Goal: Task Accomplishment & Management: Use online tool/utility

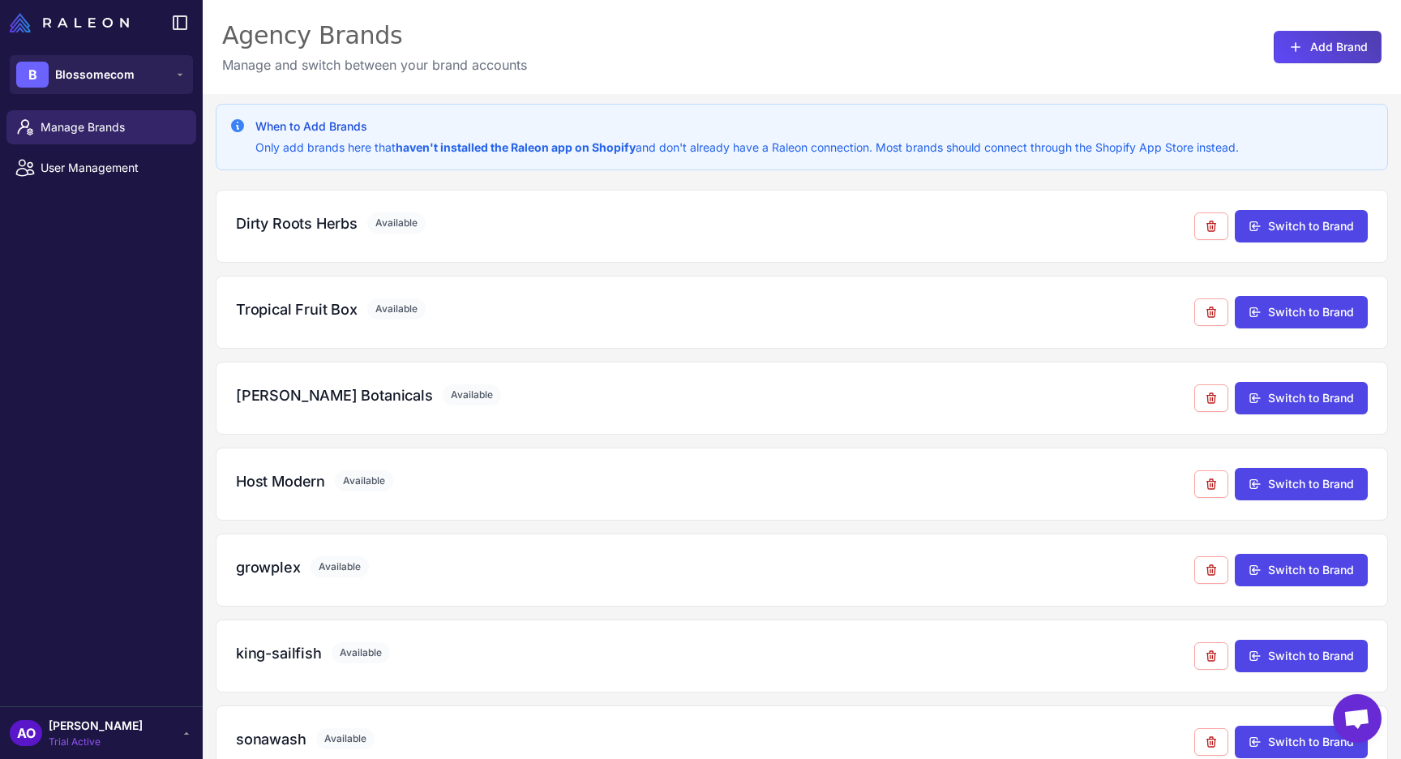
scroll to position [106, 0]
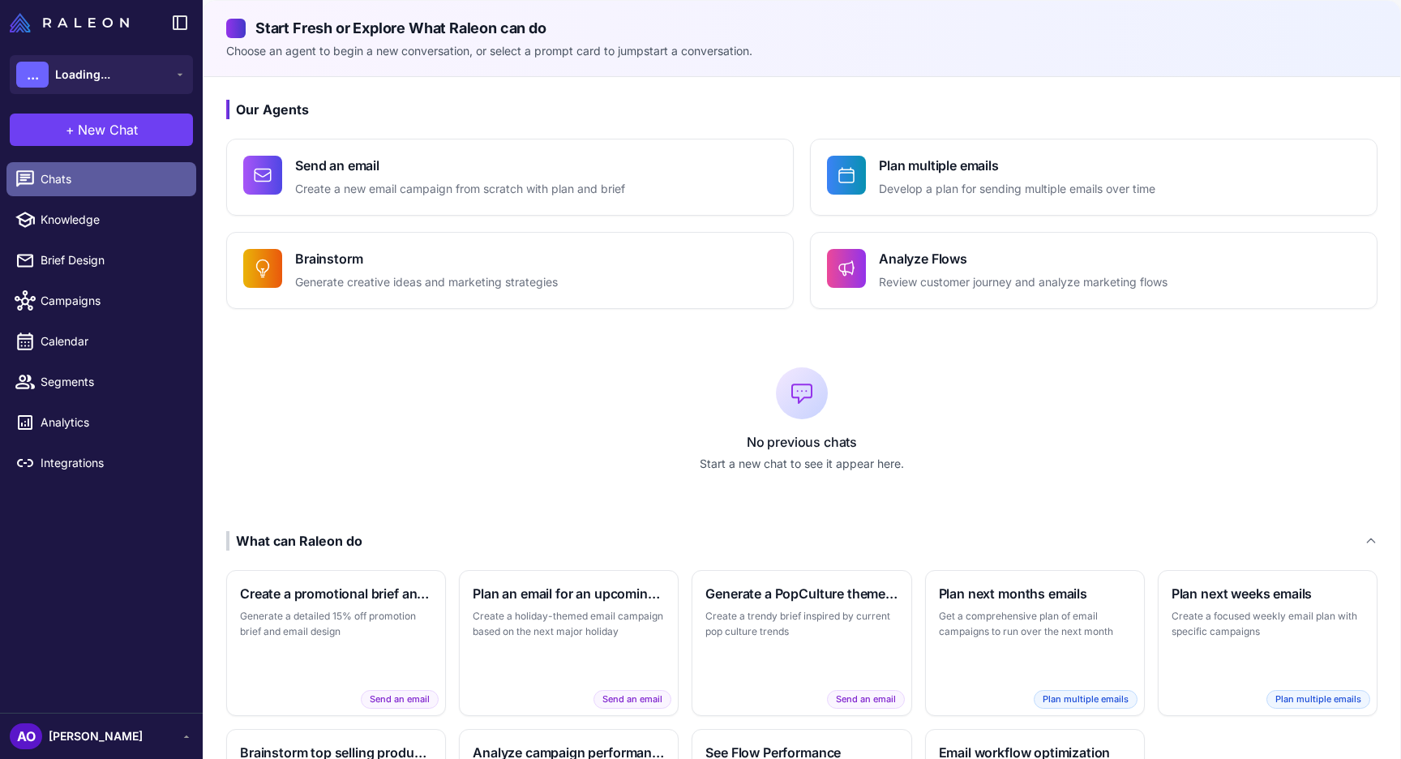
click at [90, 174] on span "Chats" at bounding box center [112, 179] width 143 height 18
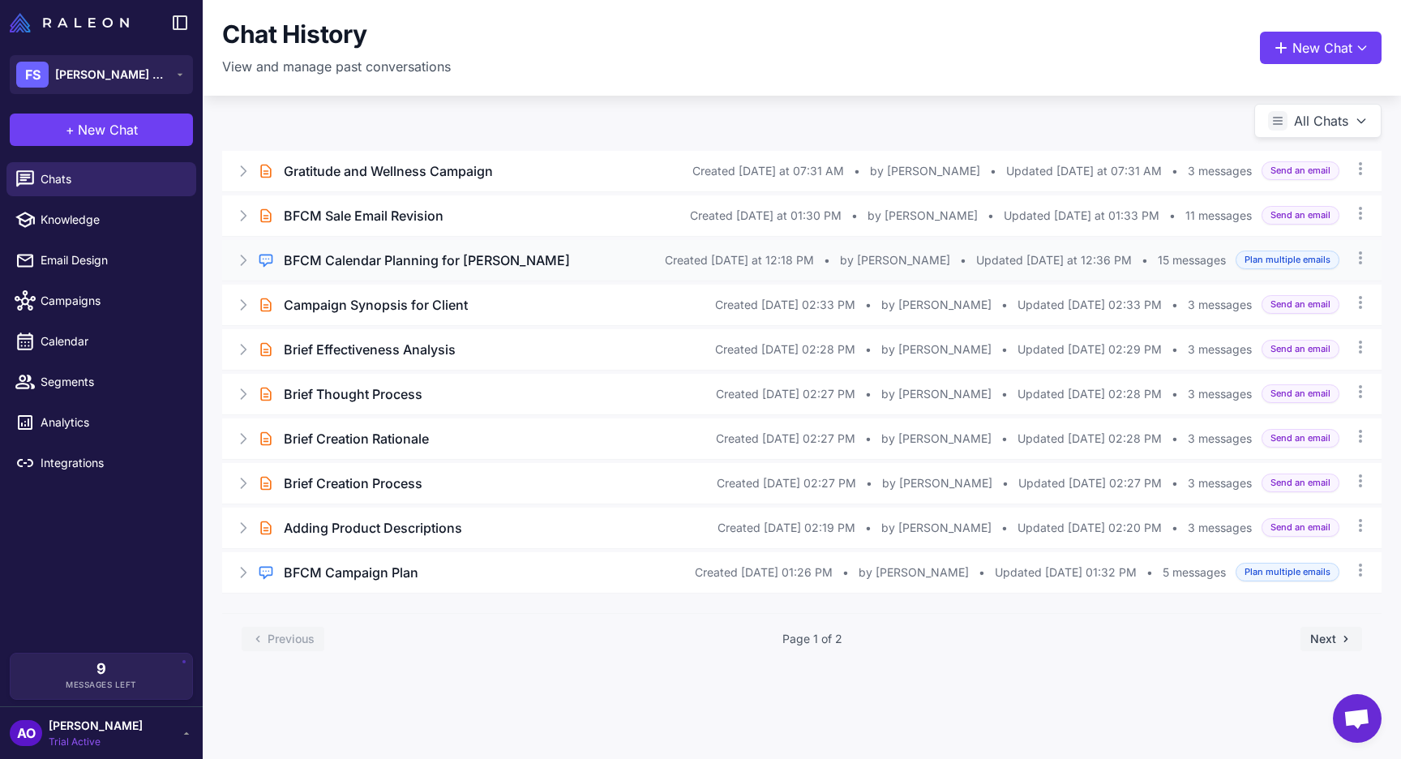
click at [409, 246] on div "Regular Chat BFCM Calendar Planning for Flora Sophia Created Yesterday at 12:18…" at bounding box center [801, 260] width 1159 height 41
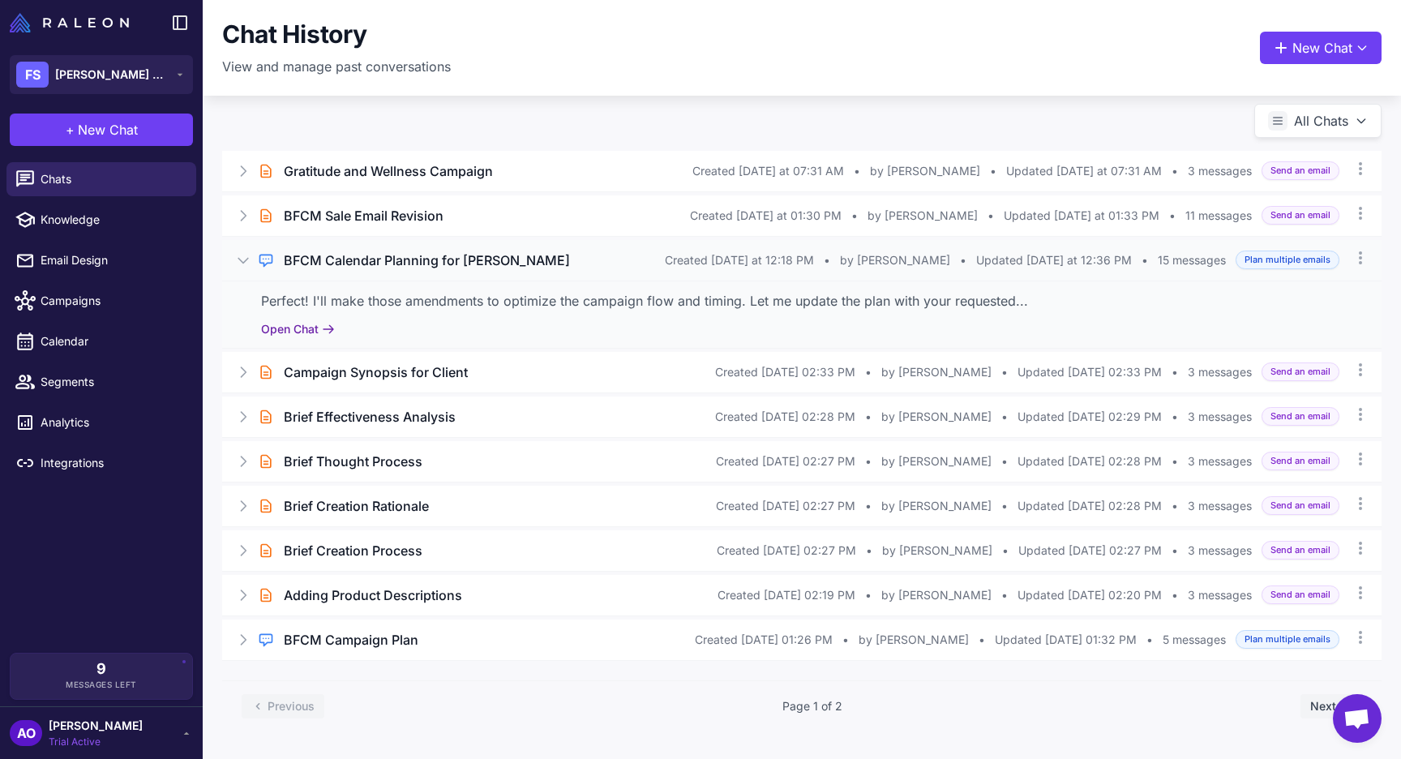
click at [307, 329] on button "Open Chat" at bounding box center [298, 329] width 74 height 18
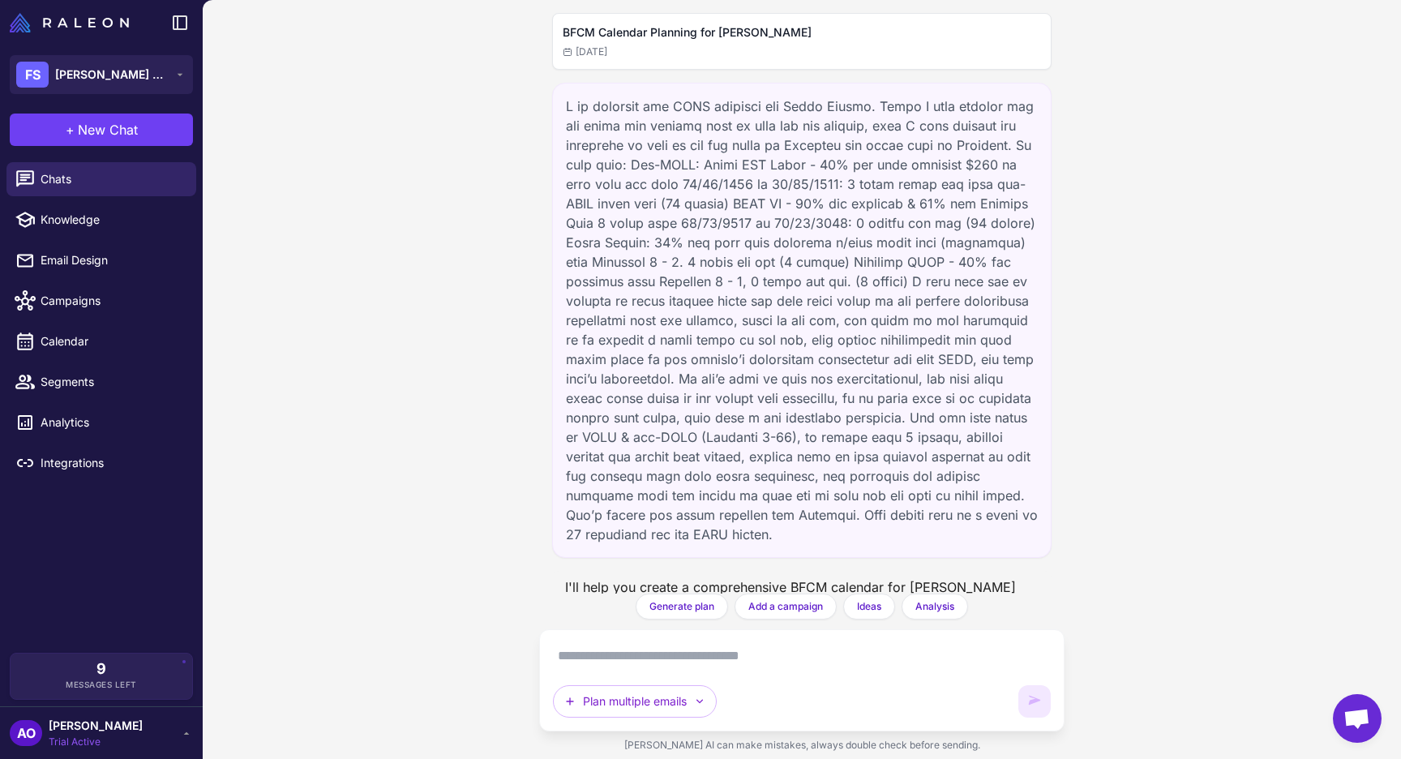
scroll to position [3323, 0]
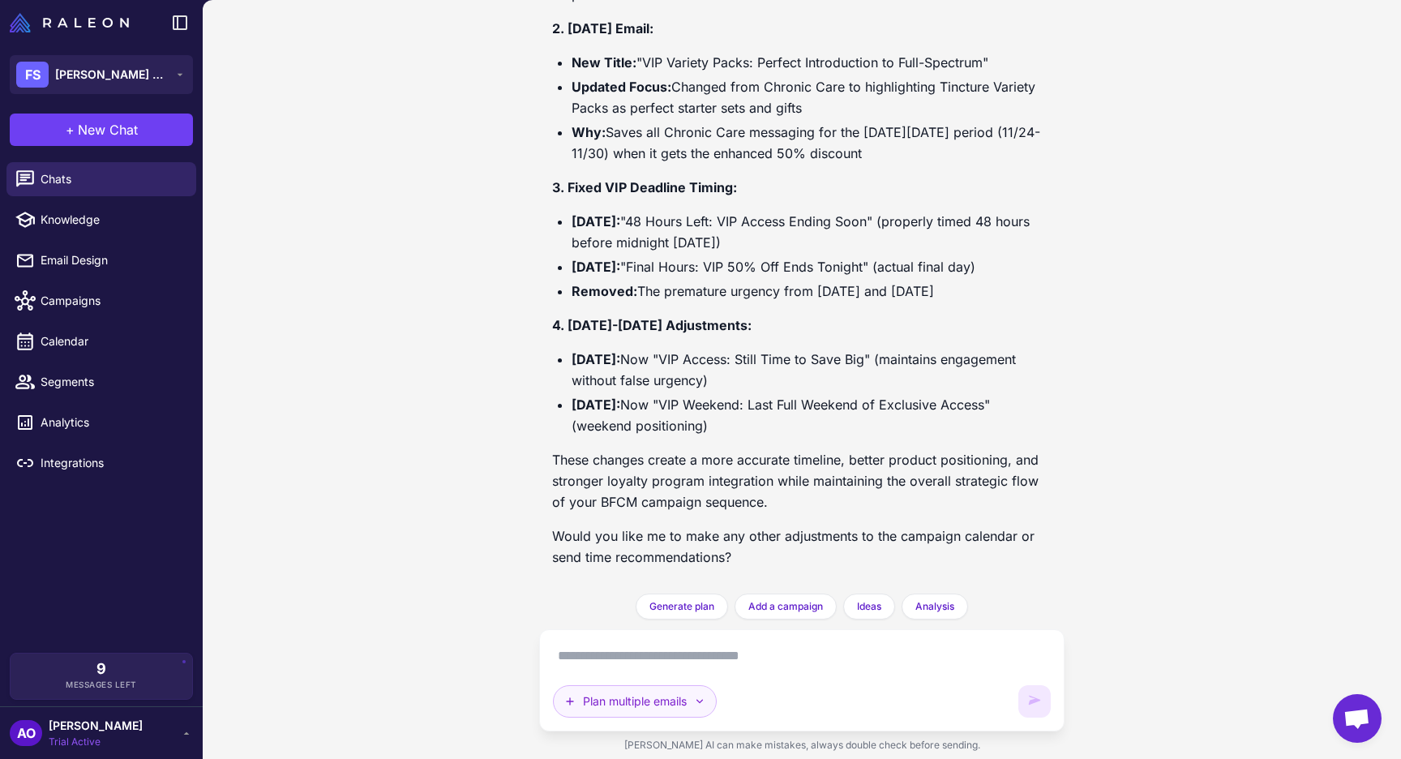
click at [691, 694] on button "Plan multiple emails" at bounding box center [635, 701] width 164 height 32
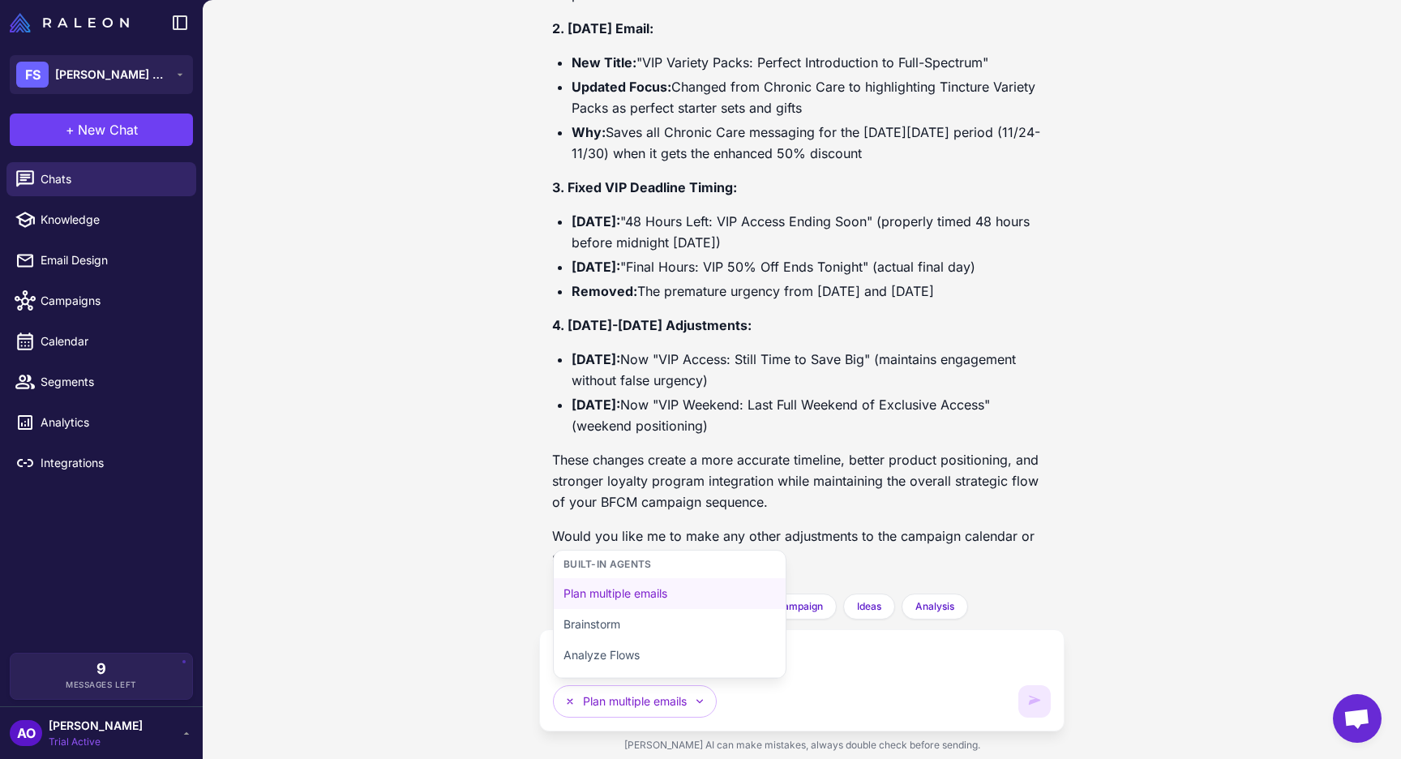
click at [891, 665] on textarea at bounding box center [802, 656] width 498 height 26
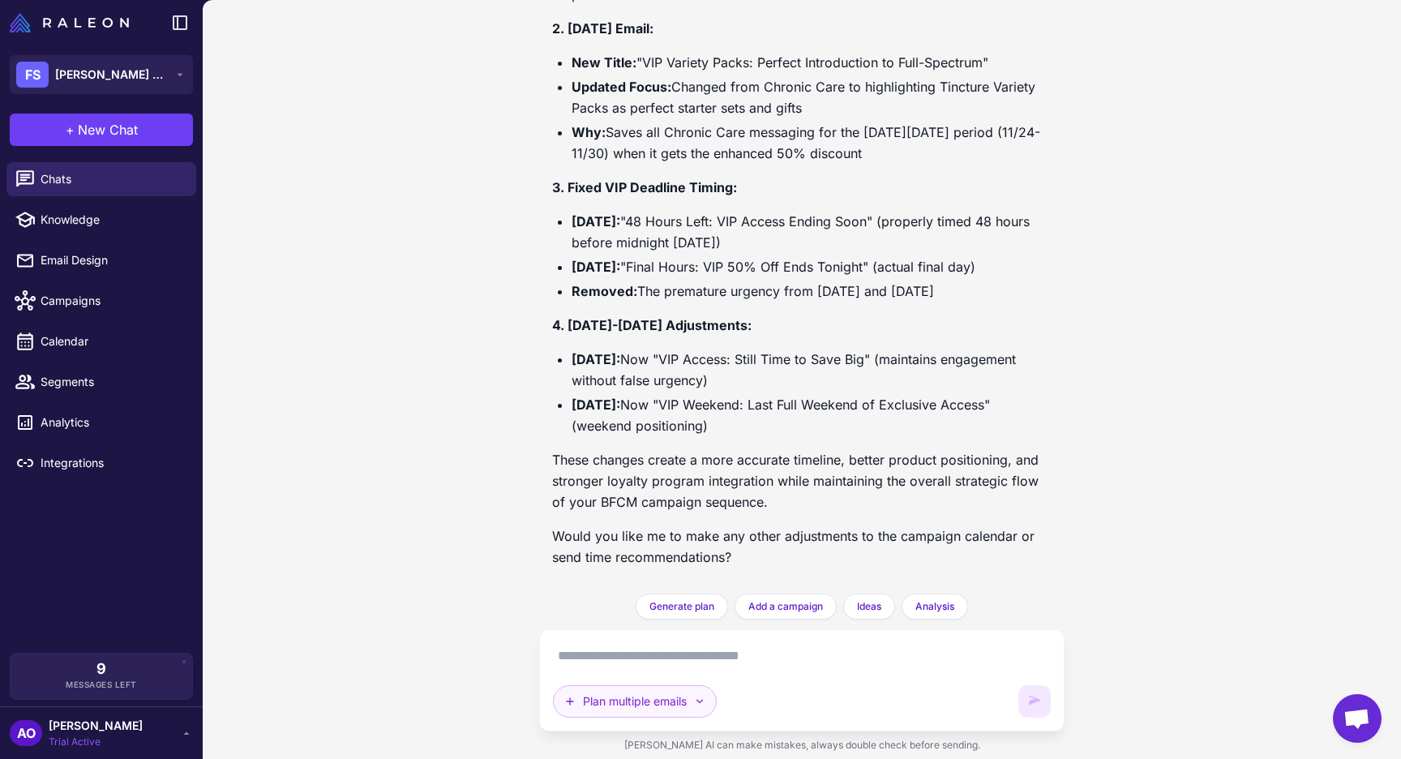
click at [680, 700] on button "Plan multiple emails" at bounding box center [635, 701] width 164 height 32
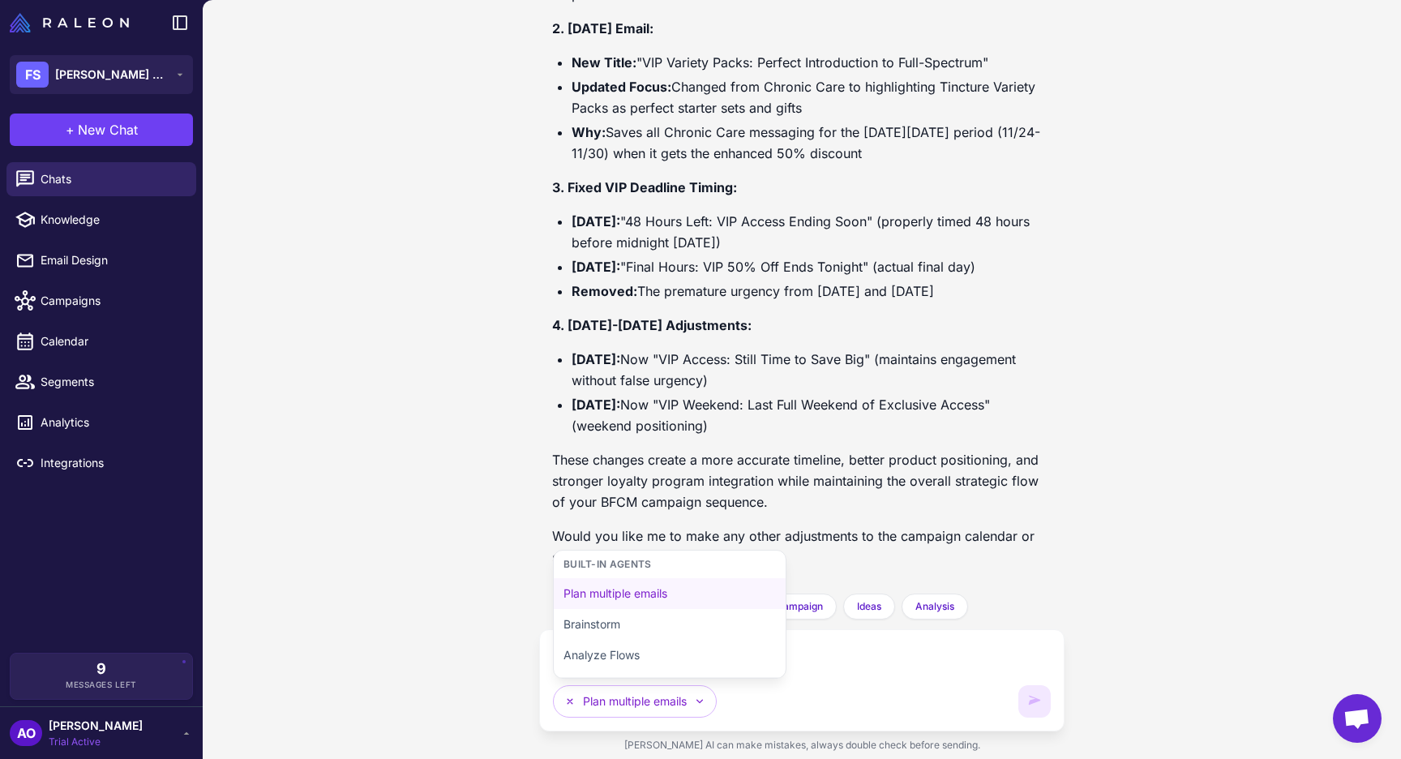
click at [651, 443] on div "Perfect! Here are the key changes I made based on your amendments: Updated Camp…" at bounding box center [801, 184] width 499 height 791
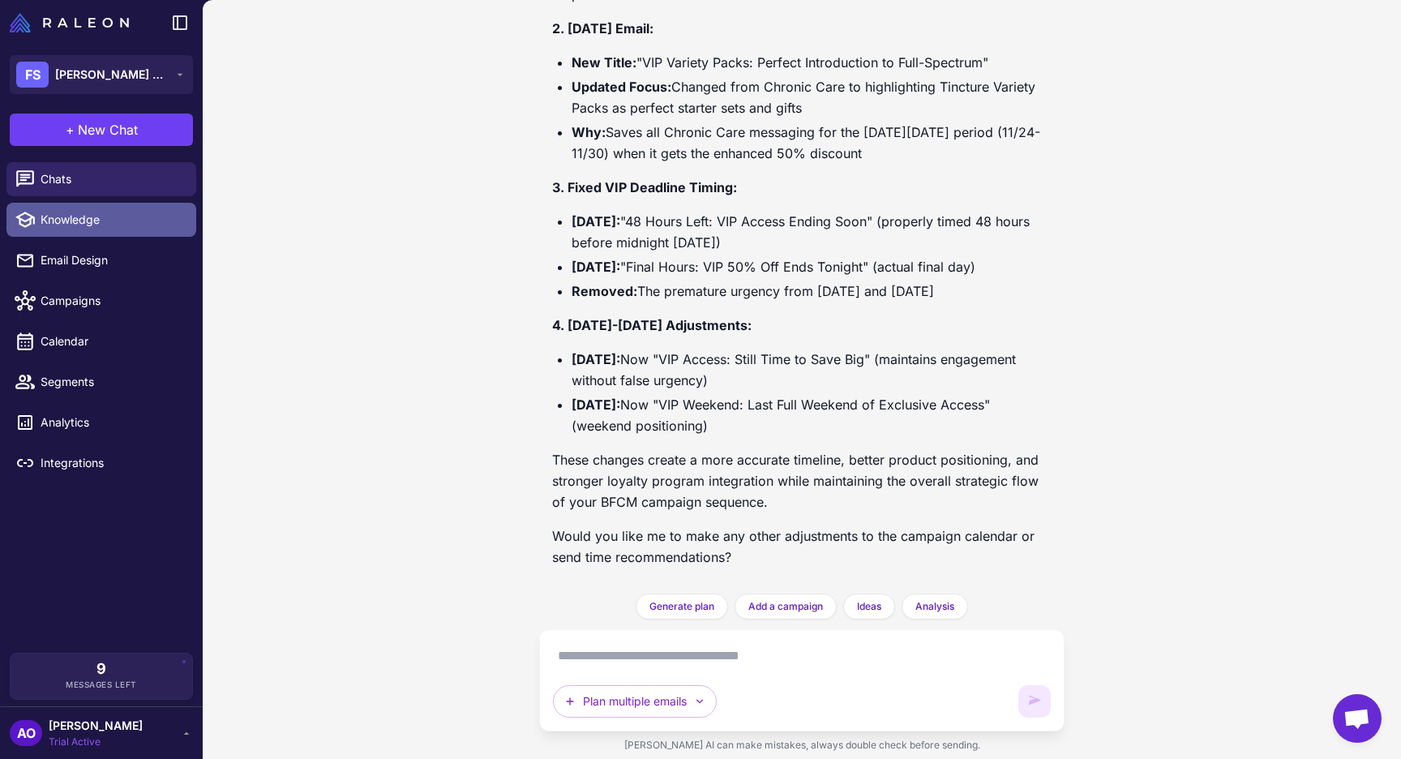
click at [85, 227] on span "Knowledge" at bounding box center [112, 220] width 143 height 18
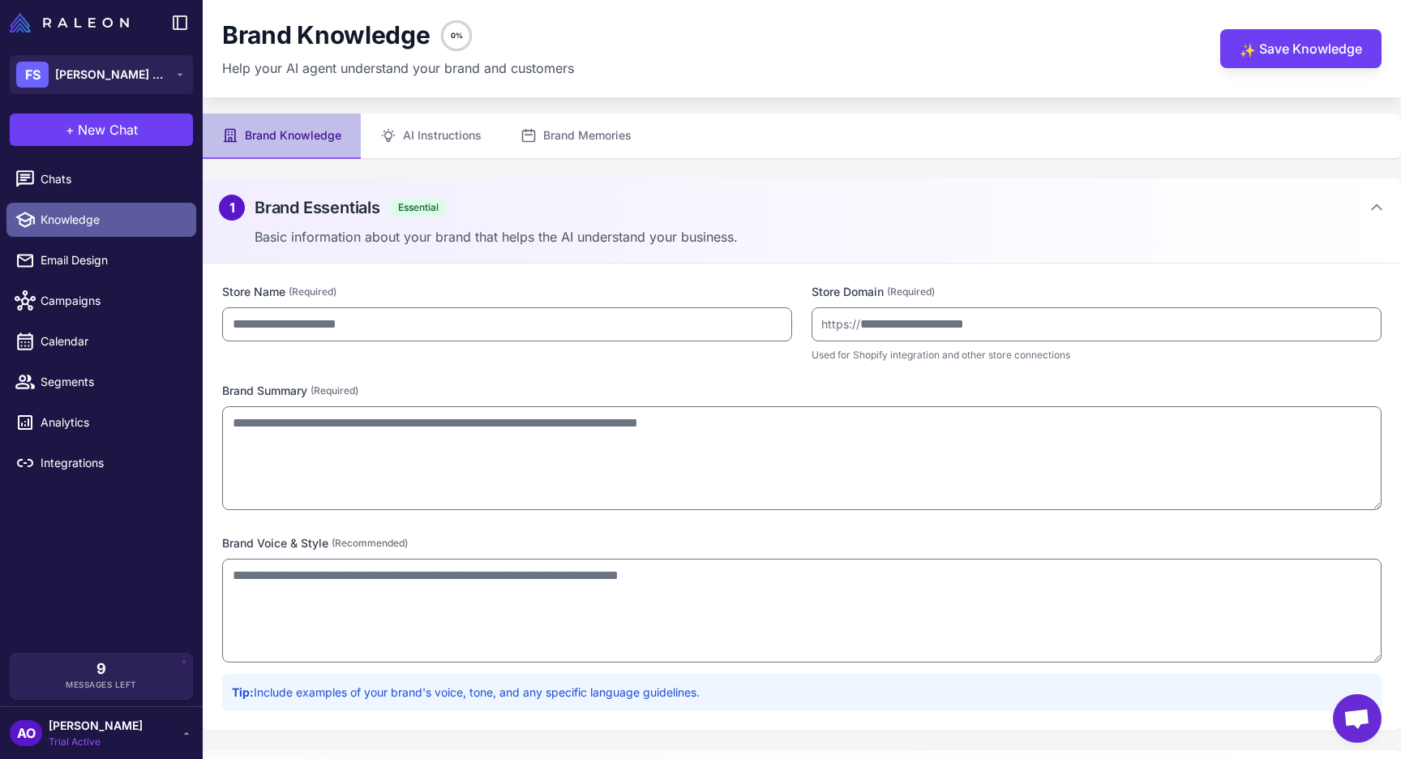
type input "**********"
type textarea "**********"
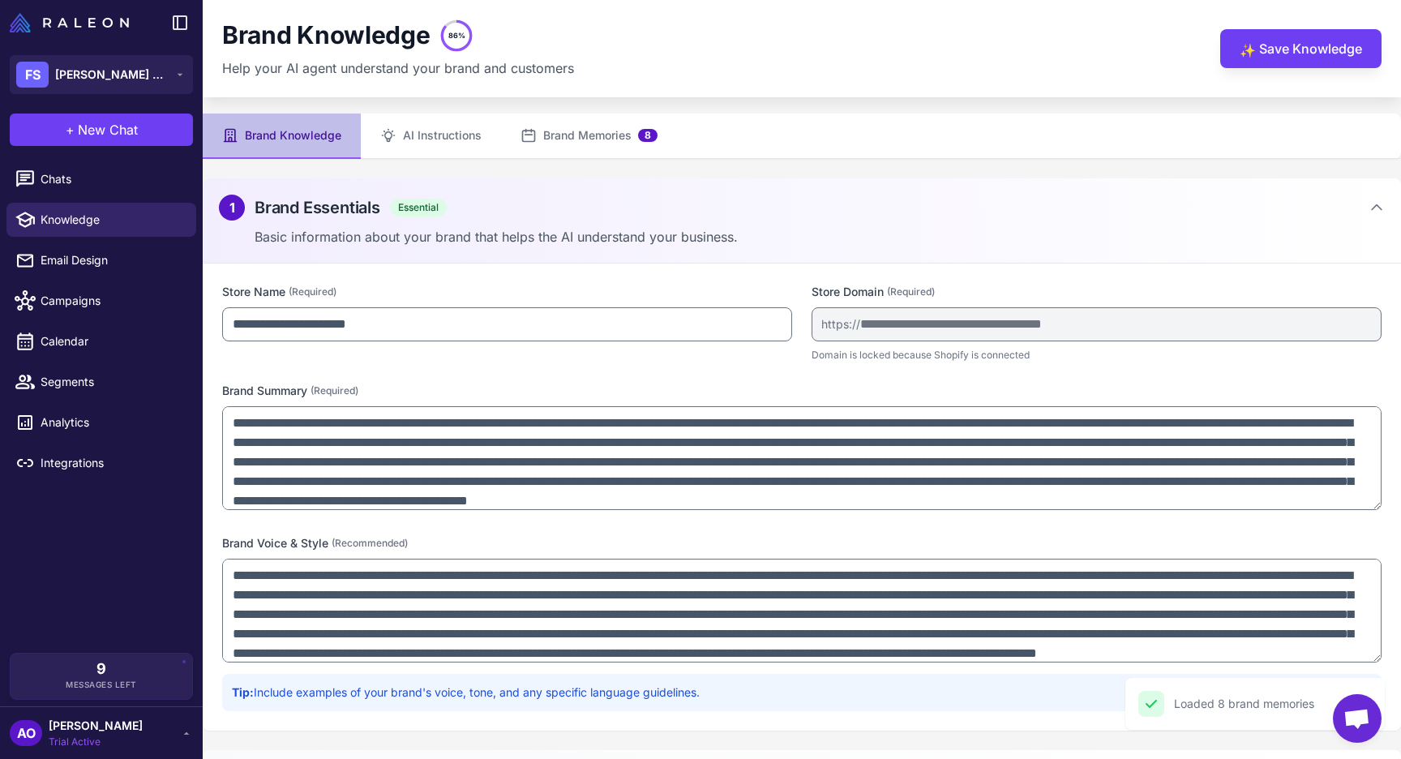
scroll to position [77, 0]
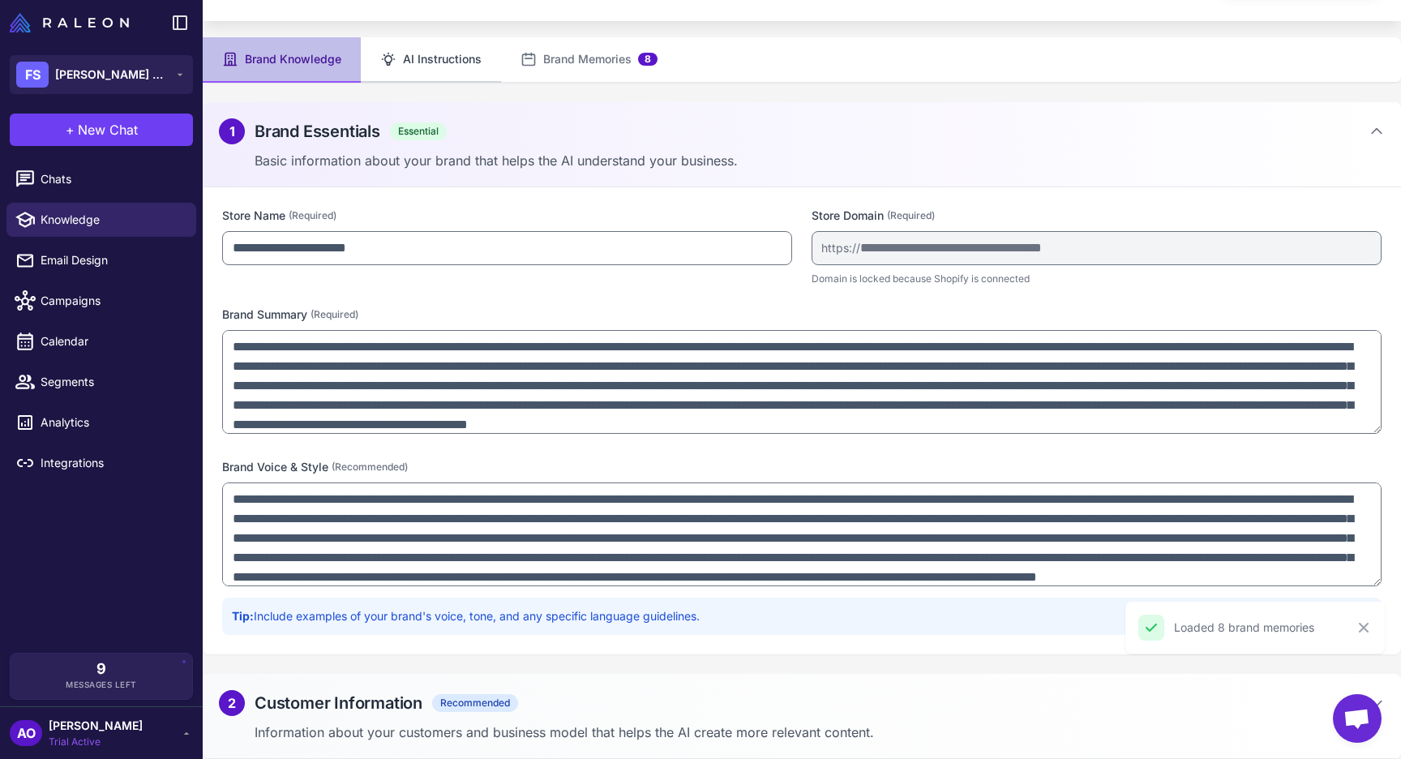
click at [396, 50] on button "AI Instructions" at bounding box center [431, 59] width 140 height 45
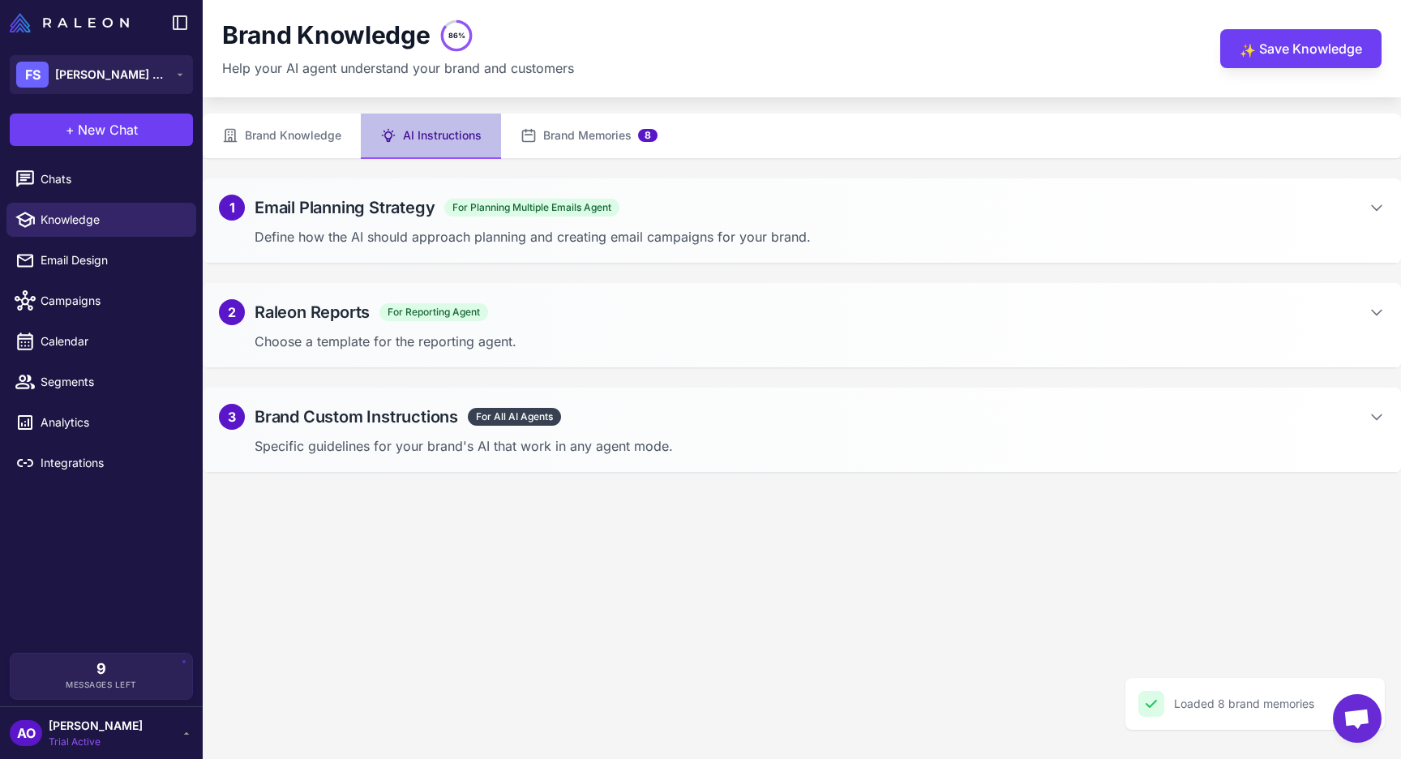
click at [629, 103] on content "Check icon Loaded 8 brand memories Close Brand Knowledge 86% Help your AI agent…" at bounding box center [802, 379] width 1198 height 759
click at [595, 126] on button "Brand Memories 8" at bounding box center [589, 135] width 176 height 45
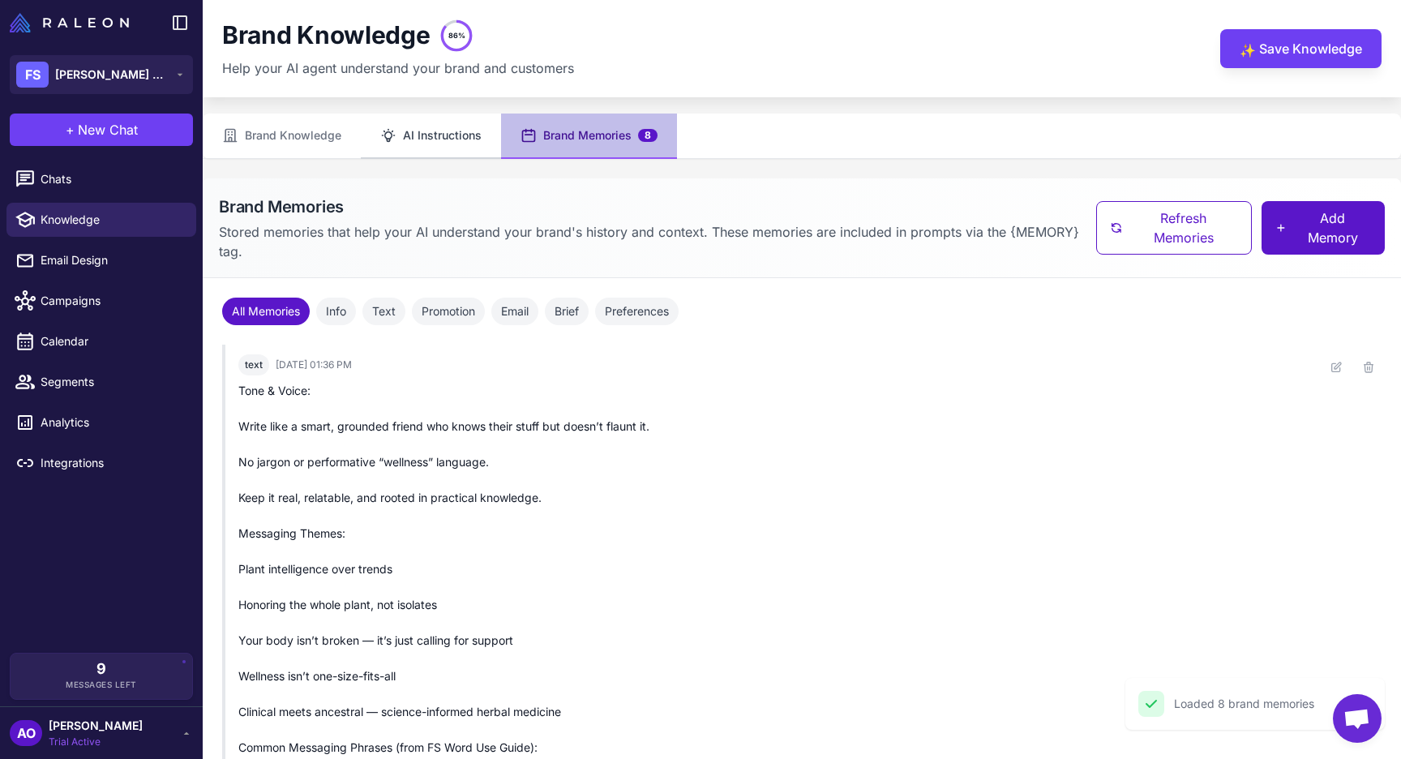
click at [414, 119] on button "AI Instructions" at bounding box center [431, 135] width 140 height 45
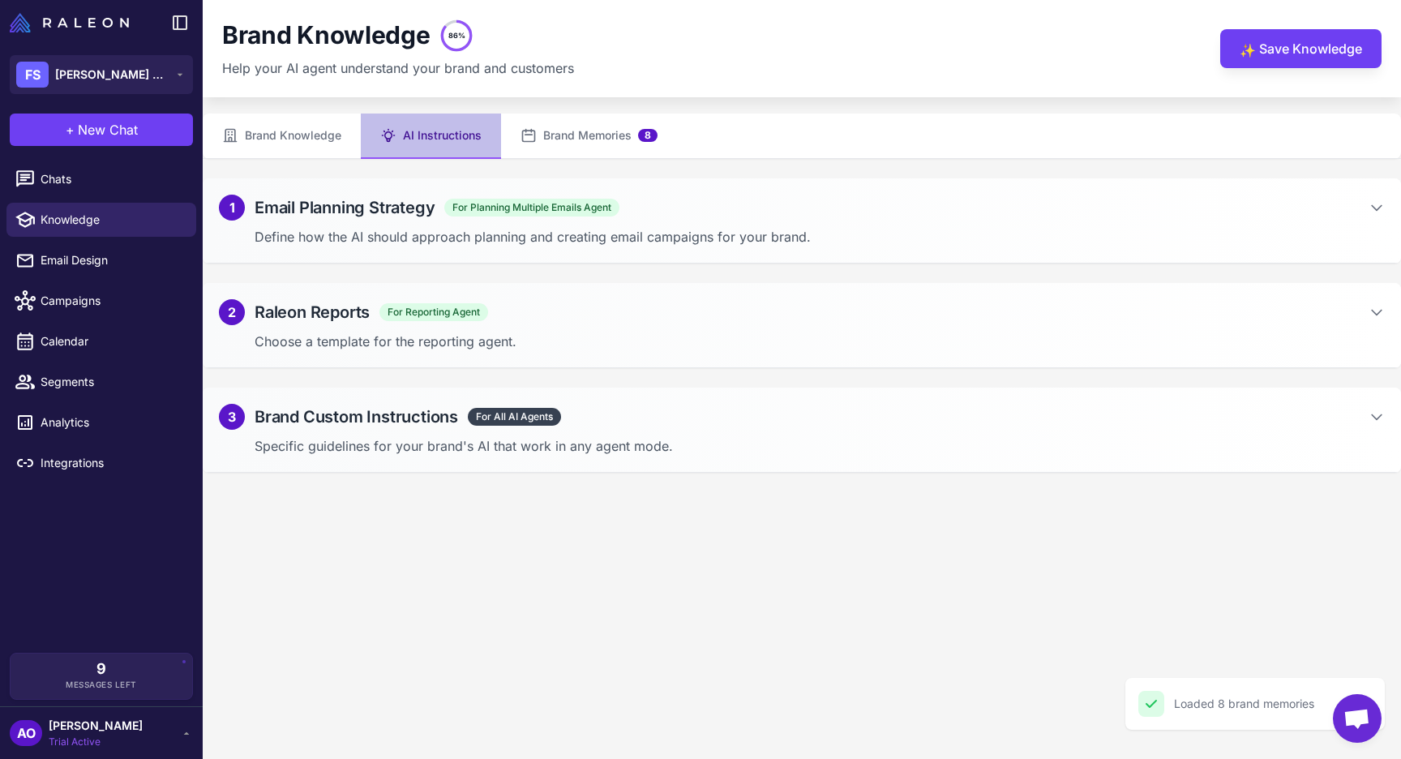
click at [510, 441] on p "Specific guidelines for your brand's AI that work in any agent mode." at bounding box center [820, 445] width 1130 height 19
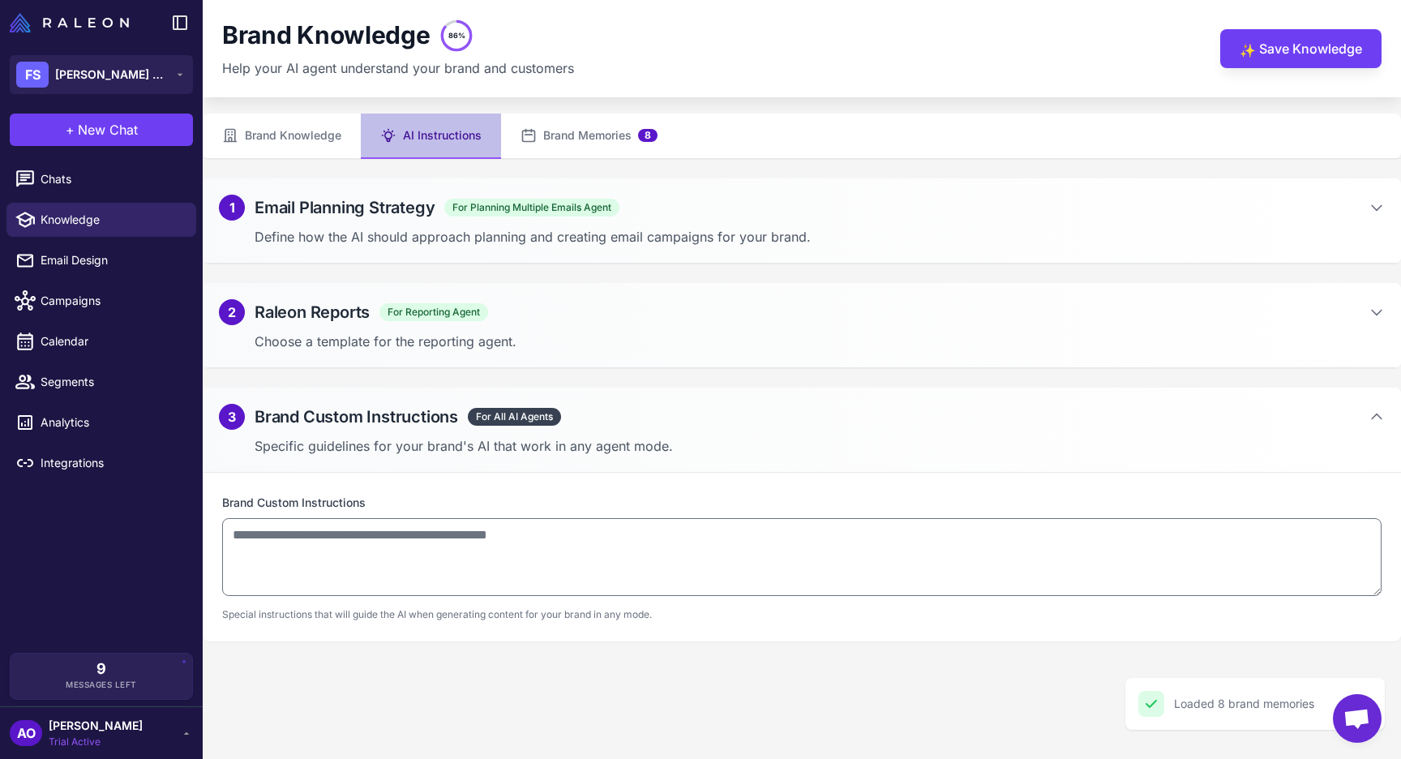
click at [481, 323] on div "2 Raleon Reports For Reporting Agent" at bounding box center [353, 312] width 269 height 26
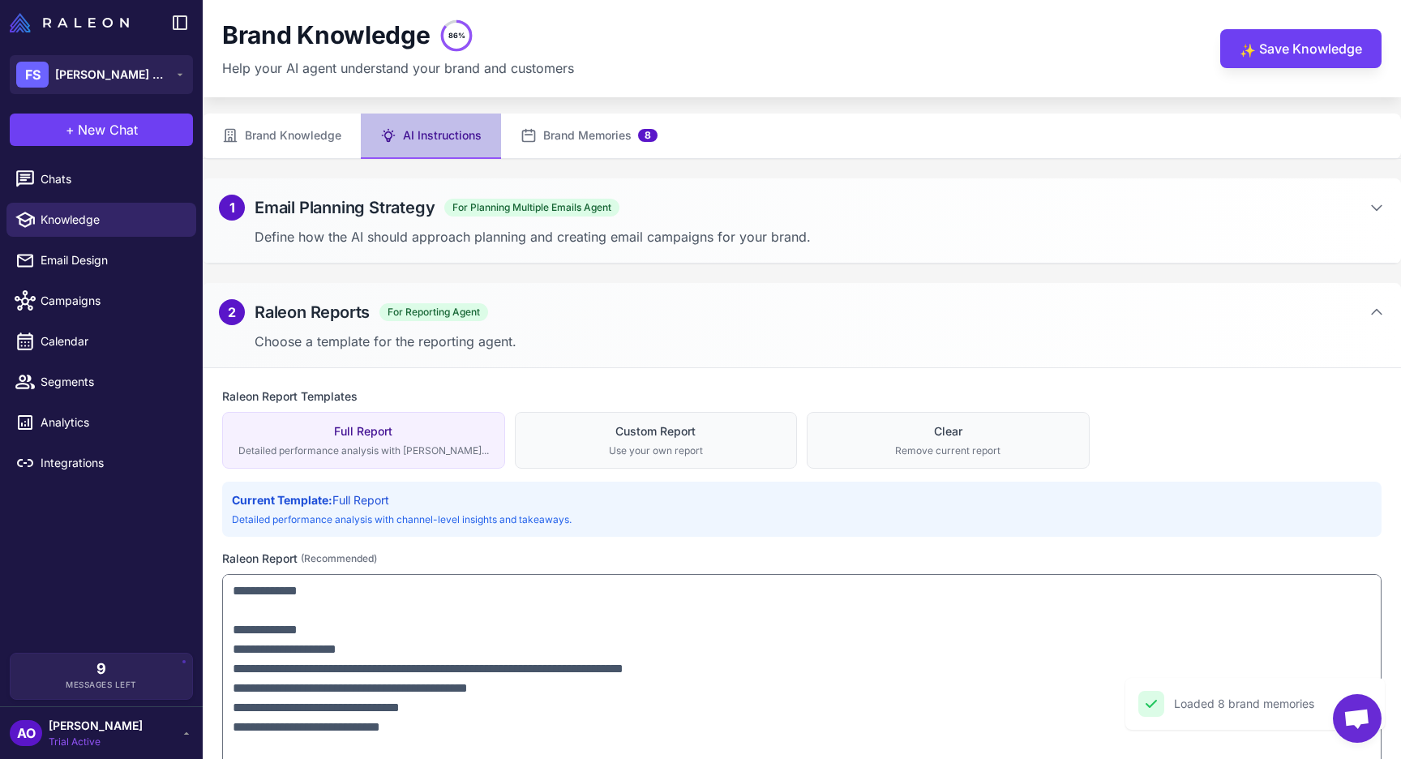
click at [481, 323] on div "2 Raleon Reports For Reporting Agent" at bounding box center [353, 312] width 269 height 26
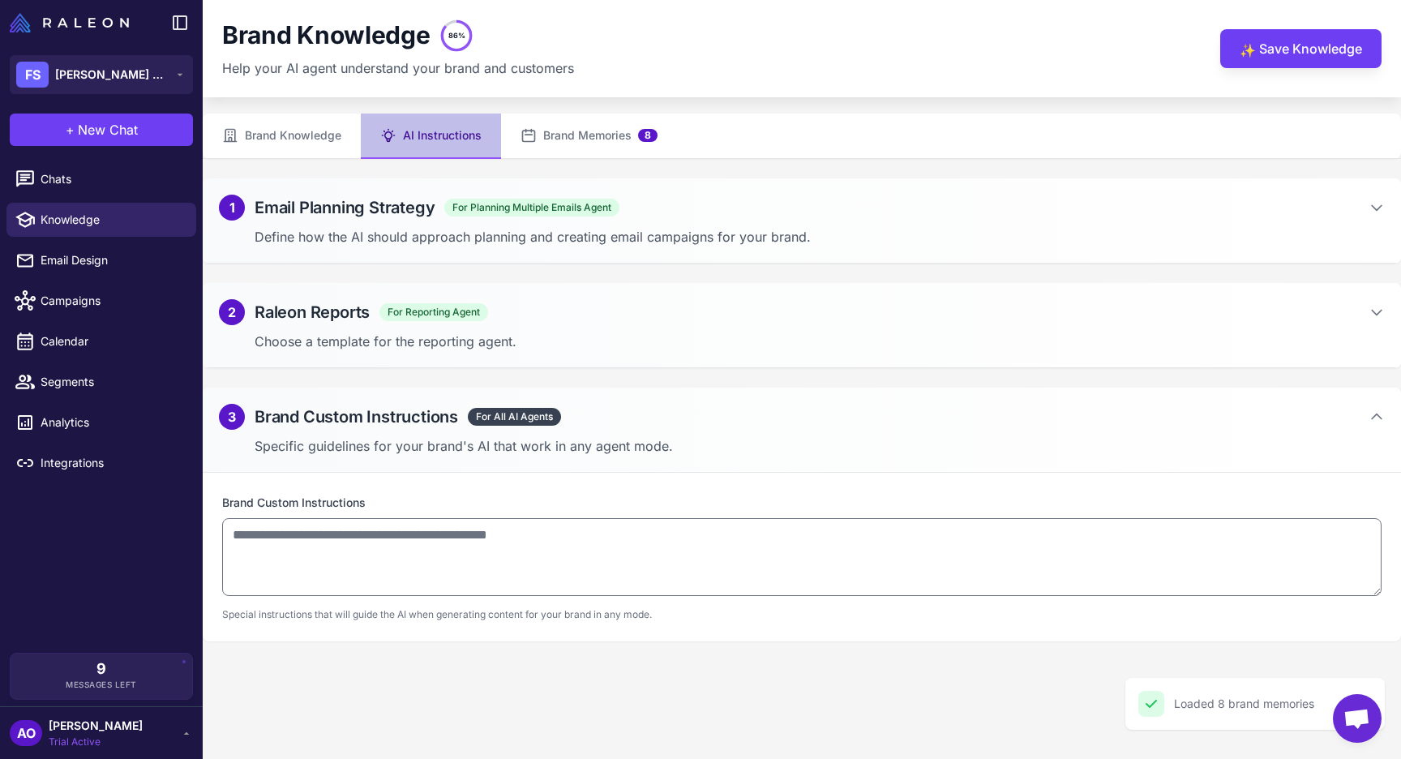
click at [501, 323] on div "2 Raleon Reports For Reporting Agent" at bounding box center [802, 312] width 1166 height 26
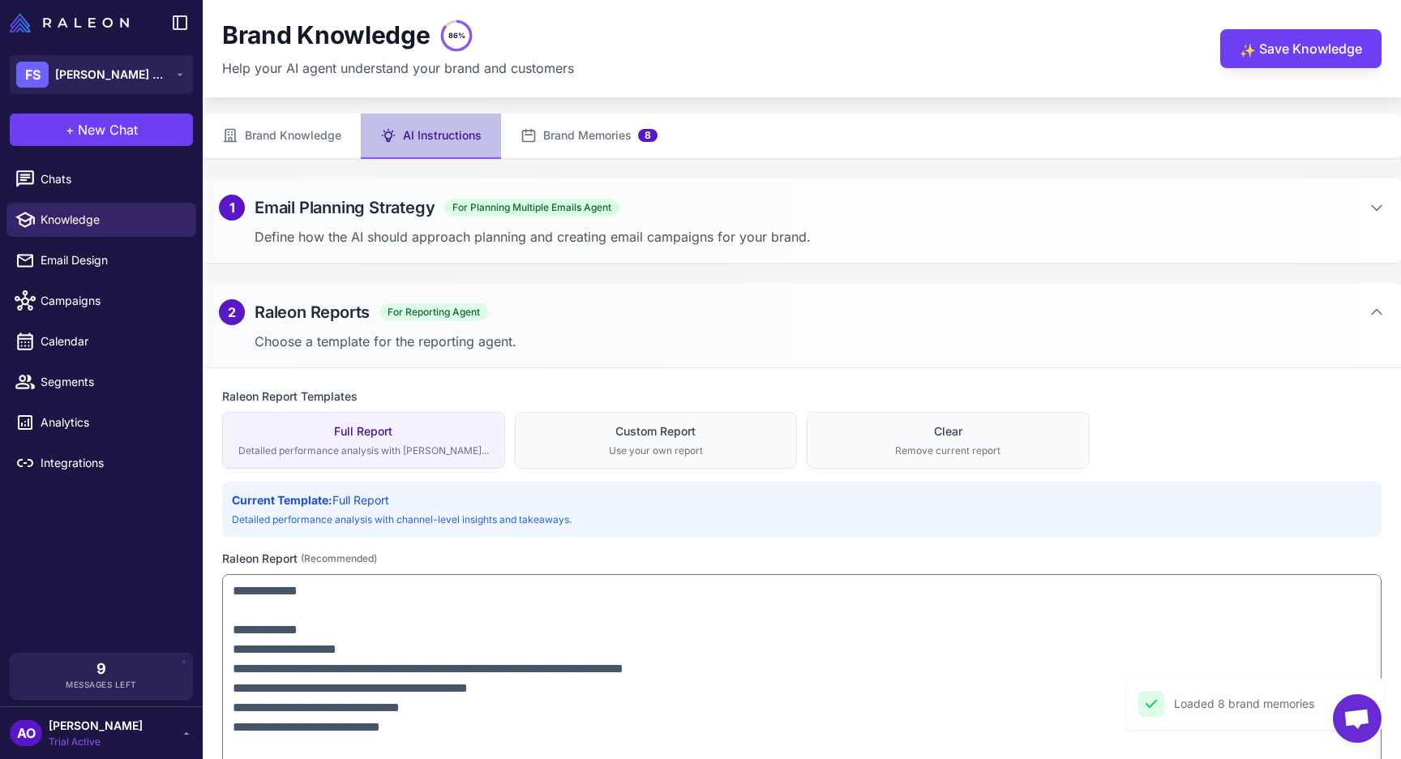
click at [501, 323] on div "2 Raleon Reports For Reporting Agent" at bounding box center [802, 312] width 1166 height 26
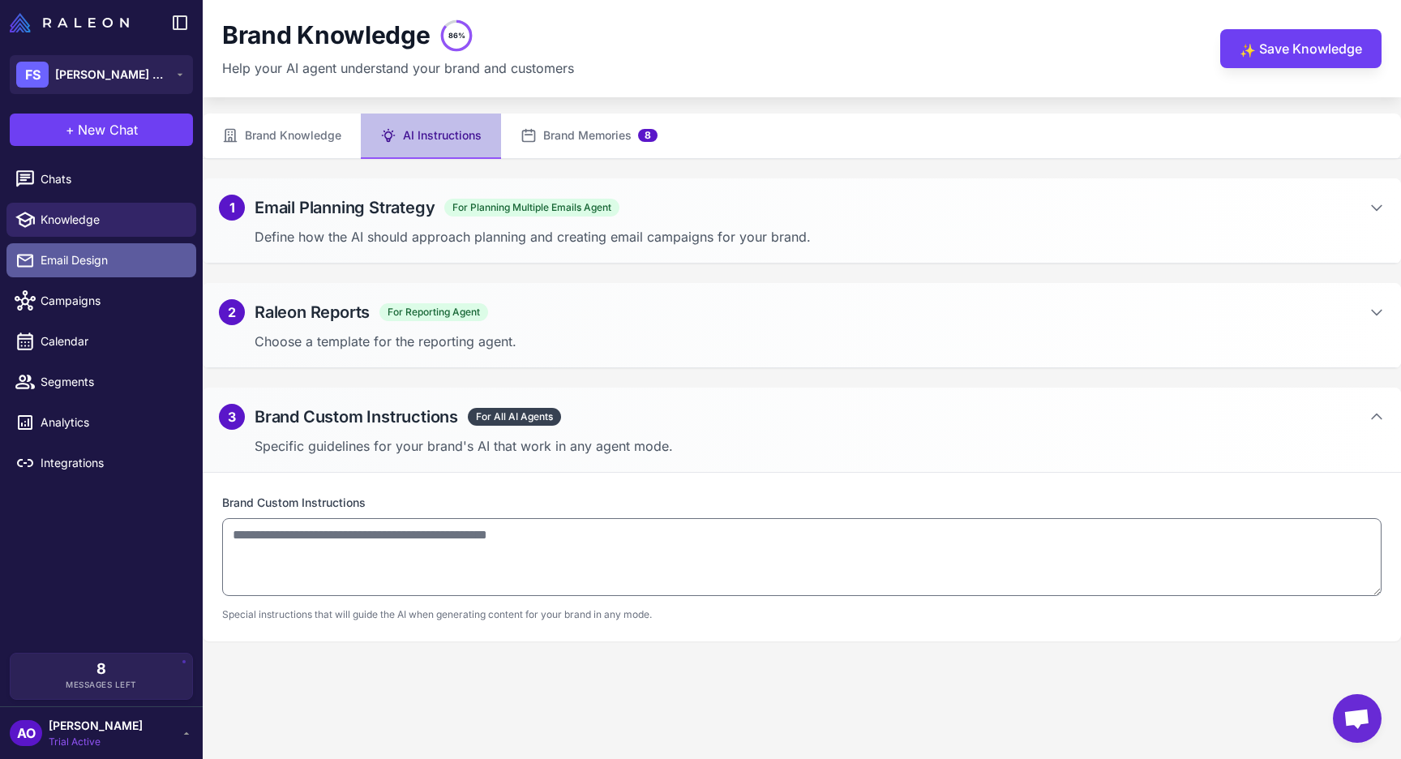
click at [121, 255] on span "Email Design" at bounding box center [112, 260] width 143 height 18
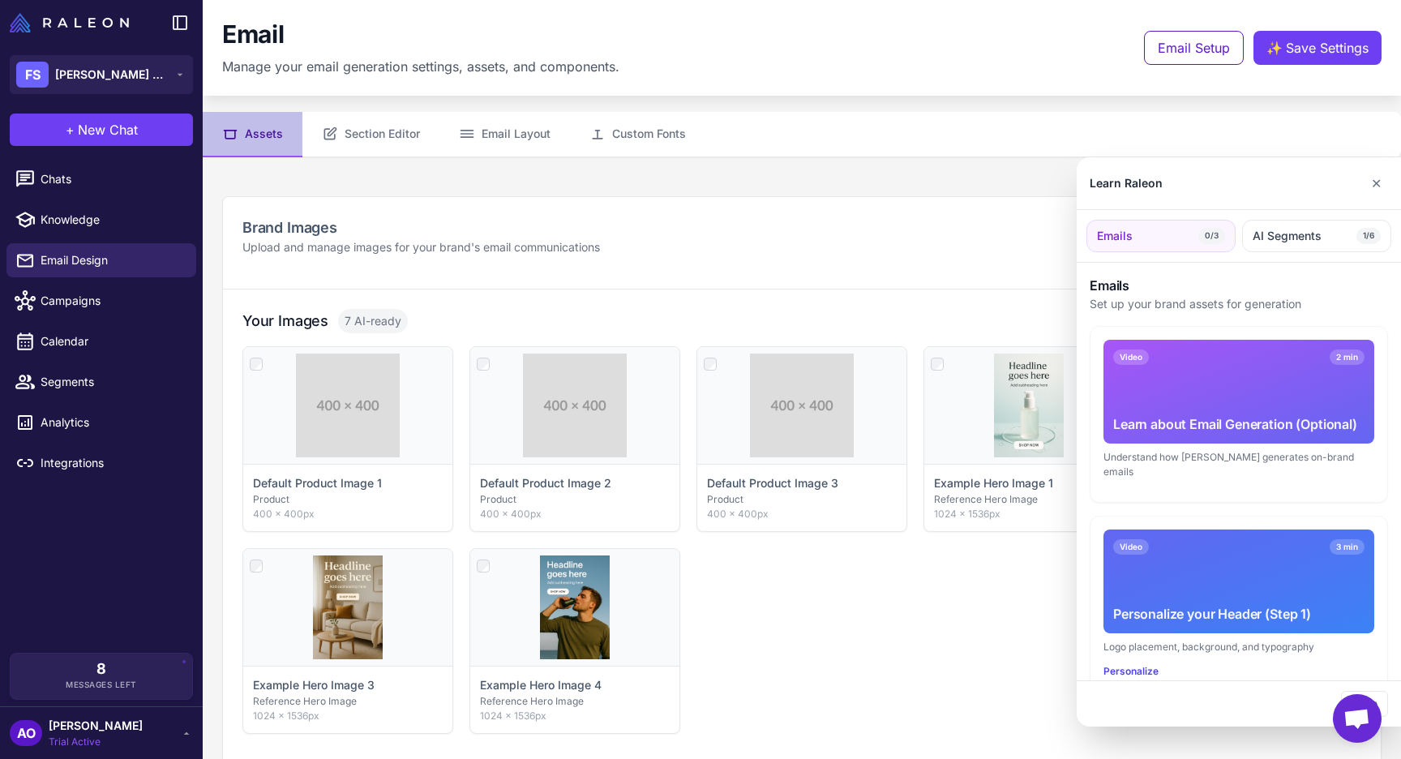
click at [398, 133] on div at bounding box center [700, 379] width 1401 height 759
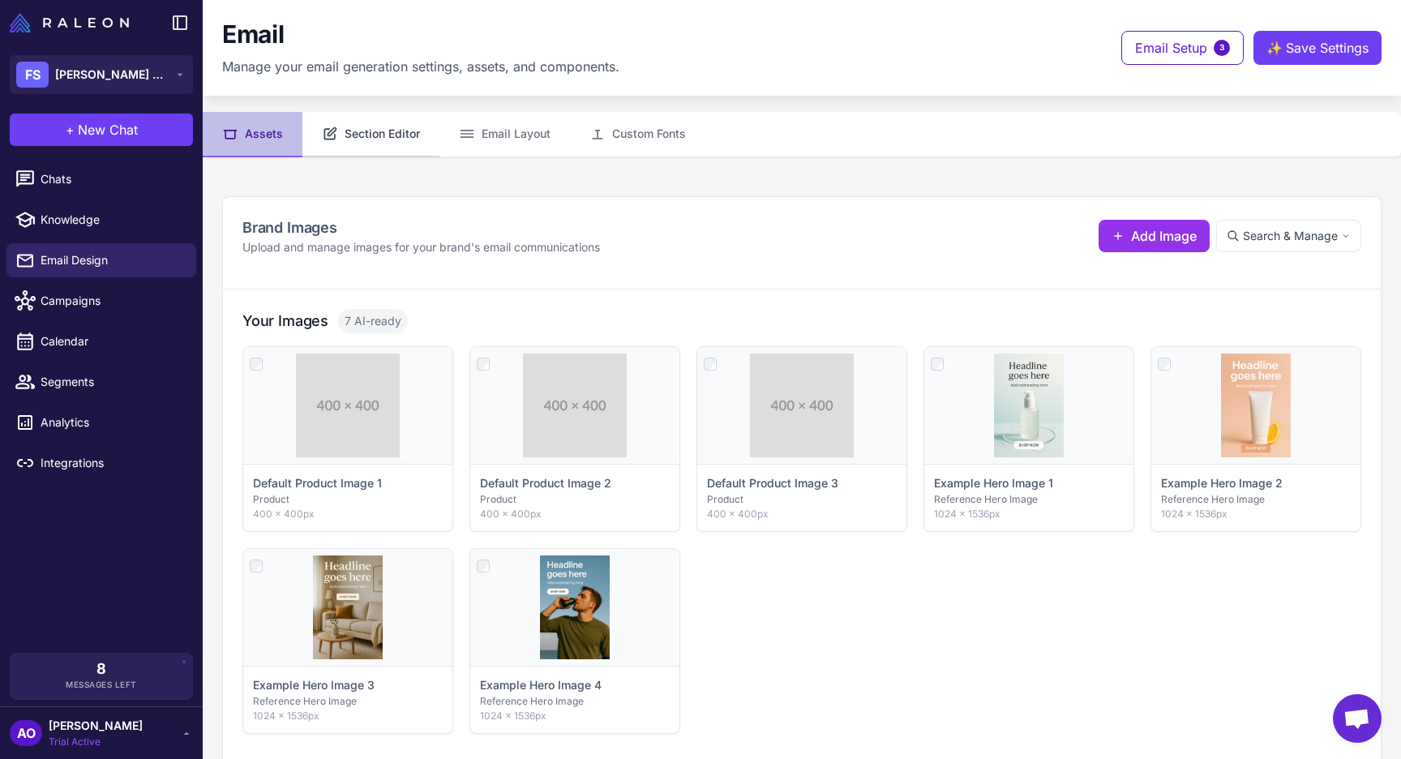
click at [357, 132] on button "Section Editor" at bounding box center [370, 134] width 137 height 45
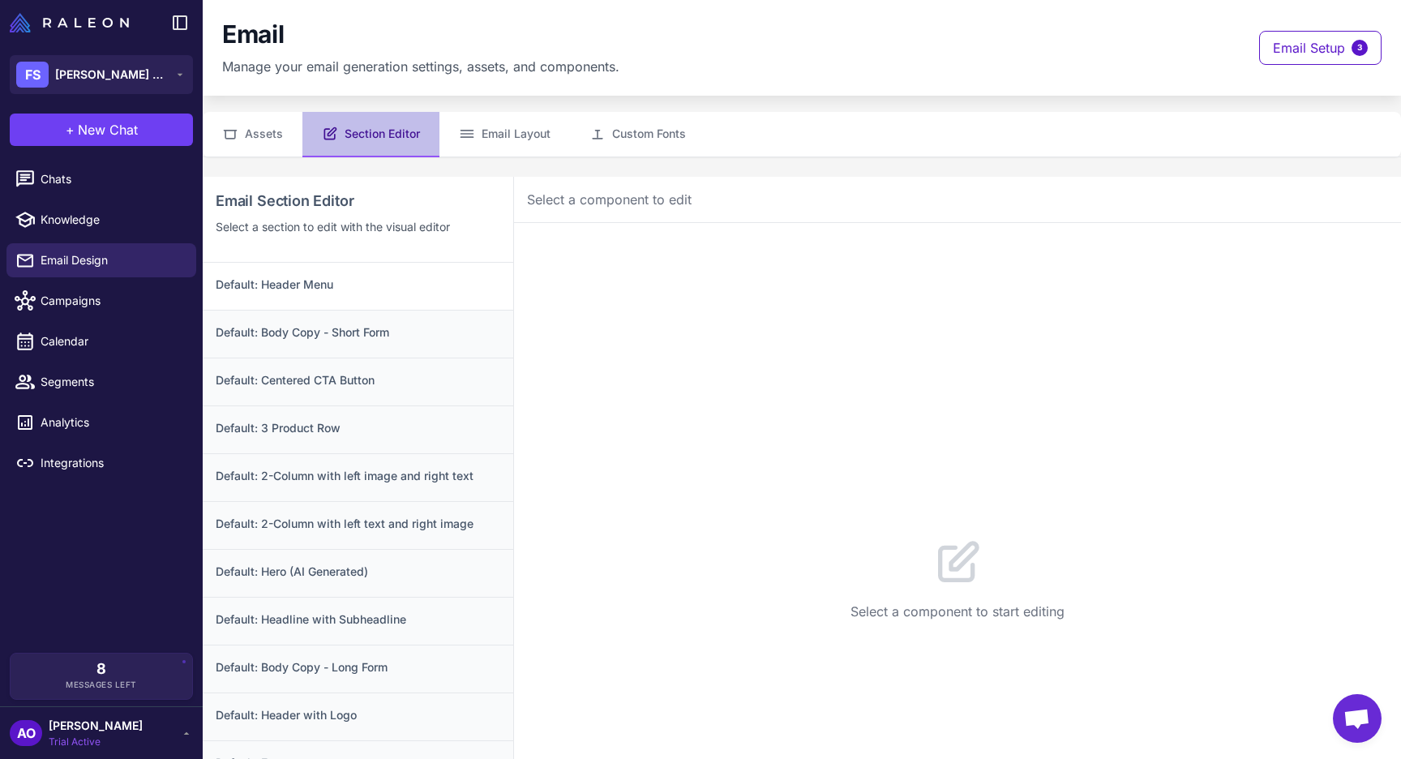
click at [370, 287] on h3 "Default: Header Menu" at bounding box center [358, 285] width 285 height 18
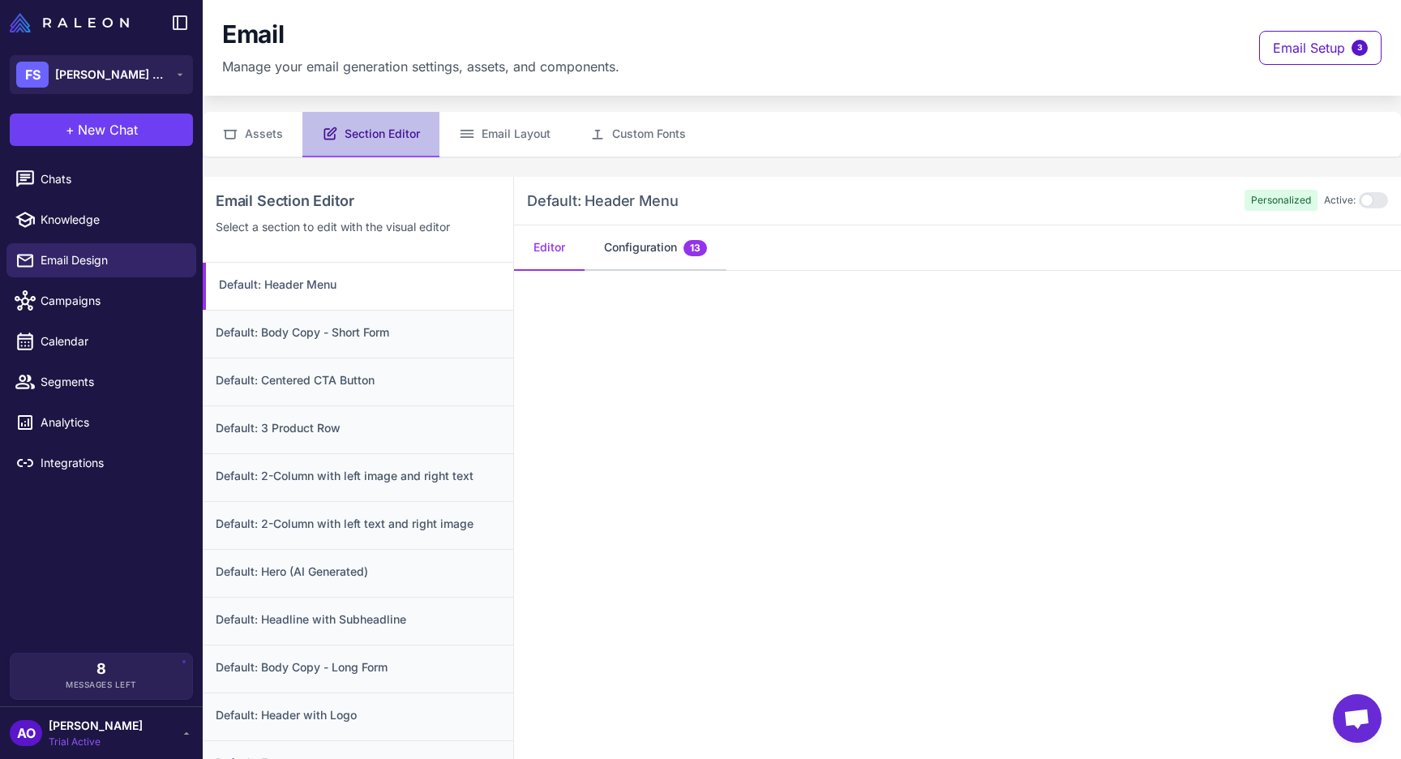
click at [649, 241] on button "Configuration 13" at bounding box center [655, 247] width 142 height 45
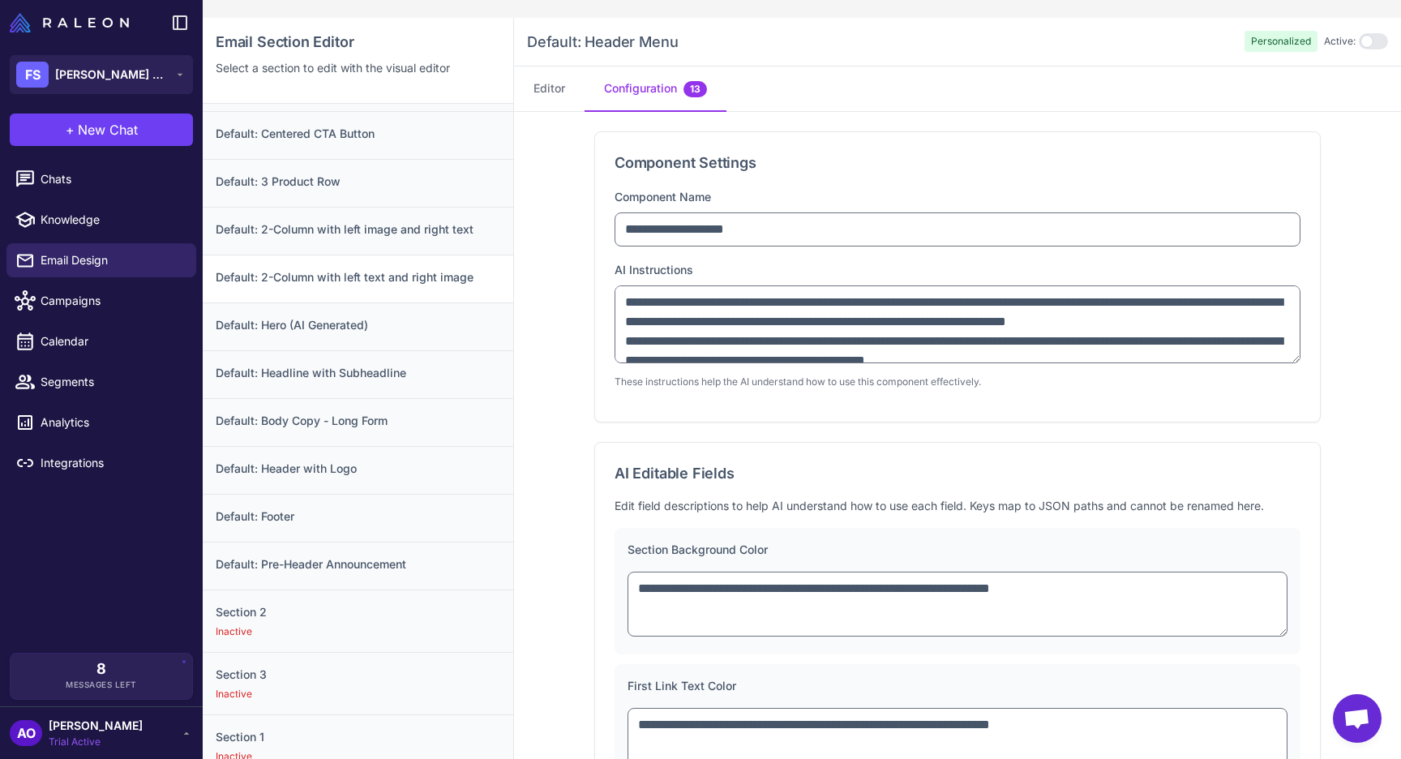
scroll to position [176, 0]
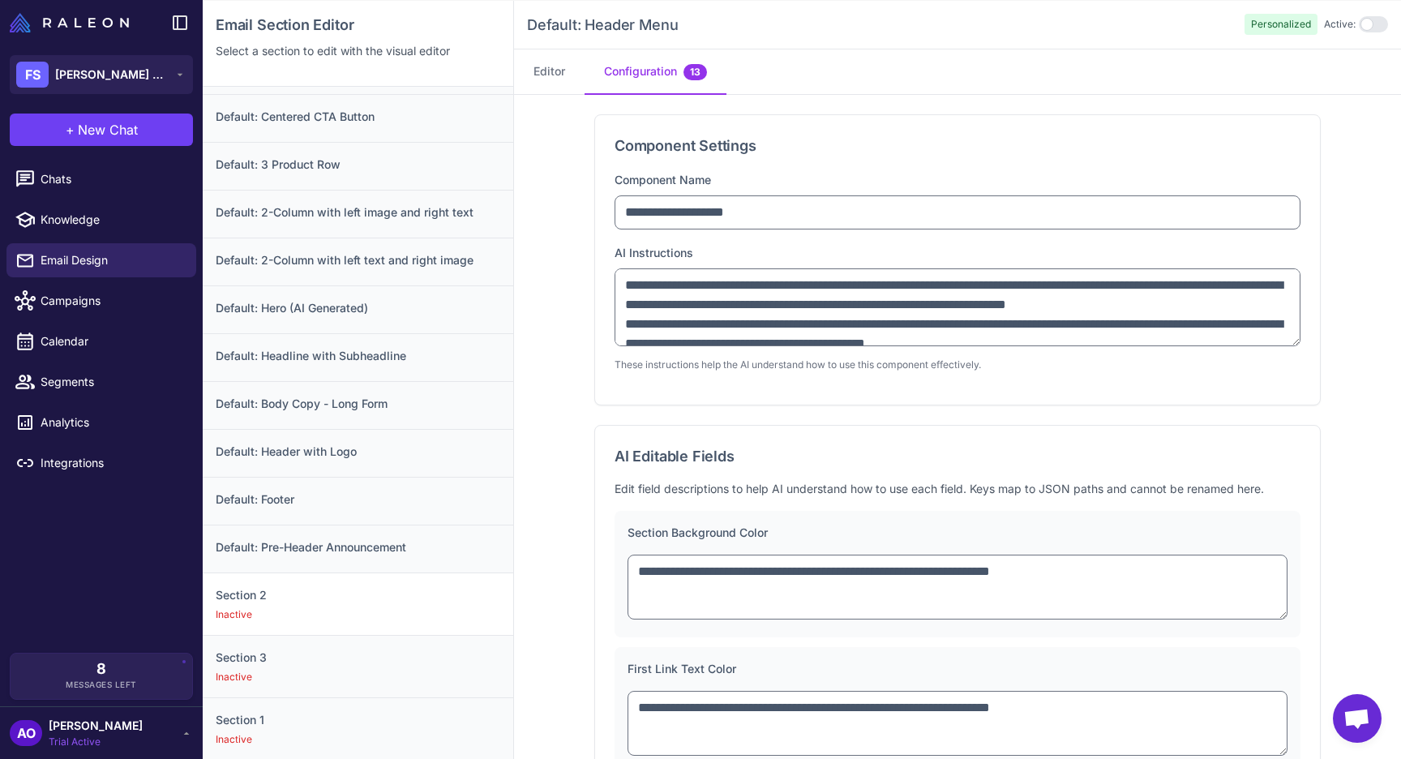
click at [327, 600] on h3 "Section 2" at bounding box center [358, 595] width 285 height 18
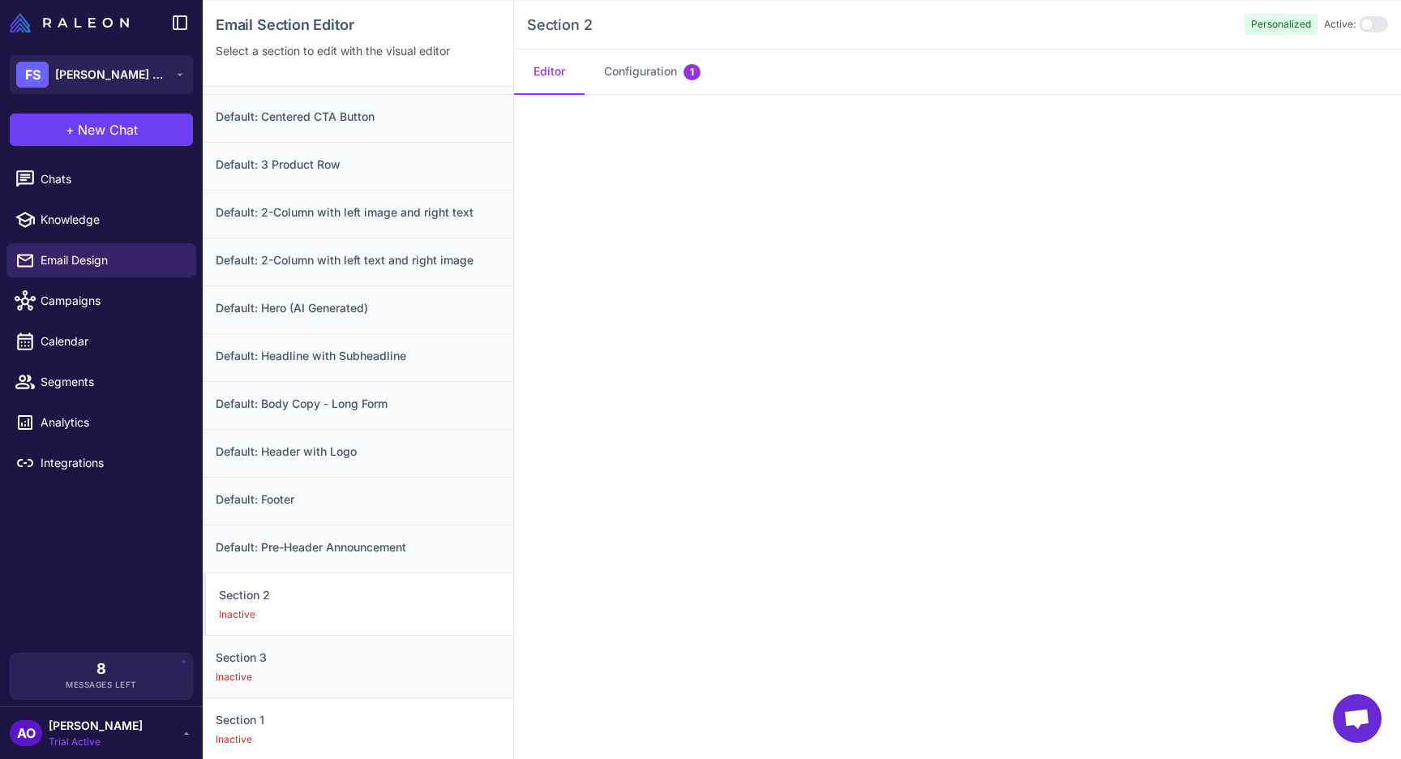
click at [353, 730] on div "Section 1 Inactive" at bounding box center [358, 728] width 310 height 62
click at [370, 738] on div "Inactive" at bounding box center [359, 739] width 281 height 15
click at [655, 81] on button "Configuration 1" at bounding box center [651, 71] width 135 height 45
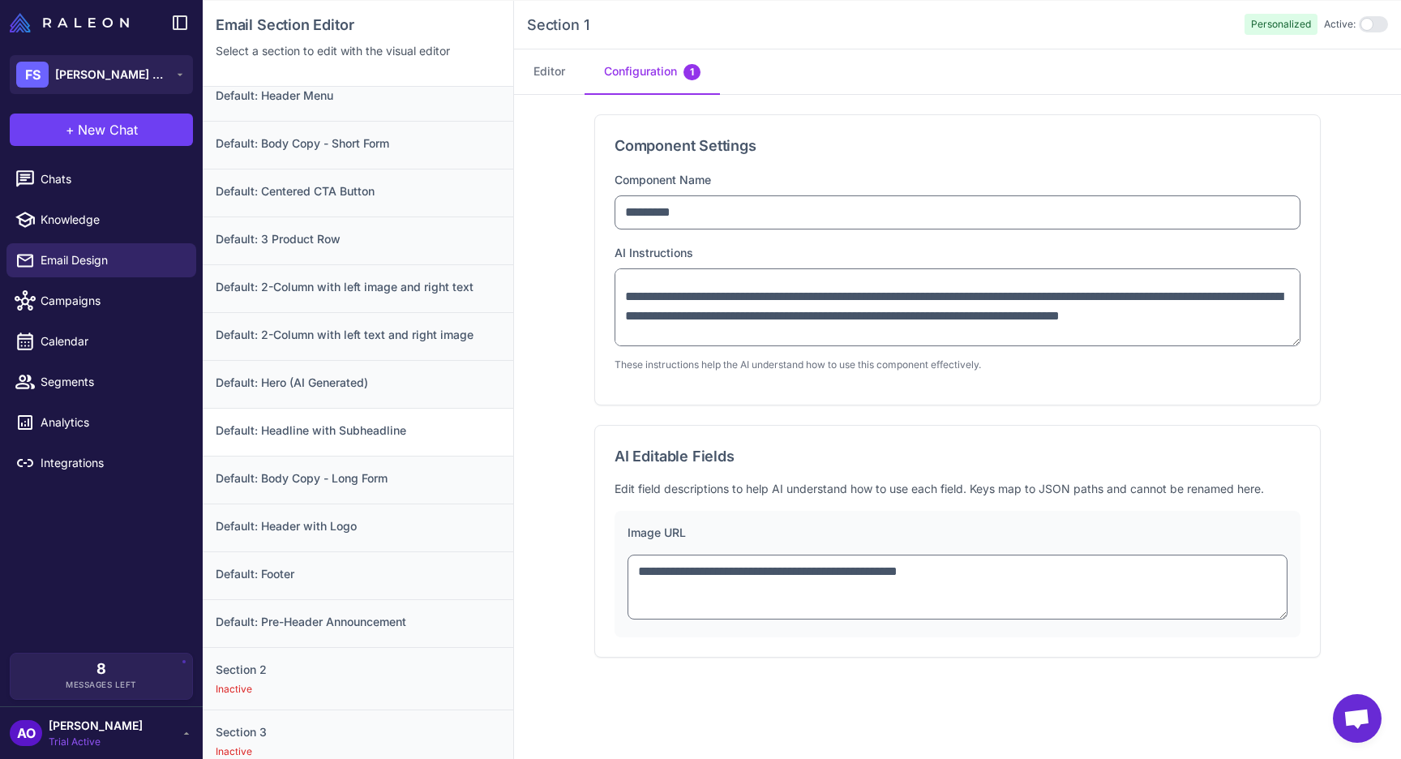
scroll to position [0, 0]
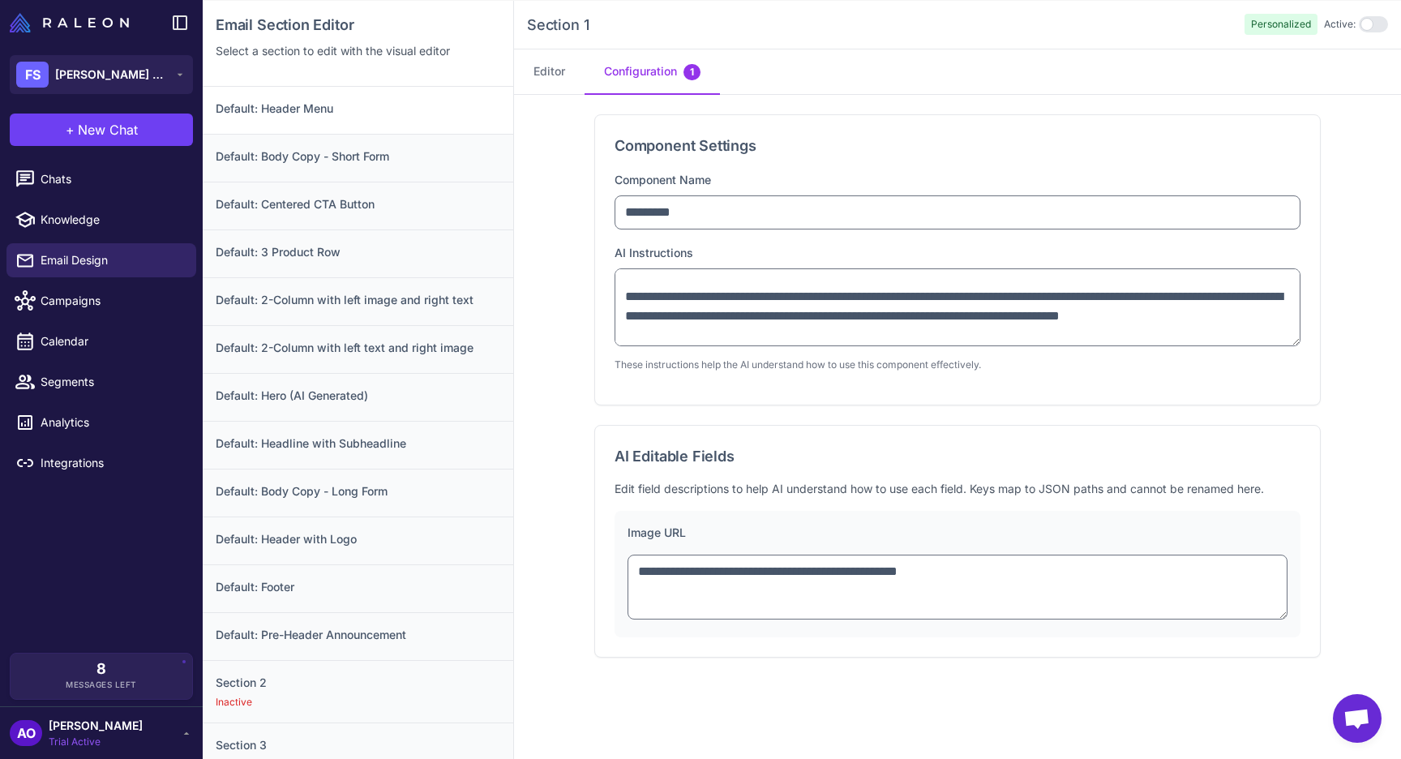
click at [321, 113] on h3 "Default: Header Menu" at bounding box center [358, 109] width 285 height 18
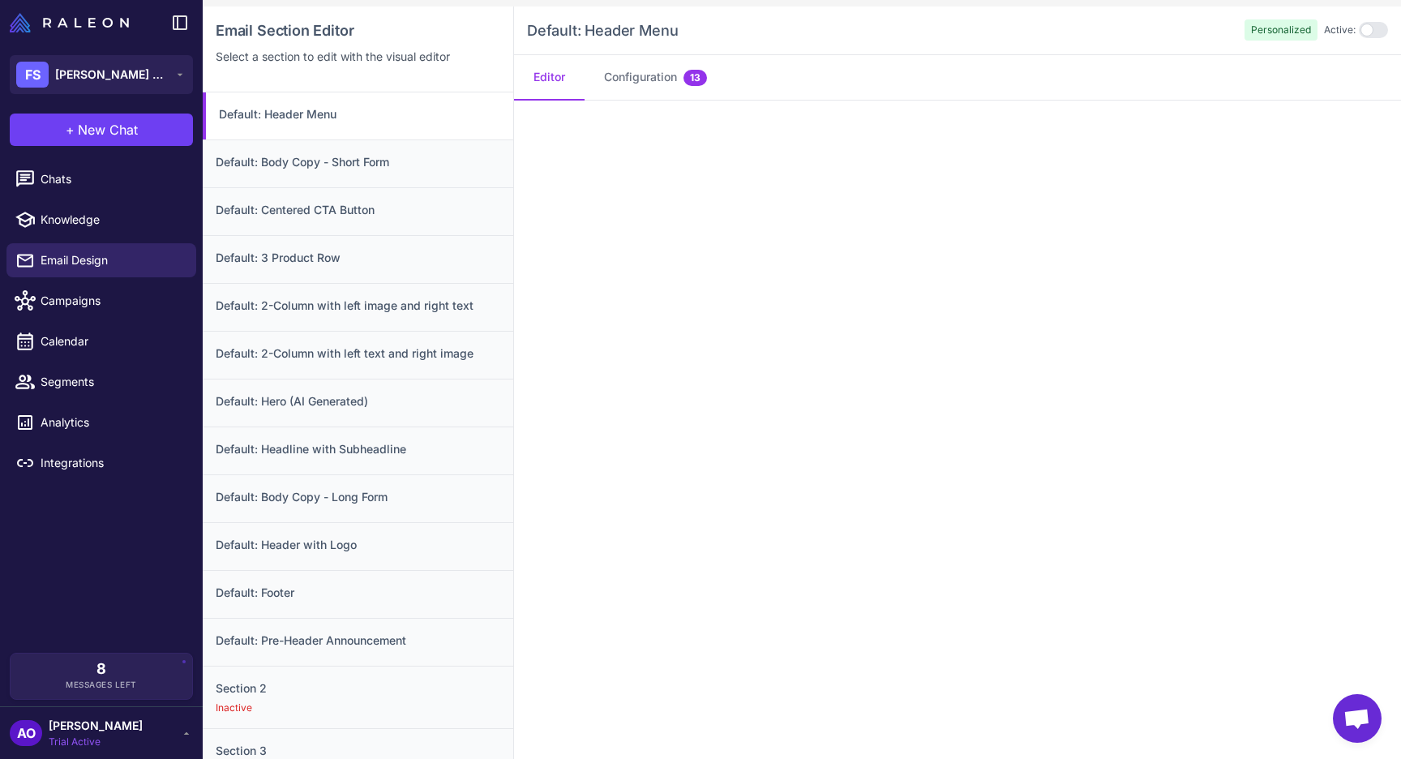
scroll to position [176, 0]
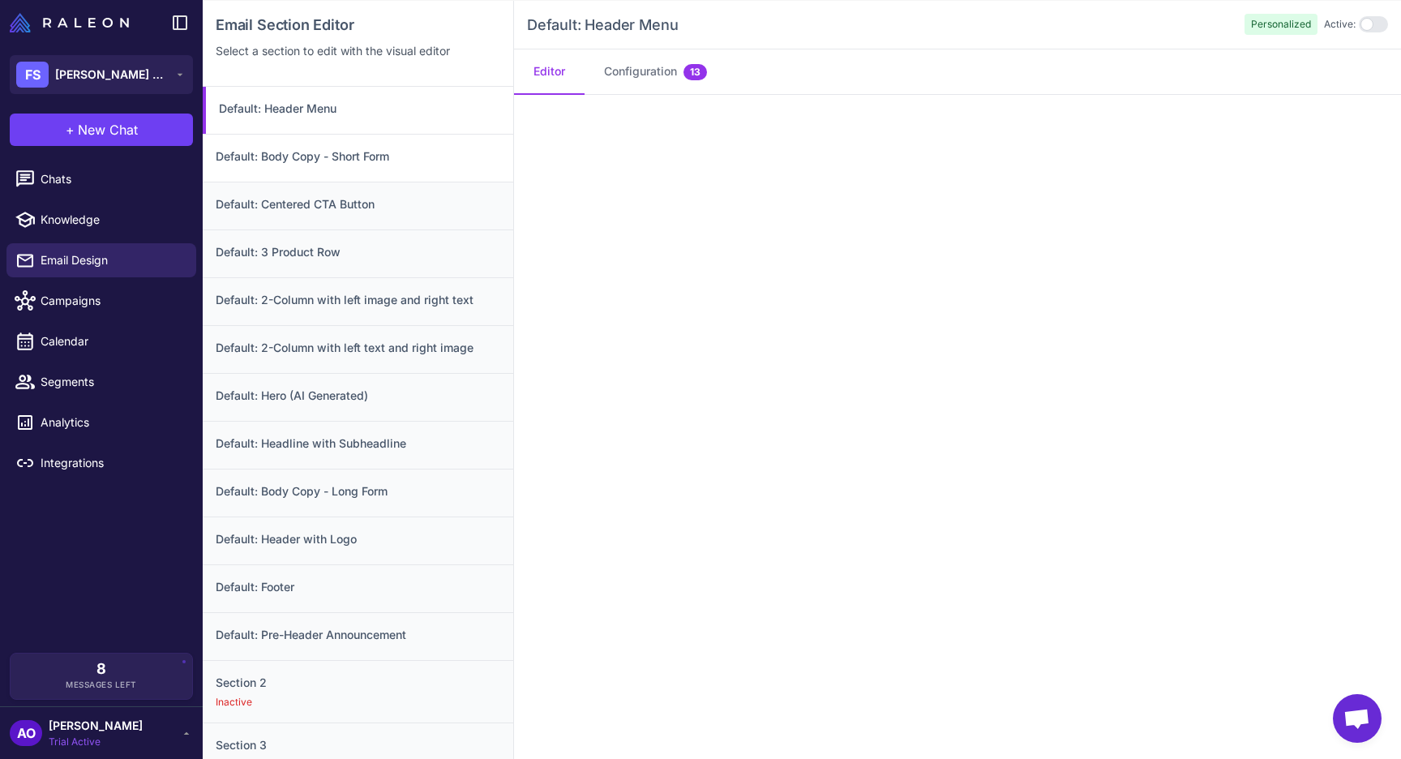
click at [404, 151] on h3 "Default: Body Copy - Short Form" at bounding box center [358, 157] width 285 height 18
click at [329, 492] on h3 "Default: Body Copy - Long Form" at bounding box center [358, 491] width 285 height 18
click at [457, 485] on h3 "Default: Body Copy - Long Form" at bounding box center [359, 491] width 281 height 18
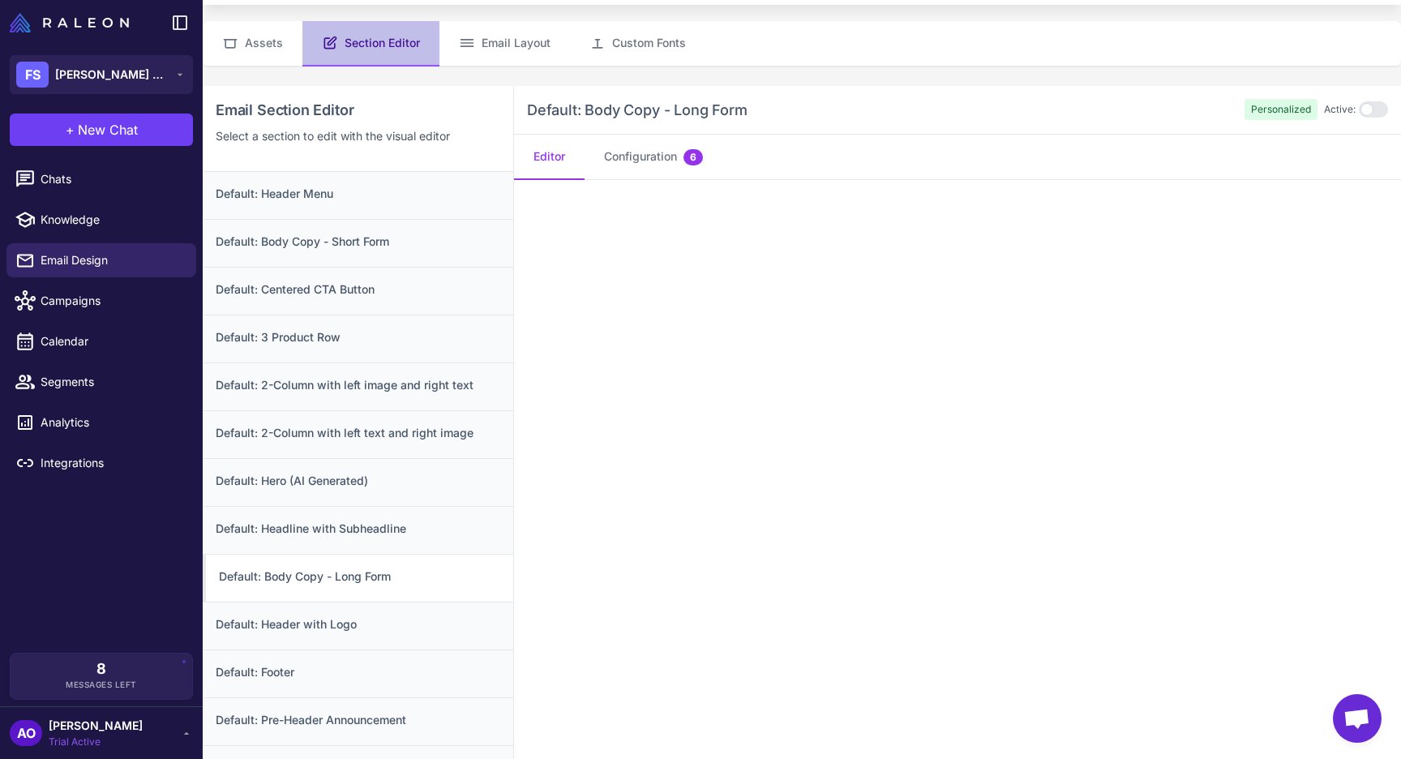
scroll to position [0, 0]
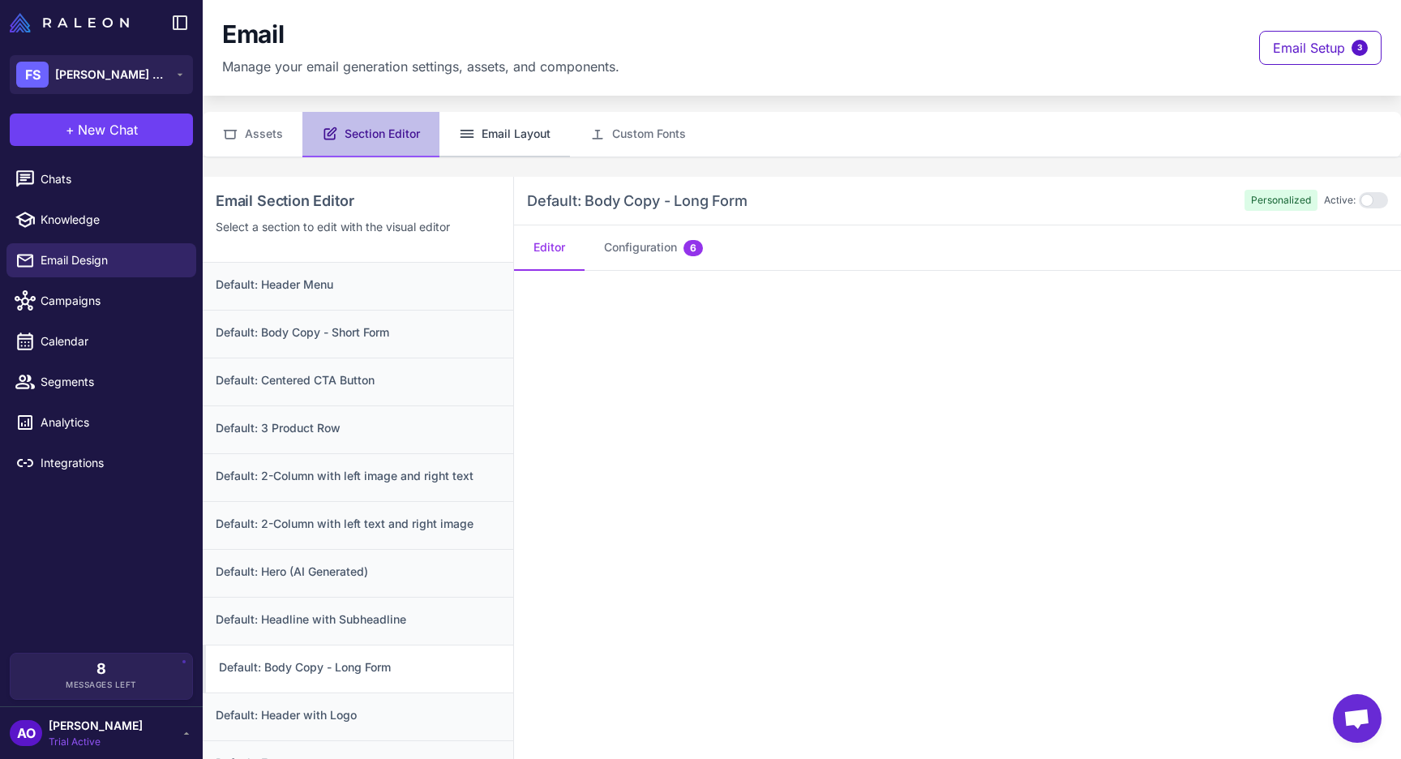
click at [507, 138] on button "Email Layout" at bounding box center [504, 134] width 131 height 45
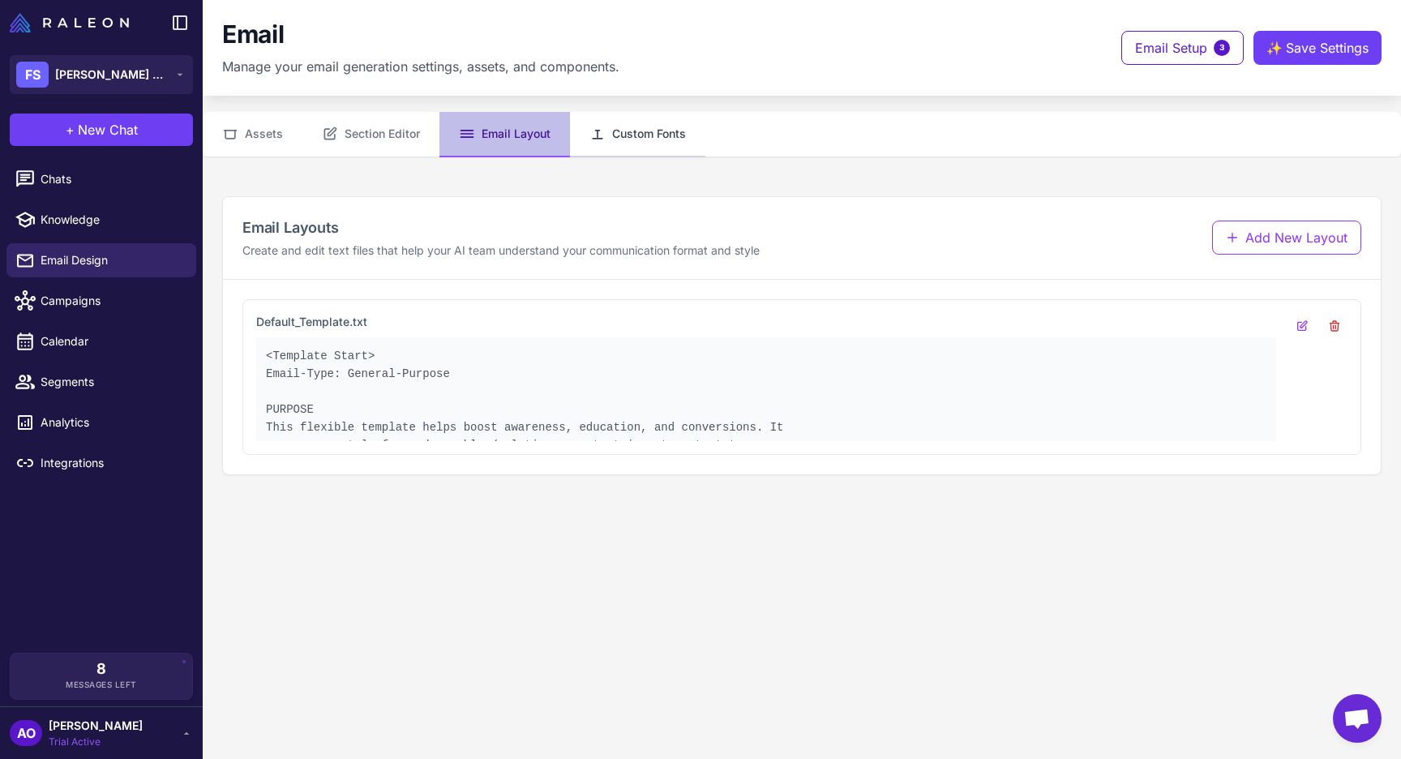
click at [627, 139] on button "Custom Fonts" at bounding box center [637, 134] width 135 height 45
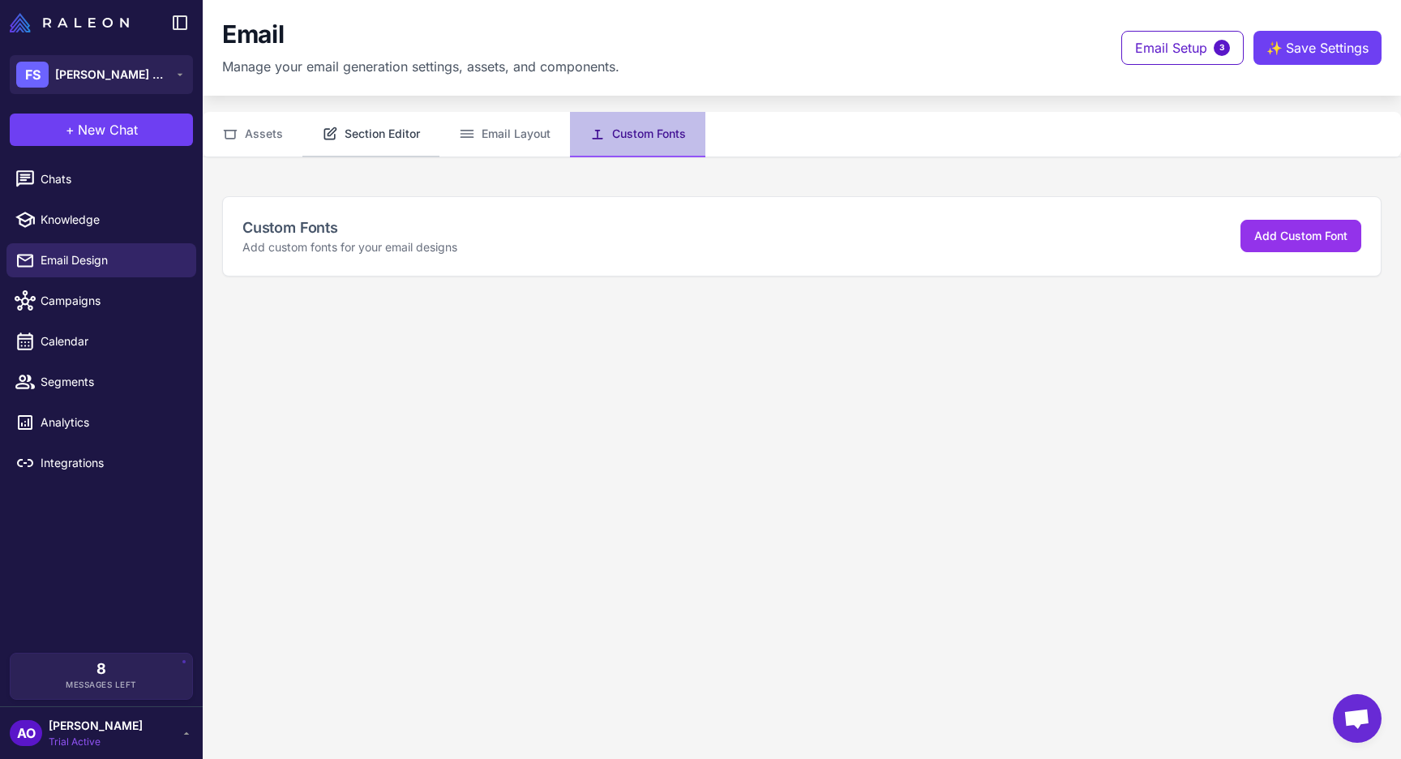
click at [337, 140] on button "Section Editor" at bounding box center [370, 134] width 137 height 45
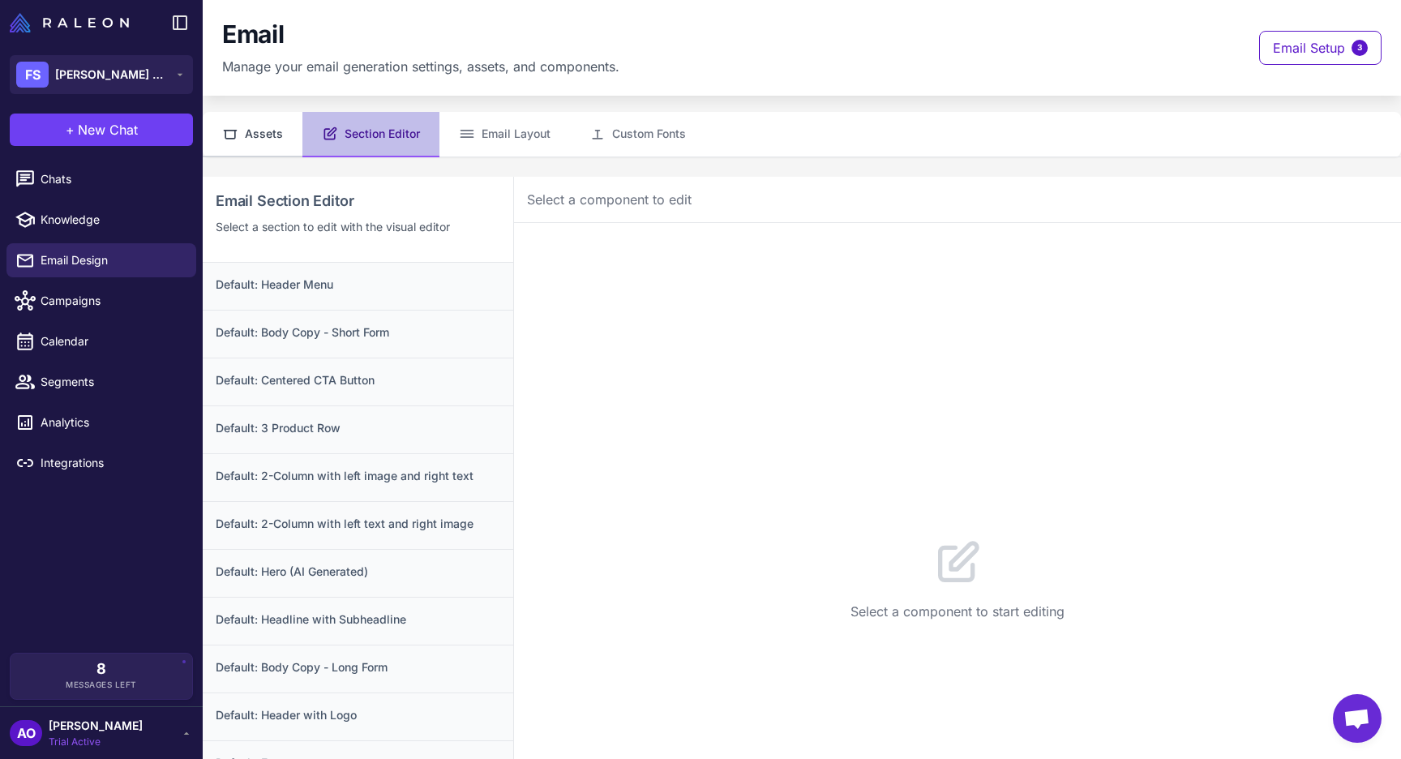
click at [279, 142] on button "Assets" at bounding box center [253, 134] width 100 height 45
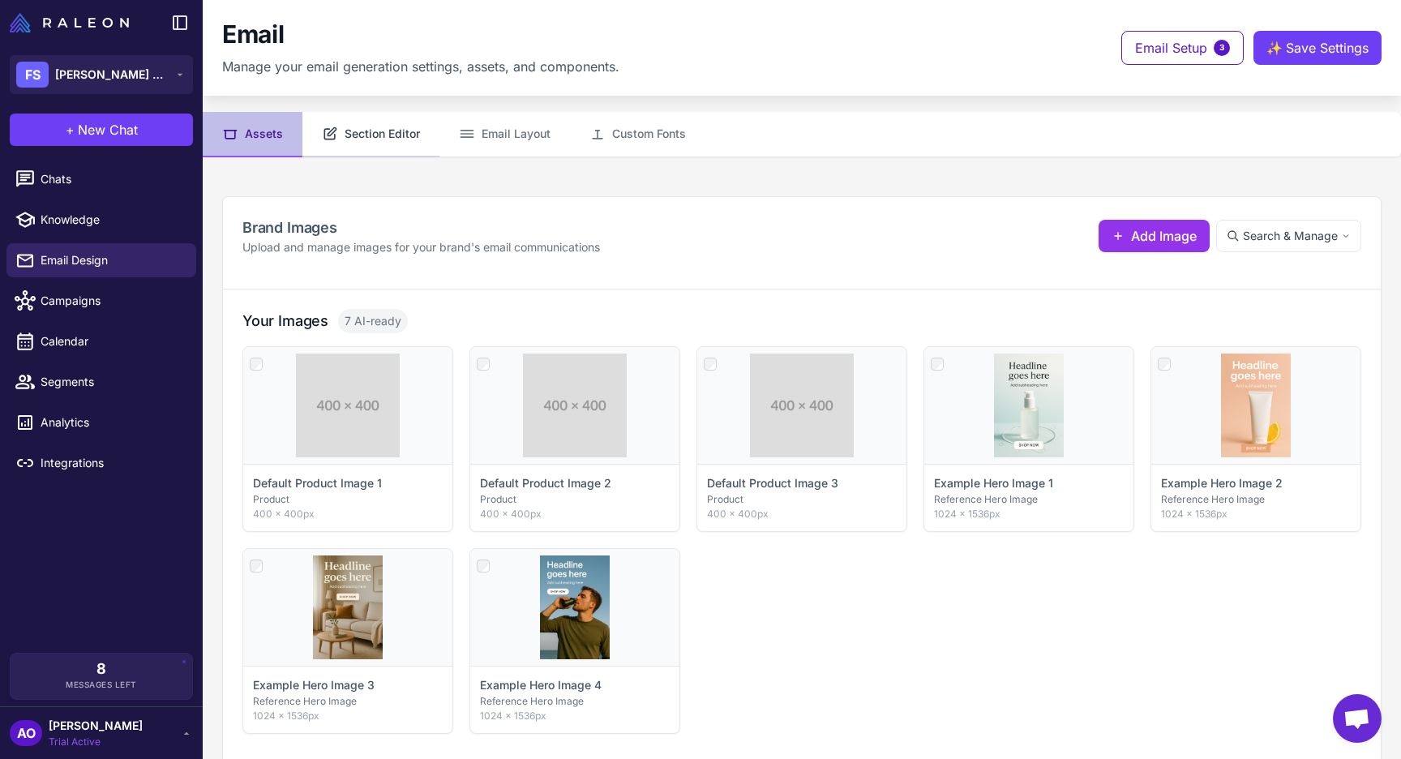
click at [349, 135] on button "Section Editor" at bounding box center [370, 134] width 137 height 45
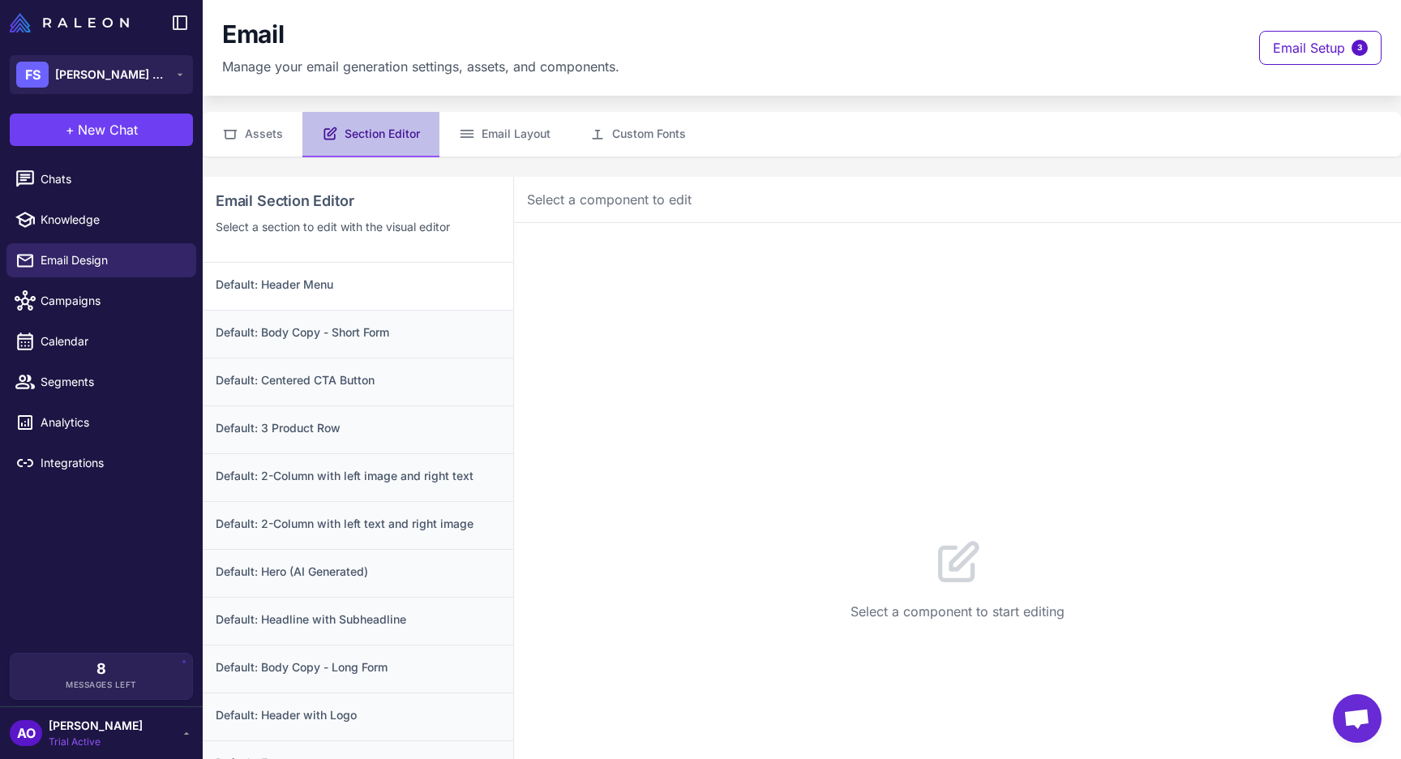
click at [414, 280] on h3 "Default: Header Menu" at bounding box center [358, 285] width 285 height 18
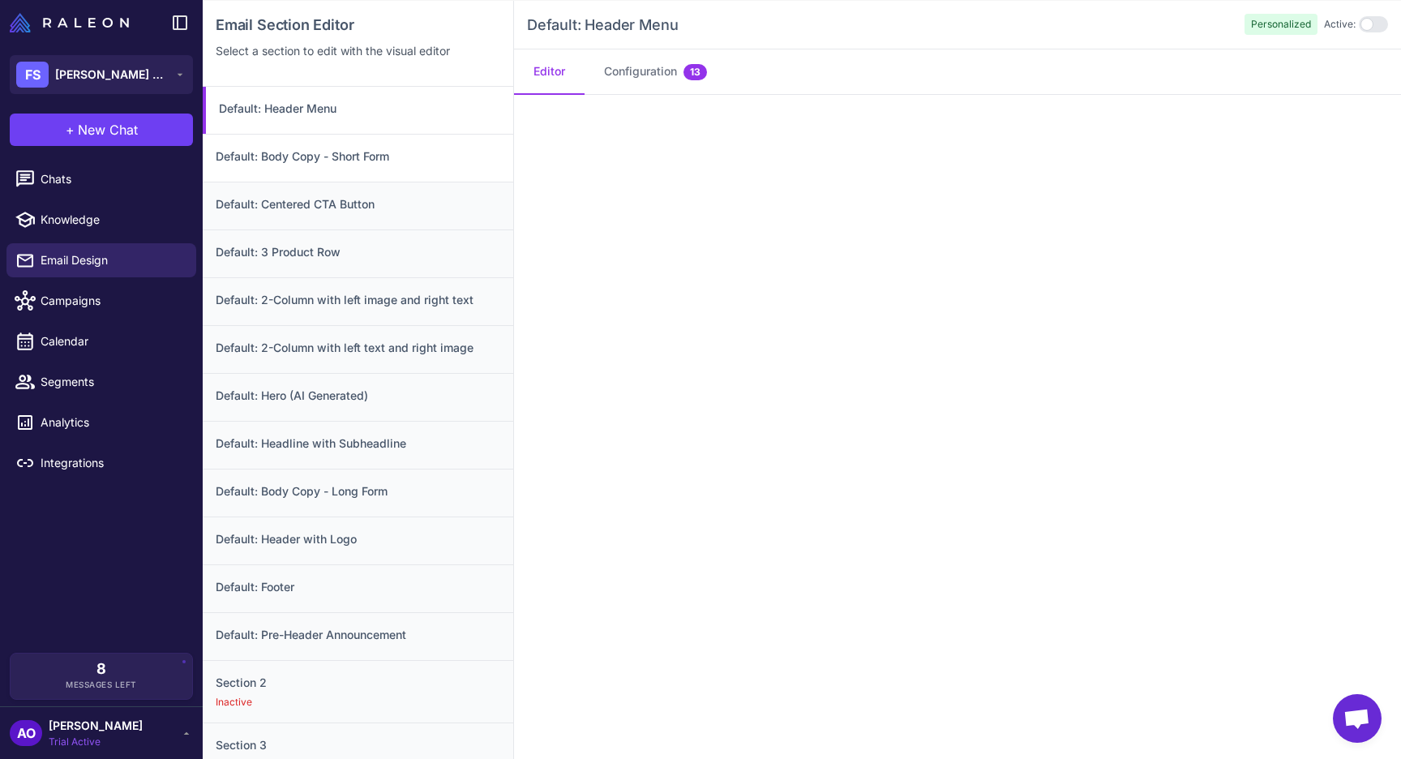
click at [351, 162] on h3 "Default: Body Copy - Short Form" at bounding box center [358, 157] width 285 height 18
click at [334, 218] on div "Default: Centered CTA Button" at bounding box center [358, 206] width 310 height 48
click at [334, 246] on h3 "Default: 3 Product Row" at bounding box center [358, 252] width 285 height 18
click at [346, 143] on div "Default: Body Copy - Short Form" at bounding box center [358, 158] width 310 height 48
click at [340, 114] on h3 "Default: Header Menu" at bounding box center [358, 109] width 285 height 18
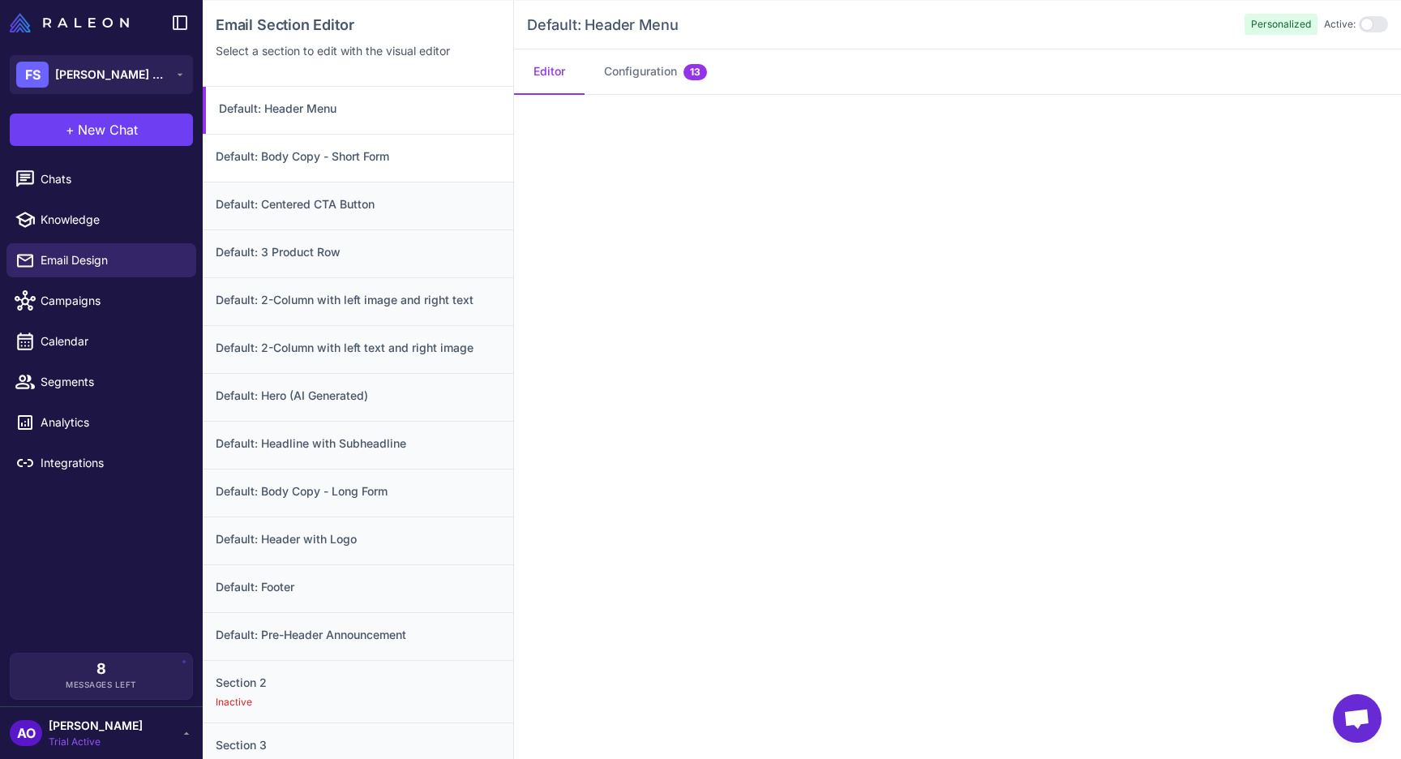
click at [344, 148] on h3 "Default: Body Copy - Short Form" at bounding box center [358, 157] width 285 height 18
click at [350, 209] on h3 "Default: Centered CTA Button" at bounding box center [358, 204] width 285 height 18
click at [350, 242] on div "Default: 3 Product Row" at bounding box center [358, 253] width 310 height 48
click at [349, 291] on h3 "Default: 2-Column with left image and right text" at bounding box center [358, 300] width 285 height 18
drag, startPoint x: 335, startPoint y: 295, endPoint x: 335, endPoint y: 237, distance: 57.6
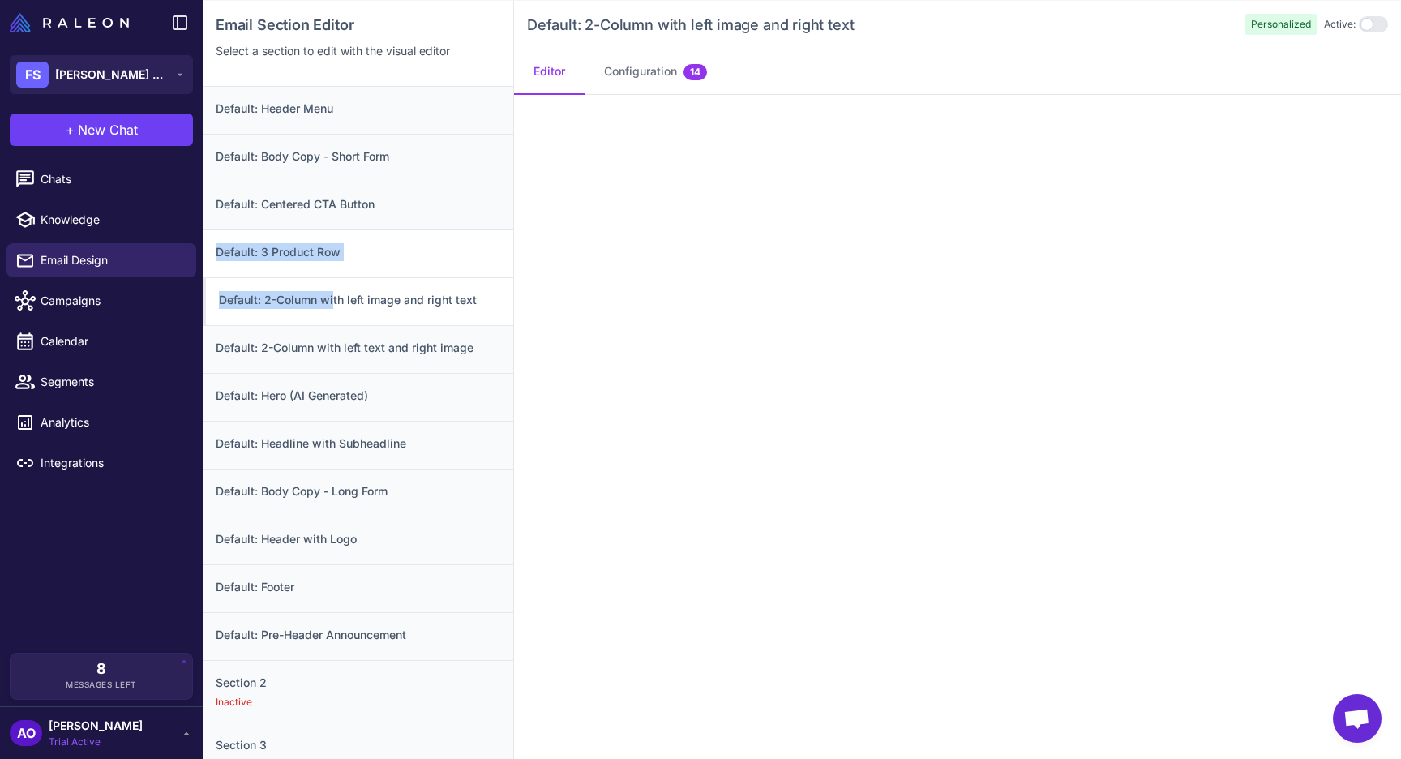
click at [335, 237] on div "Default: Header Menu Default: Body Copy - Short Form Default: Centered CTA Butt…" at bounding box center [358, 467] width 310 height 760
click at [362, 293] on h3 "Default: 2-Column with left image and right text" at bounding box center [359, 300] width 281 height 18
click at [366, 353] on h3 "Default: 2-Column with left text and right image" at bounding box center [358, 348] width 285 height 18
click at [362, 389] on h3 "Default: Hero (AI Generated)" at bounding box center [358, 396] width 285 height 18
click at [362, 435] on h3 "Default: Headline with Subheadline" at bounding box center [358, 443] width 285 height 18
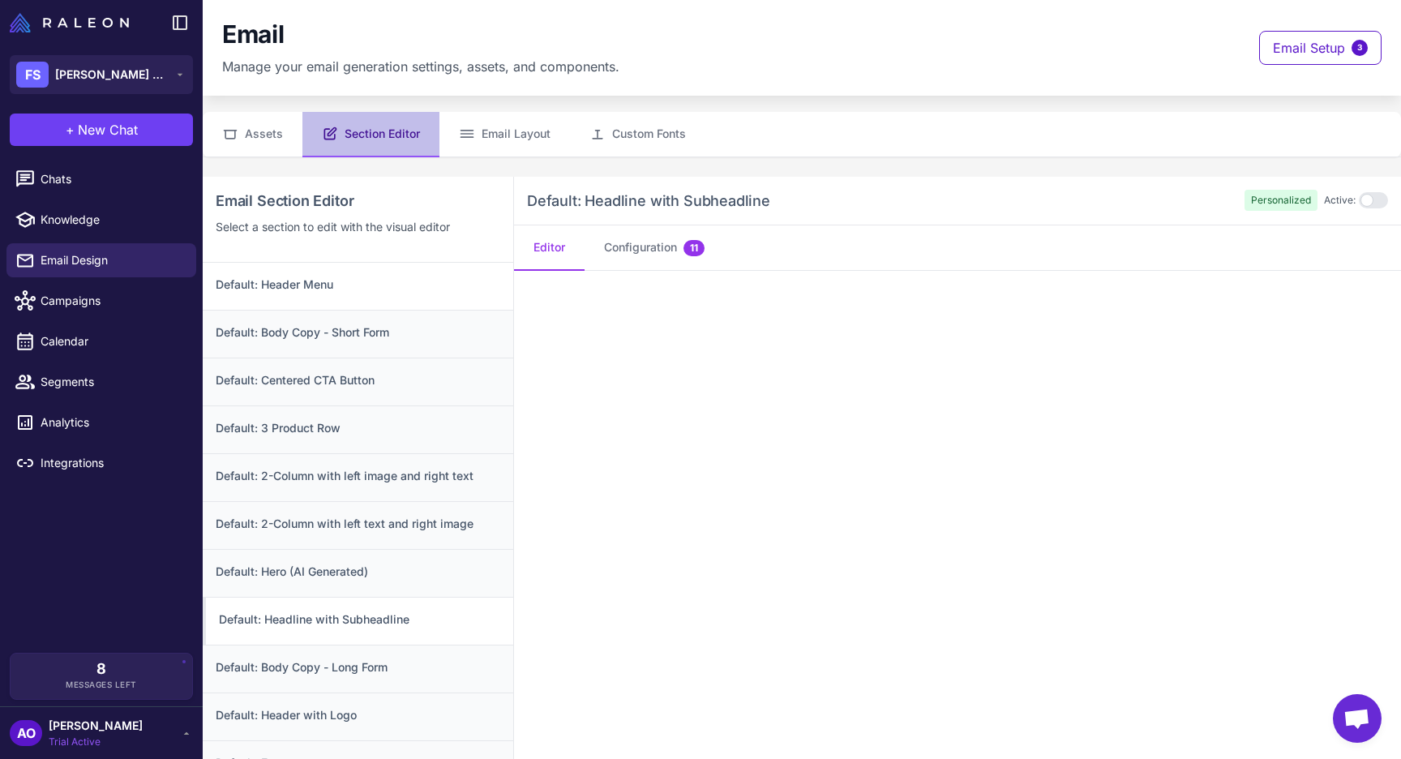
click at [363, 288] on h3 "Default: Header Menu" at bounding box center [358, 285] width 285 height 18
click at [434, 330] on h3 "Default: Body Copy - Short Form" at bounding box center [358, 332] width 285 height 18
click at [645, 261] on button "Configuration 6" at bounding box center [653, 247] width 138 height 45
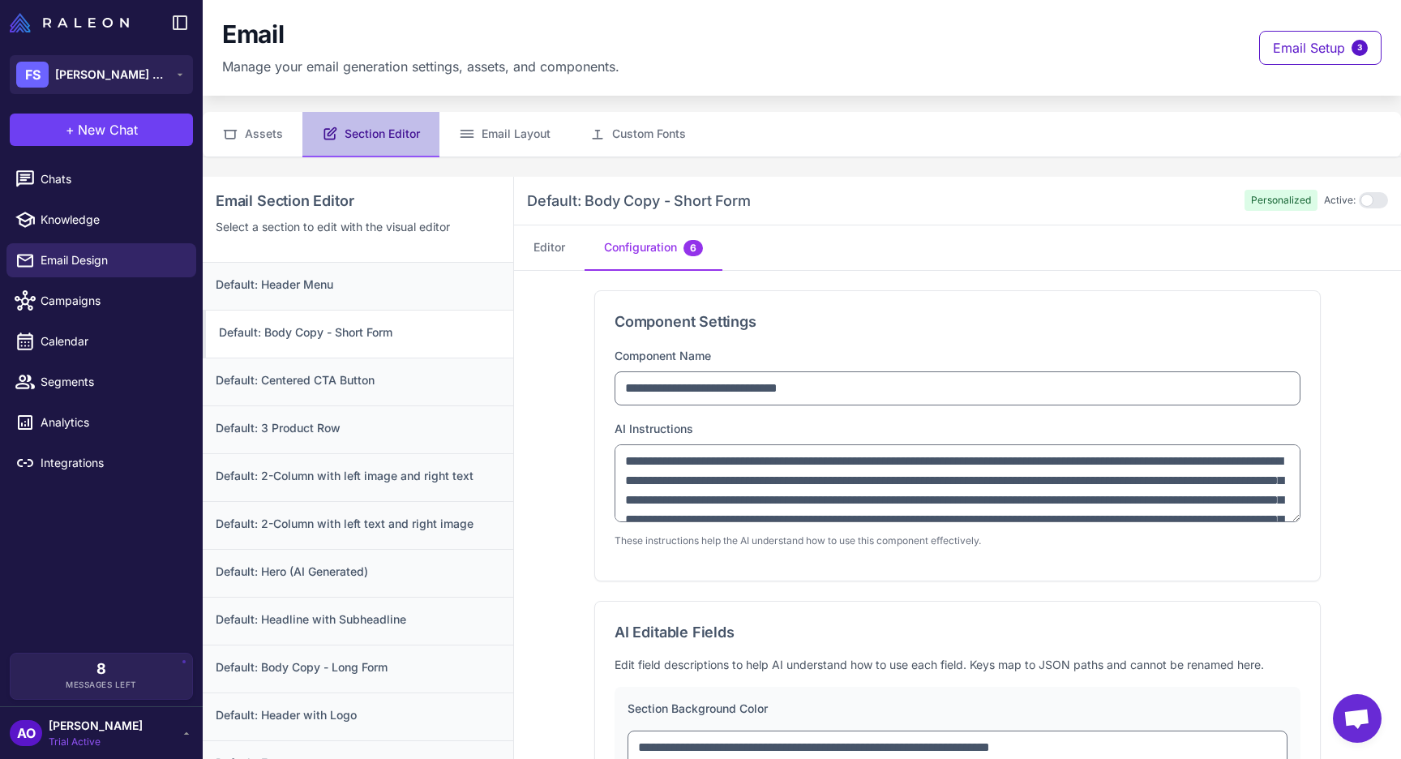
drag, startPoint x: 596, startPoint y: 240, endPoint x: 859, endPoint y: 430, distance: 325.1
click at [859, 430] on div "**********" at bounding box center [957, 556] width 887 height 759
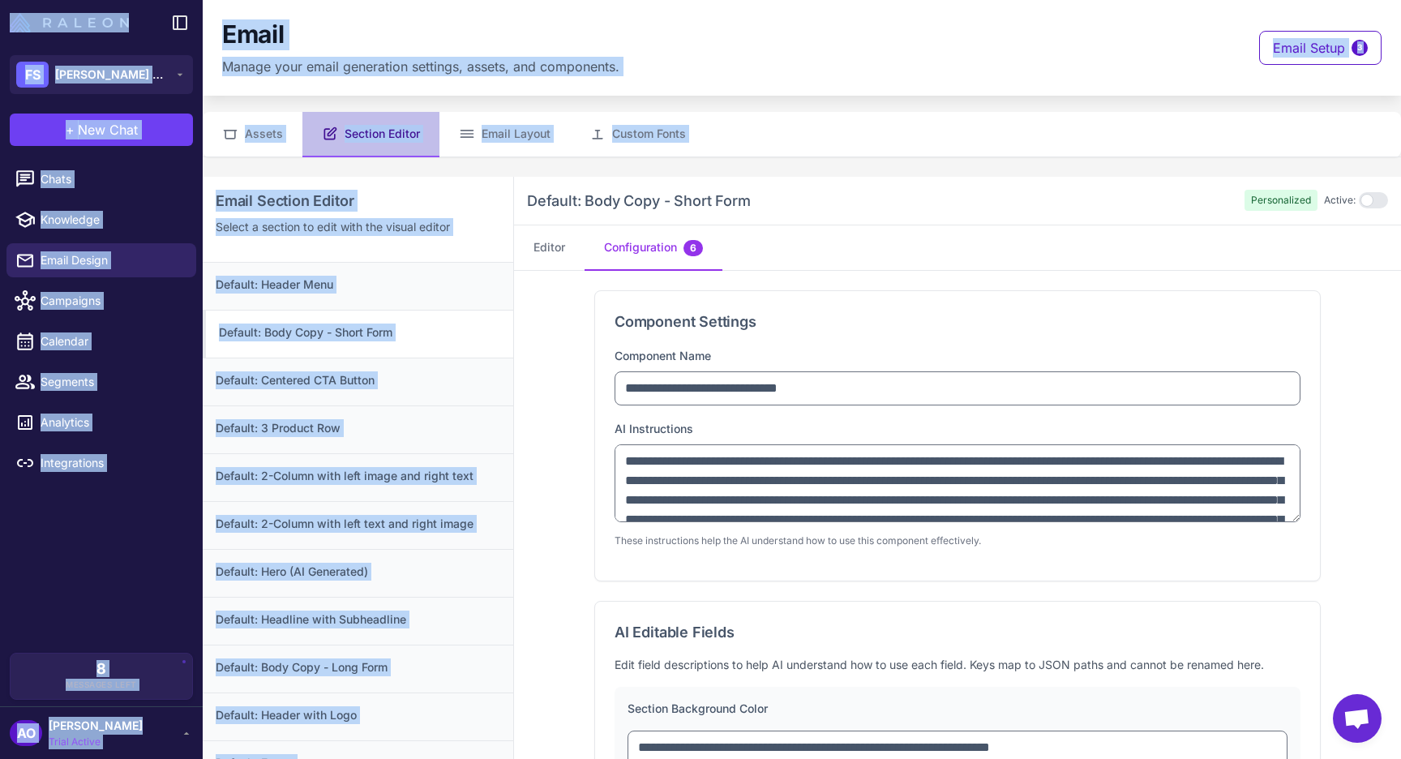
scroll to position [176, 0]
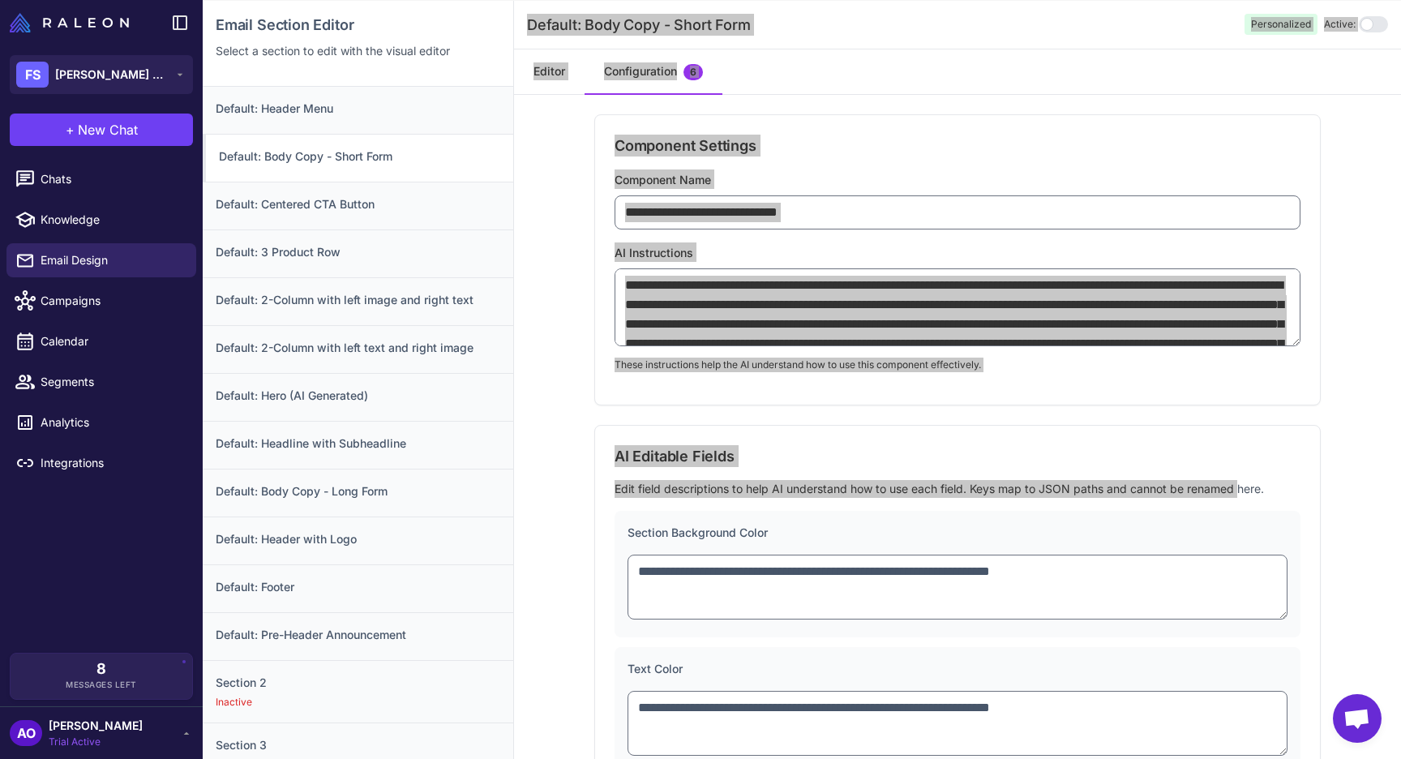
drag, startPoint x: 526, startPoint y: 198, endPoint x: 1238, endPoint y: 494, distance: 771.0
click at [1238, 494] on div "**********" at bounding box center [957, 380] width 887 height 759
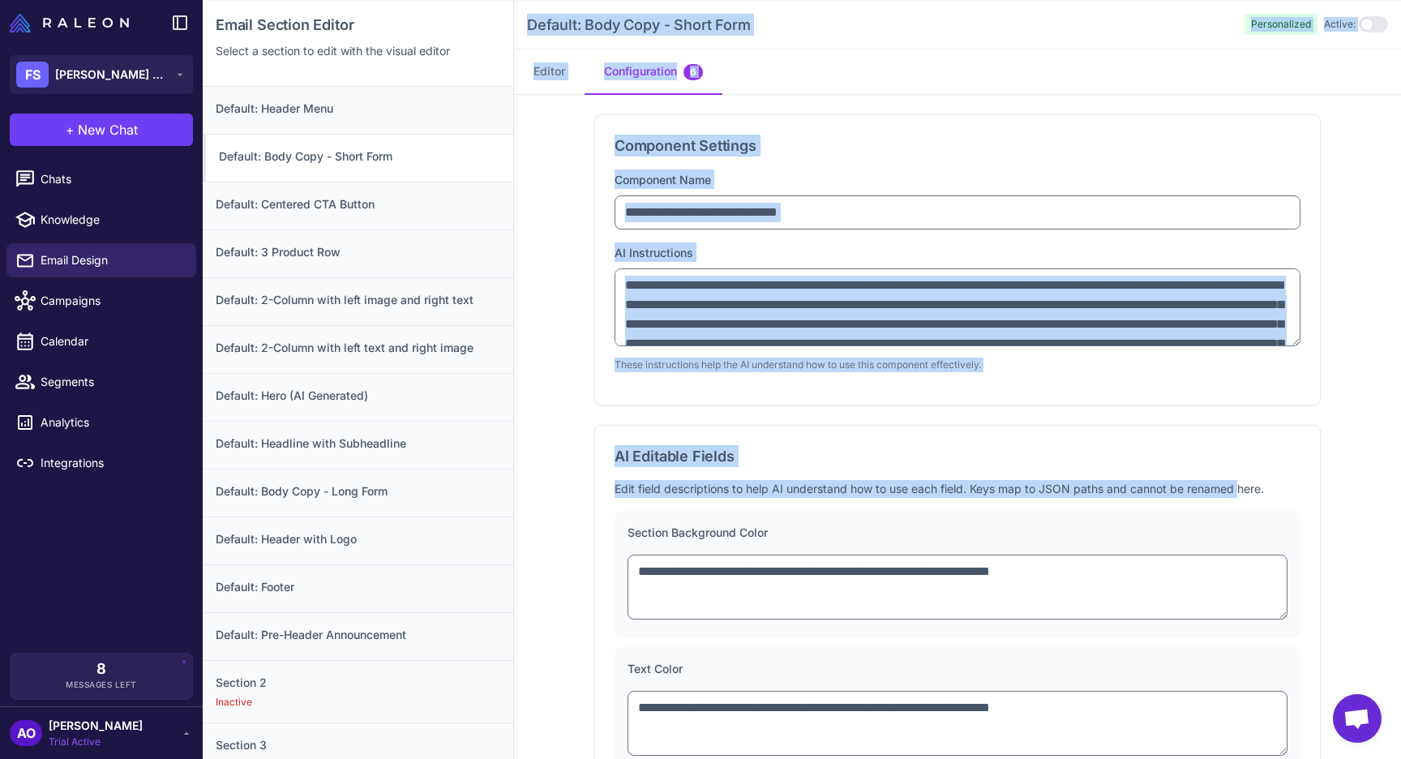
click at [547, 310] on div "**********" at bounding box center [957, 427] width 887 height 665
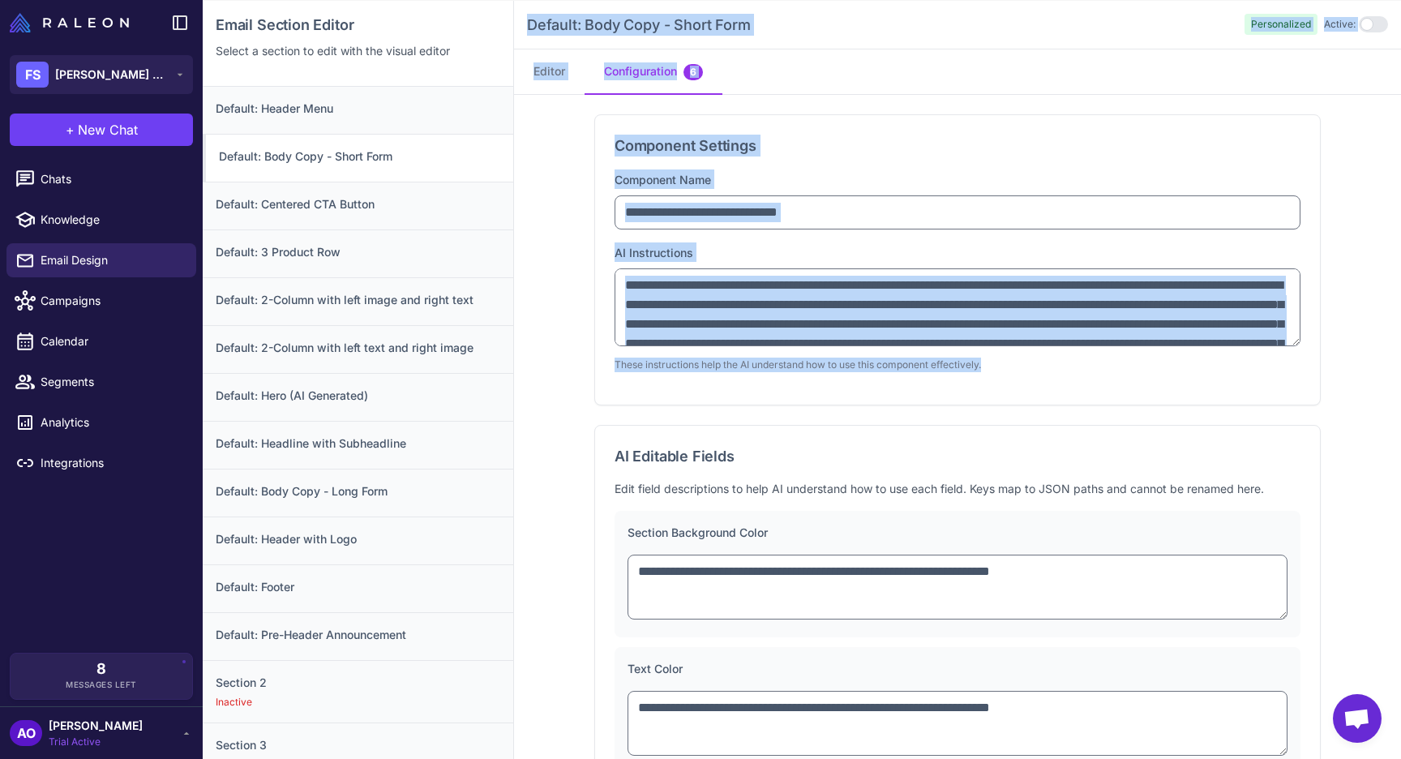
drag, startPoint x: 524, startPoint y: 156, endPoint x: 1033, endPoint y: 364, distance: 550.5
click at [1033, 364] on div "**********" at bounding box center [957, 380] width 887 height 759
copy div "Default: Body Copy - Short Form Personalized Active: Editor Configuration 6 Com…"
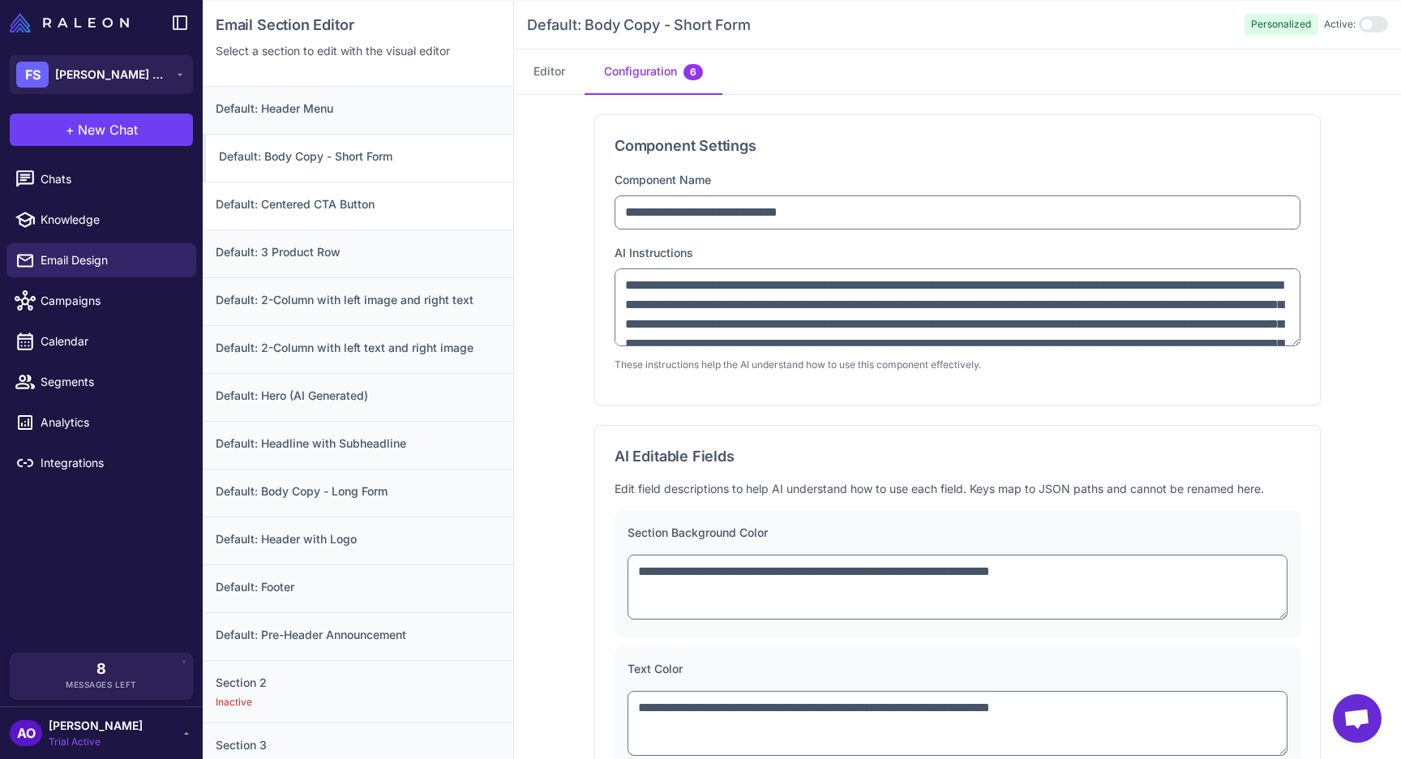
click at [409, 212] on div "Default: Centered CTA Button" at bounding box center [358, 206] width 310 height 48
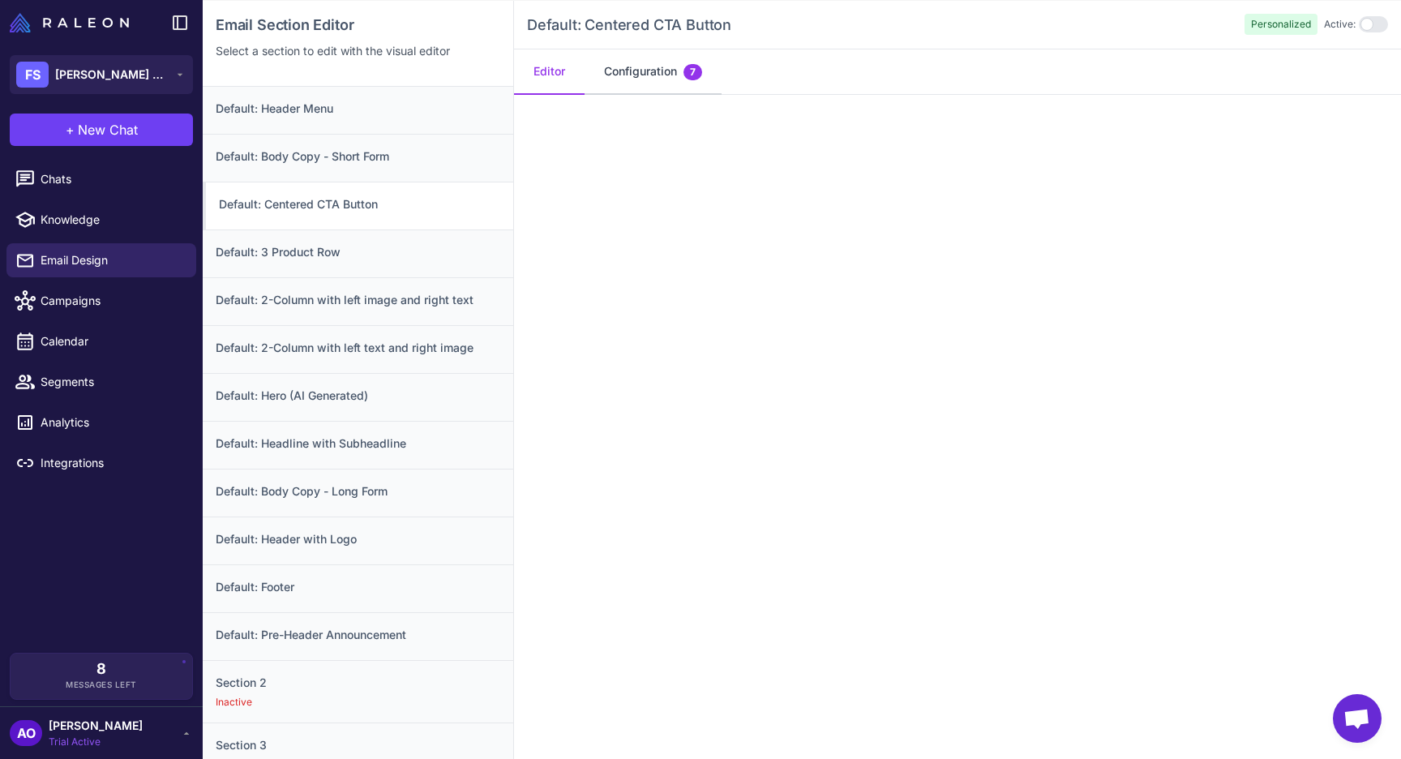
click at [648, 73] on button "Configuration 7" at bounding box center [652, 71] width 137 height 45
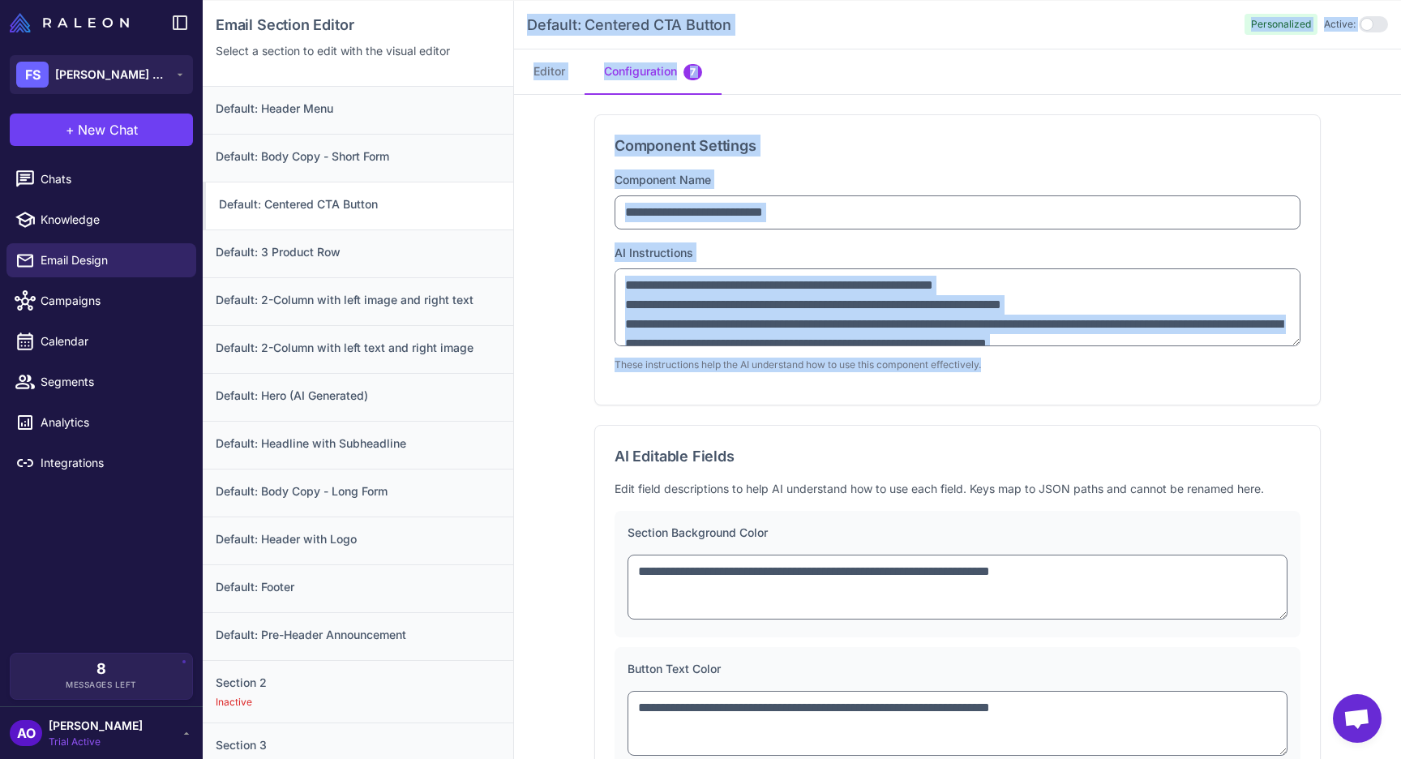
drag, startPoint x: 522, startPoint y: 17, endPoint x: 1102, endPoint y: 359, distance: 673.7
click at [1102, 359] on div "**********" at bounding box center [957, 380] width 887 height 759
copy div "Default: Centered CTA Button Personalized Active: Editor Configuration 7 Compon…"
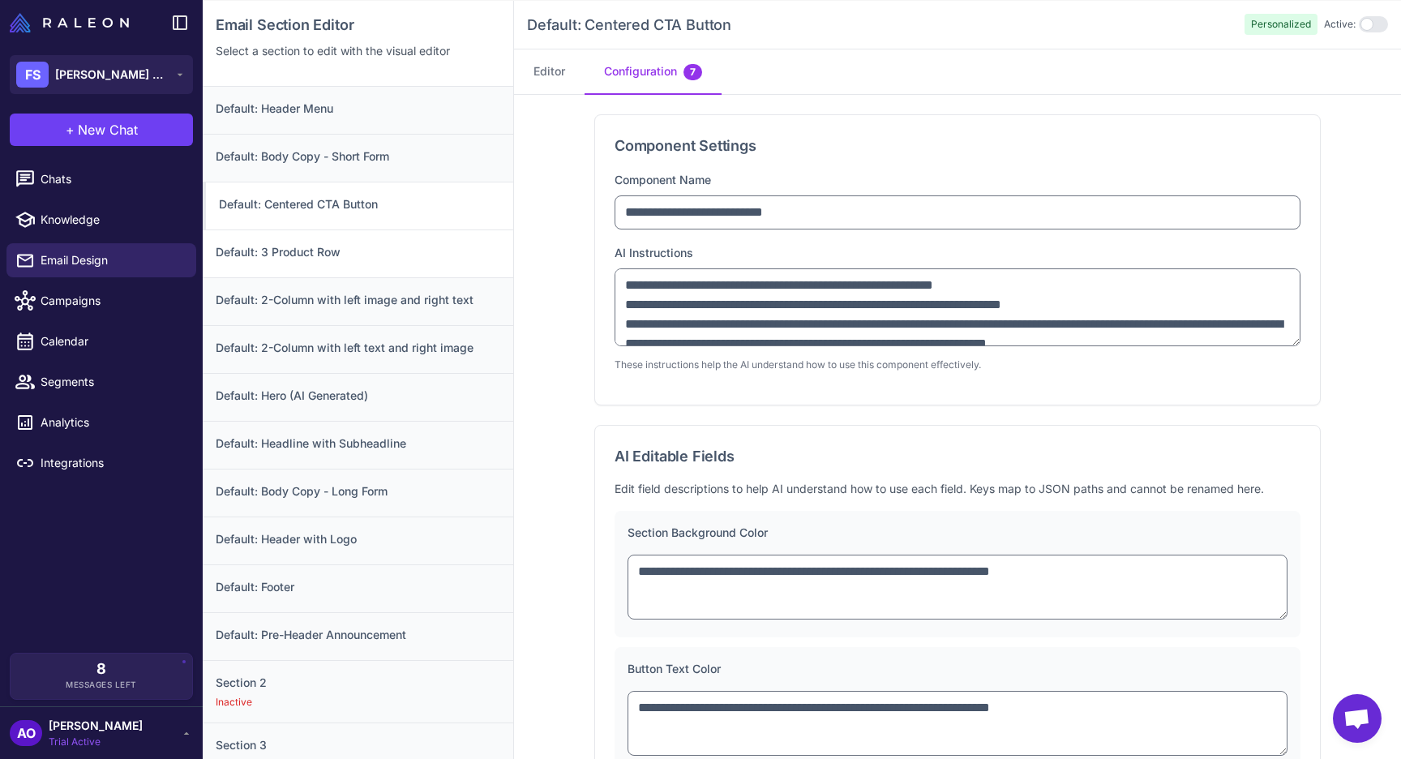
click at [325, 255] on h3 "Default: 3 Product Row" at bounding box center [358, 252] width 285 height 18
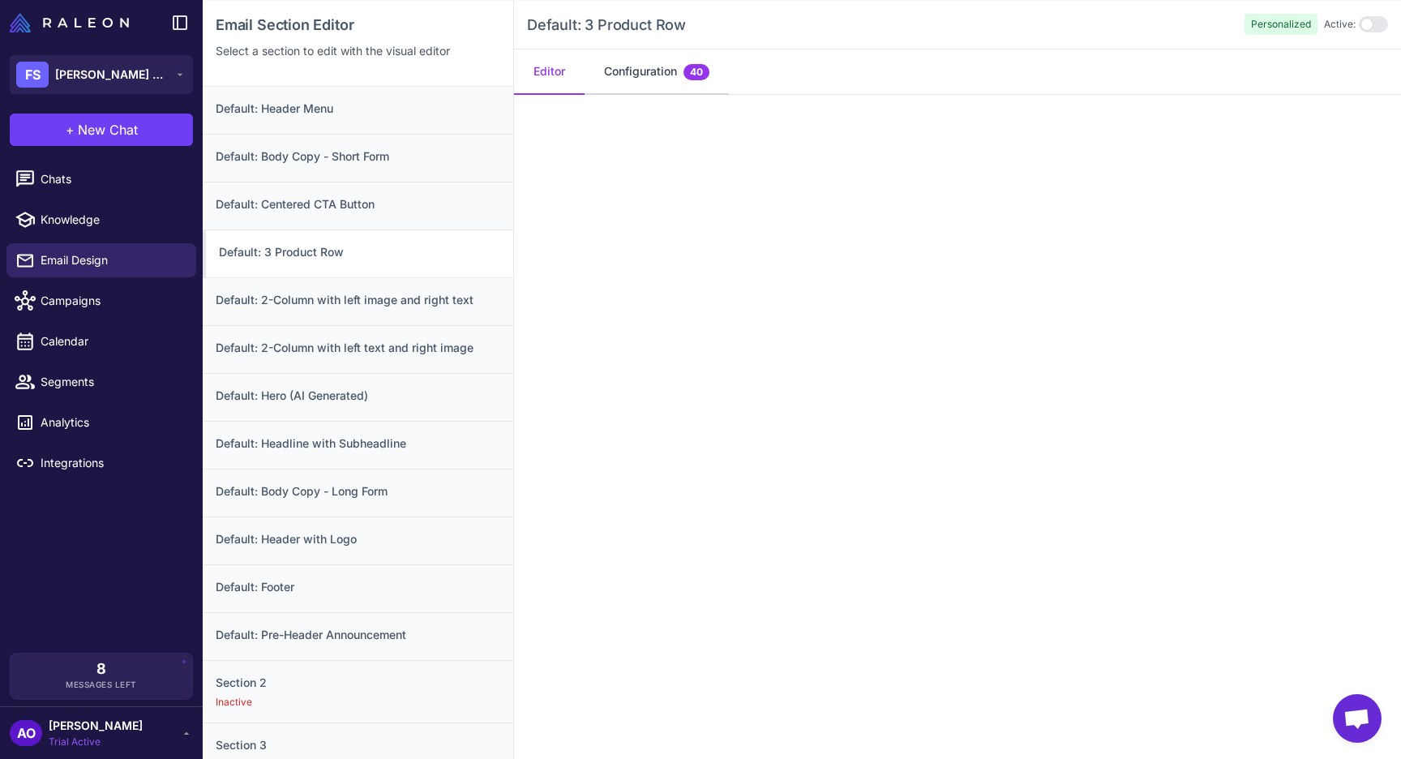
click at [607, 82] on button "Configuration 40" at bounding box center [656, 71] width 144 height 45
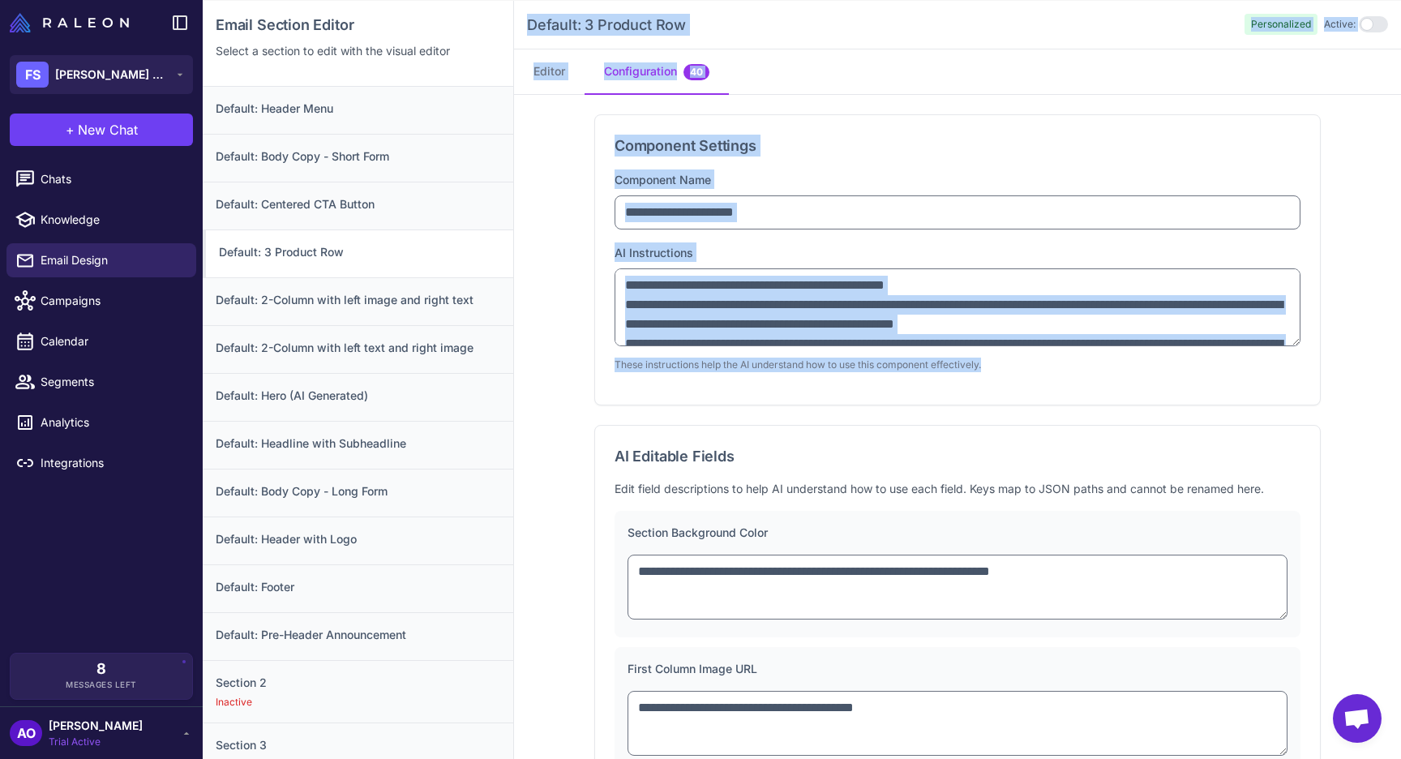
drag, startPoint x: 520, startPoint y: 13, endPoint x: 900, endPoint y: 387, distance: 533.1
click at [900, 387] on div "**********" at bounding box center [957, 380] width 887 height 759
copy div "Default: 3 Product Row Personalized Active: Editor Configuration 40 Component S…"
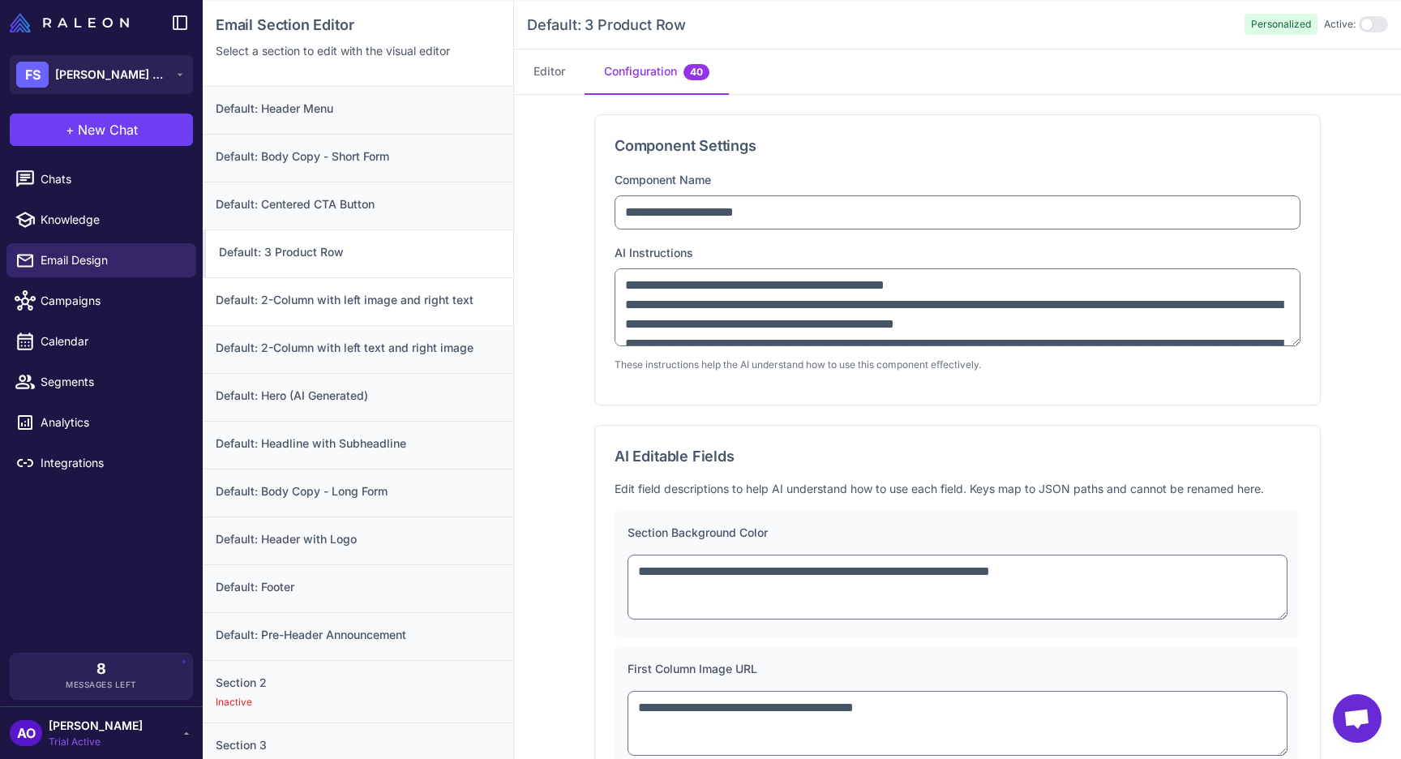
click at [354, 291] on h3 "Default: 2-Column with left image and right text" at bounding box center [358, 300] width 285 height 18
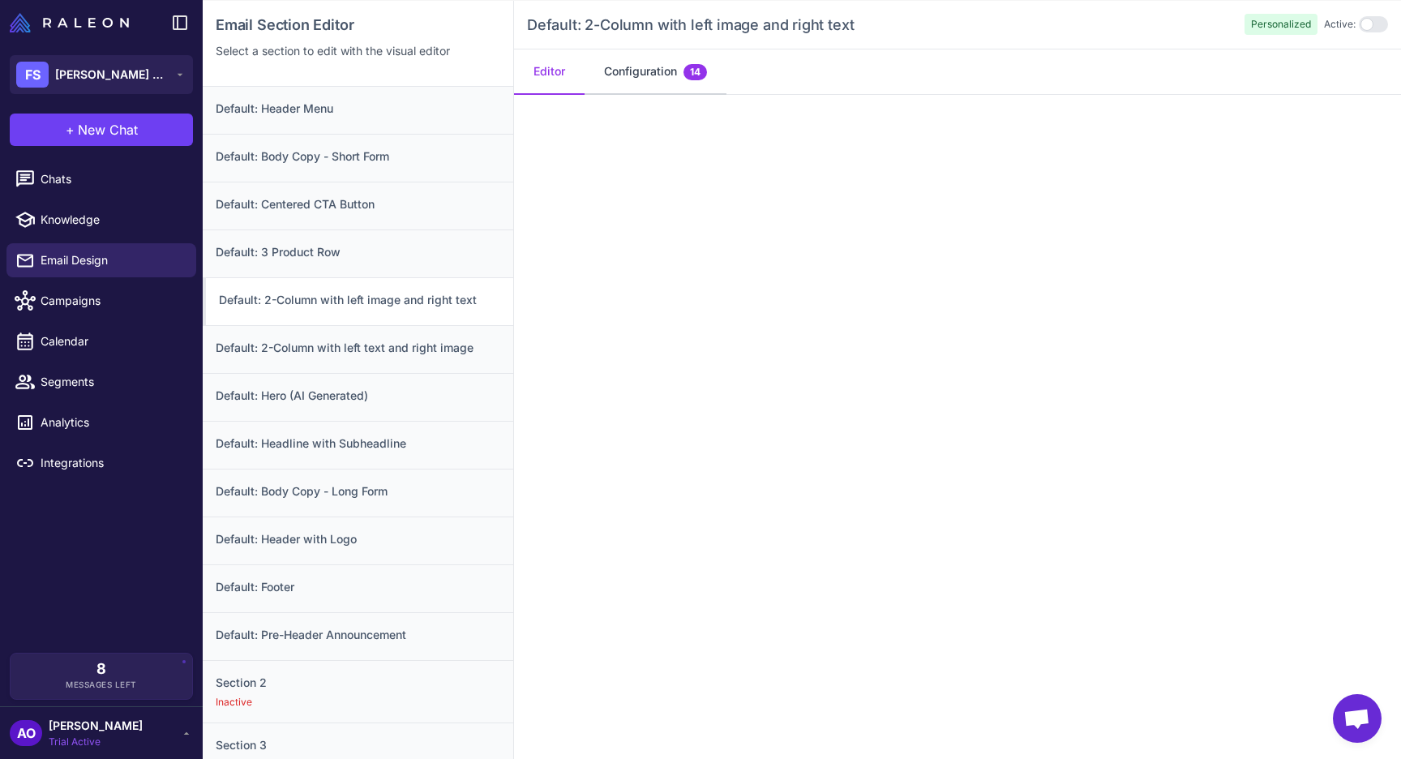
click at [616, 67] on button "Configuration 14" at bounding box center [655, 71] width 142 height 45
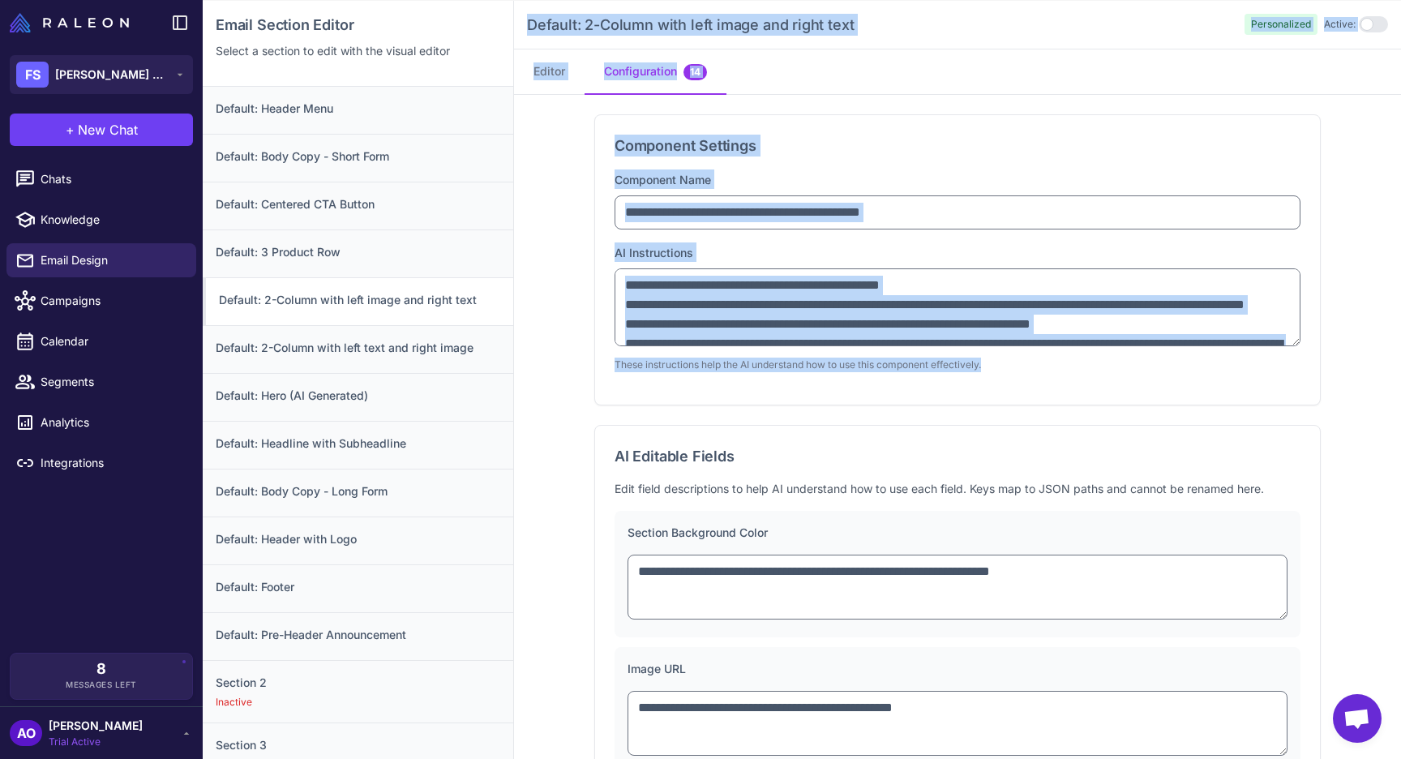
drag, startPoint x: 524, startPoint y: 20, endPoint x: 1087, endPoint y: 370, distance: 662.2
click at [1087, 370] on div "**********" at bounding box center [957, 380] width 887 height 759
copy div "Default: 2-Column with left image and right text Personalized Active: Editor Co…"
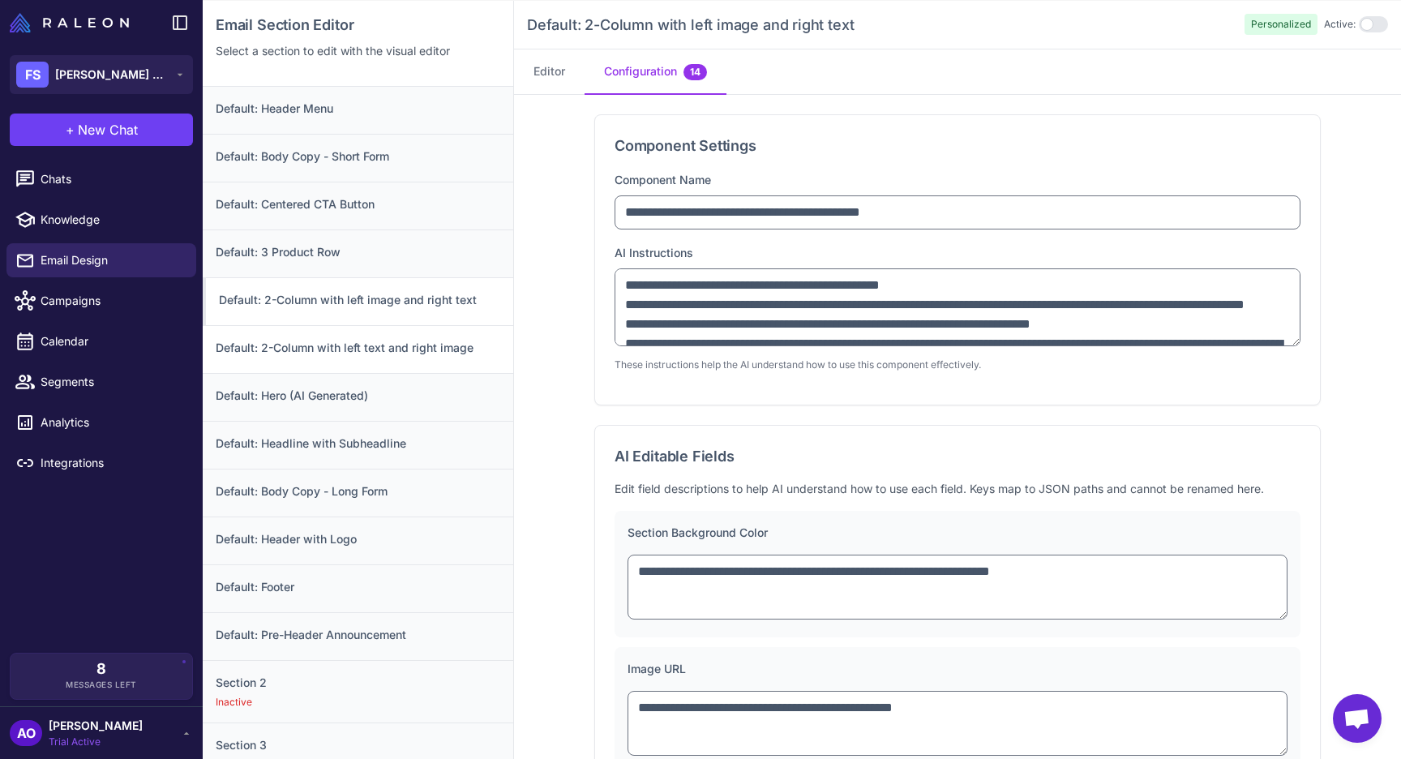
click at [445, 353] on h3 "Default: 2-Column with left text and right image" at bounding box center [358, 348] width 285 height 18
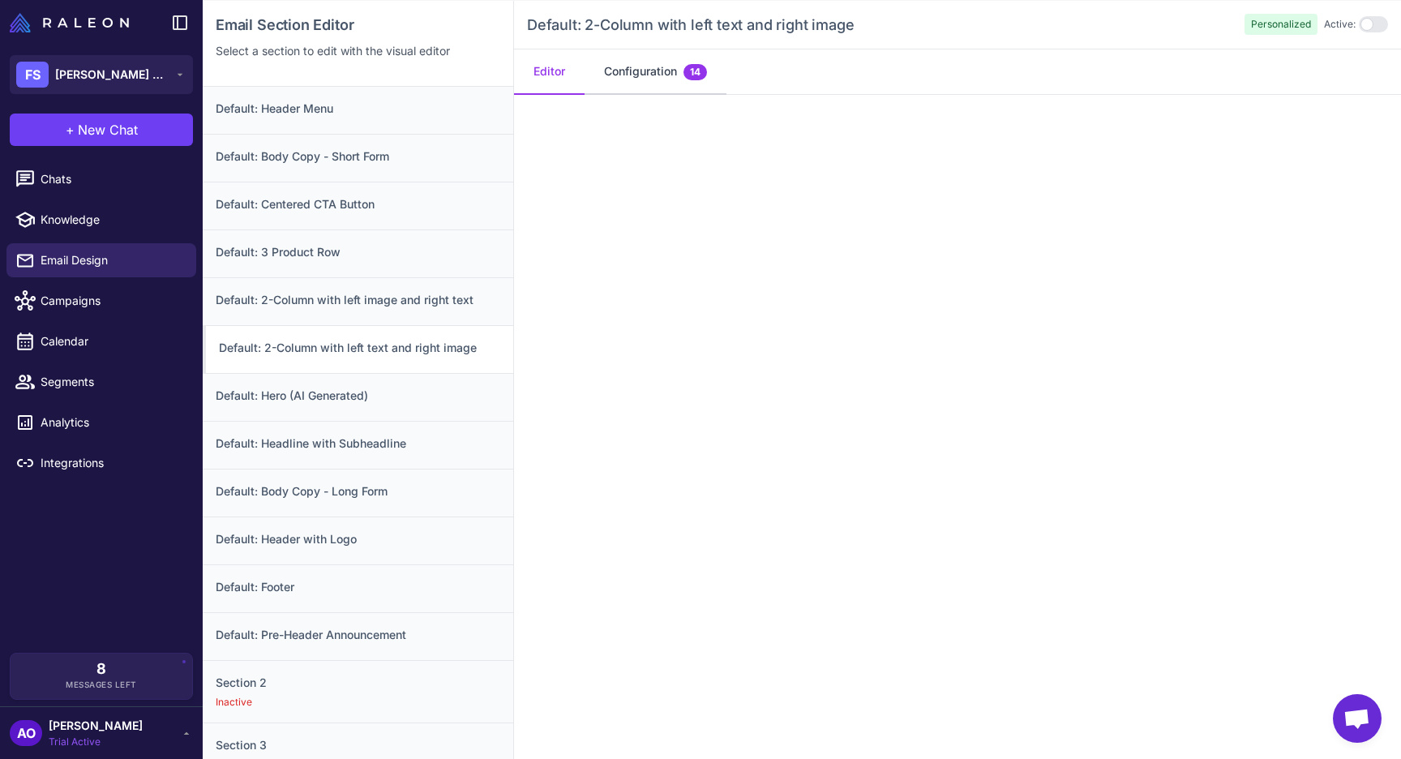
click at [644, 69] on button "Configuration 14" at bounding box center [655, 71] width 142 height 45
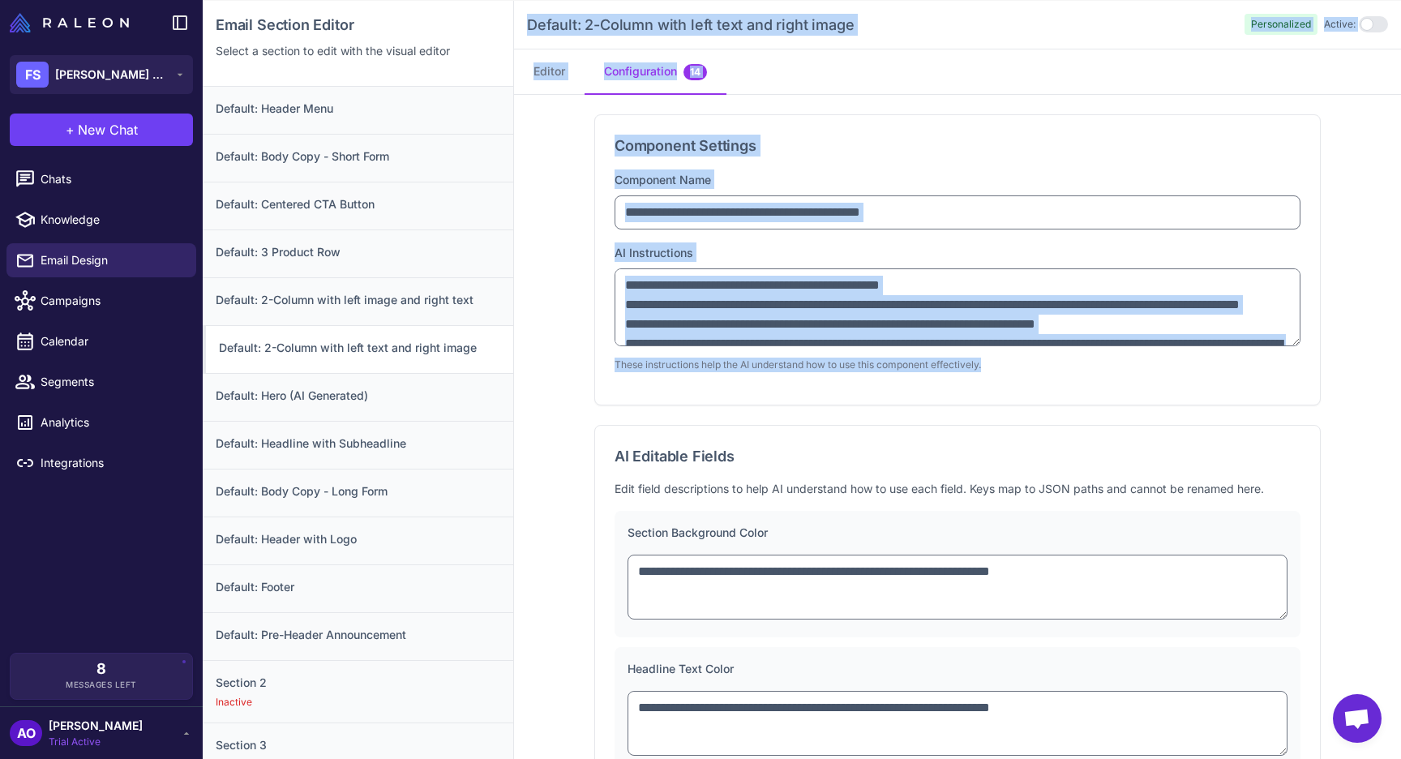
drag, startPoint x: 521, startPoint y: 19, endPoint x: 1021, endPoint y: 395, distance: 624.6
click at [1021, 395] on div "**********" at bounding box center [957, 380] width 887 height 759
copy div "Default: 2-Column with left text and right image Personalized Active: Editor Co…"
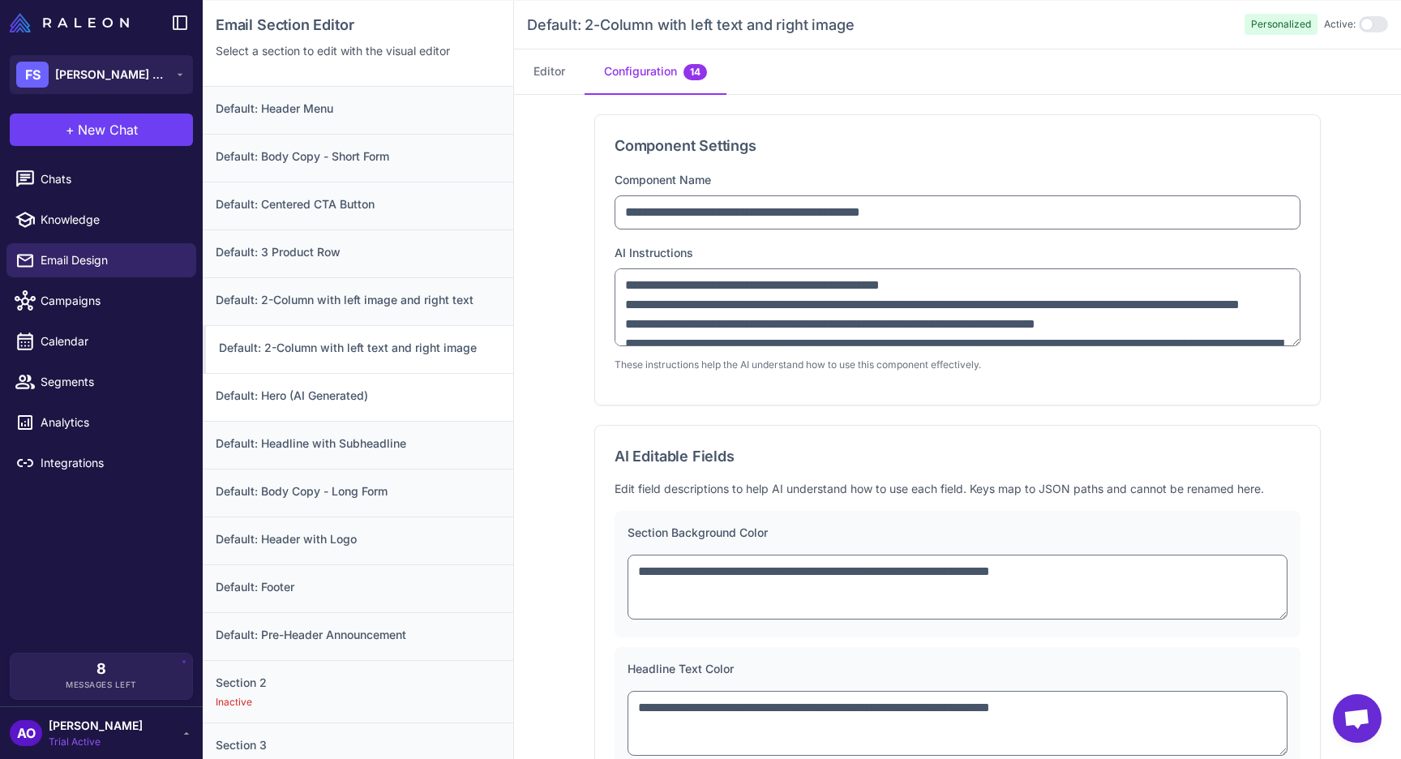
click at [277, 391] on h3 "Default: Hero (AI Generated)" at bounding box center [358, 396] width 285 height 18
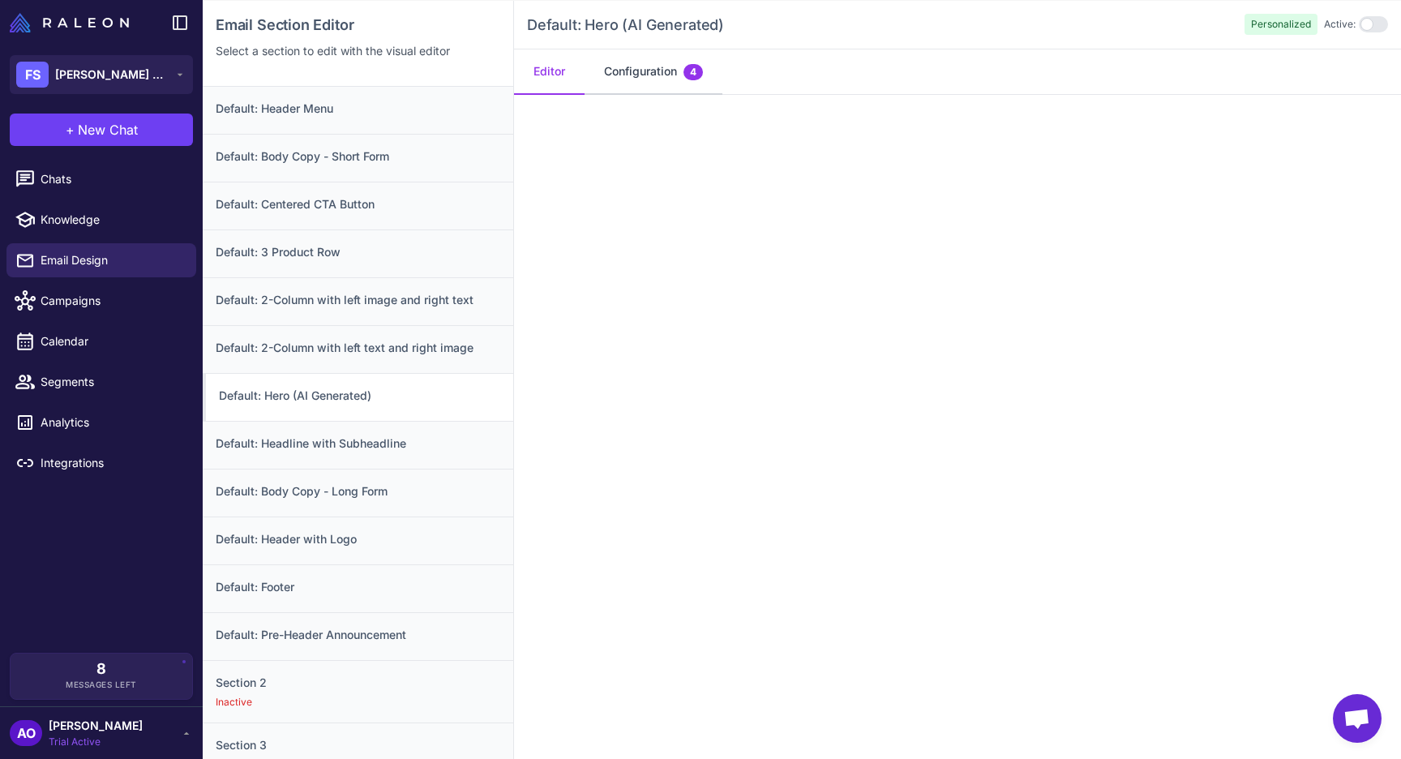
click at [598, 66] on button "Configuration 4" at bounding box center [653, 71] width 138 height 45
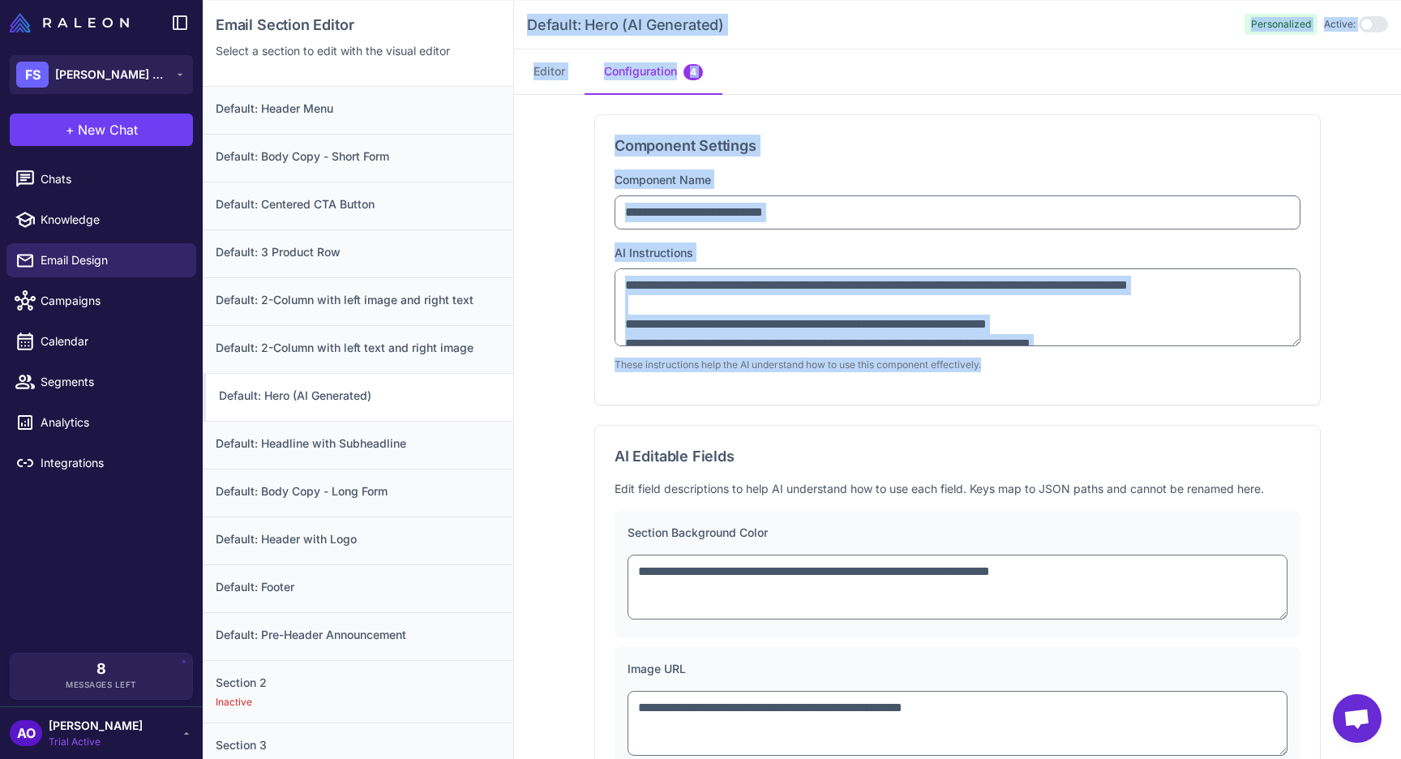
drag, startPoint x: 520, startPoint y: 22, endPoint x: 1019, endPoint y: 389, distance: 619.8
click at [1019, 389] on div "**********" at bounding box center [957, 380] width 887 height 759
copy div "Default: Hero (AI Generated) Personalized Active: Editor Configuration 4 Compon…"
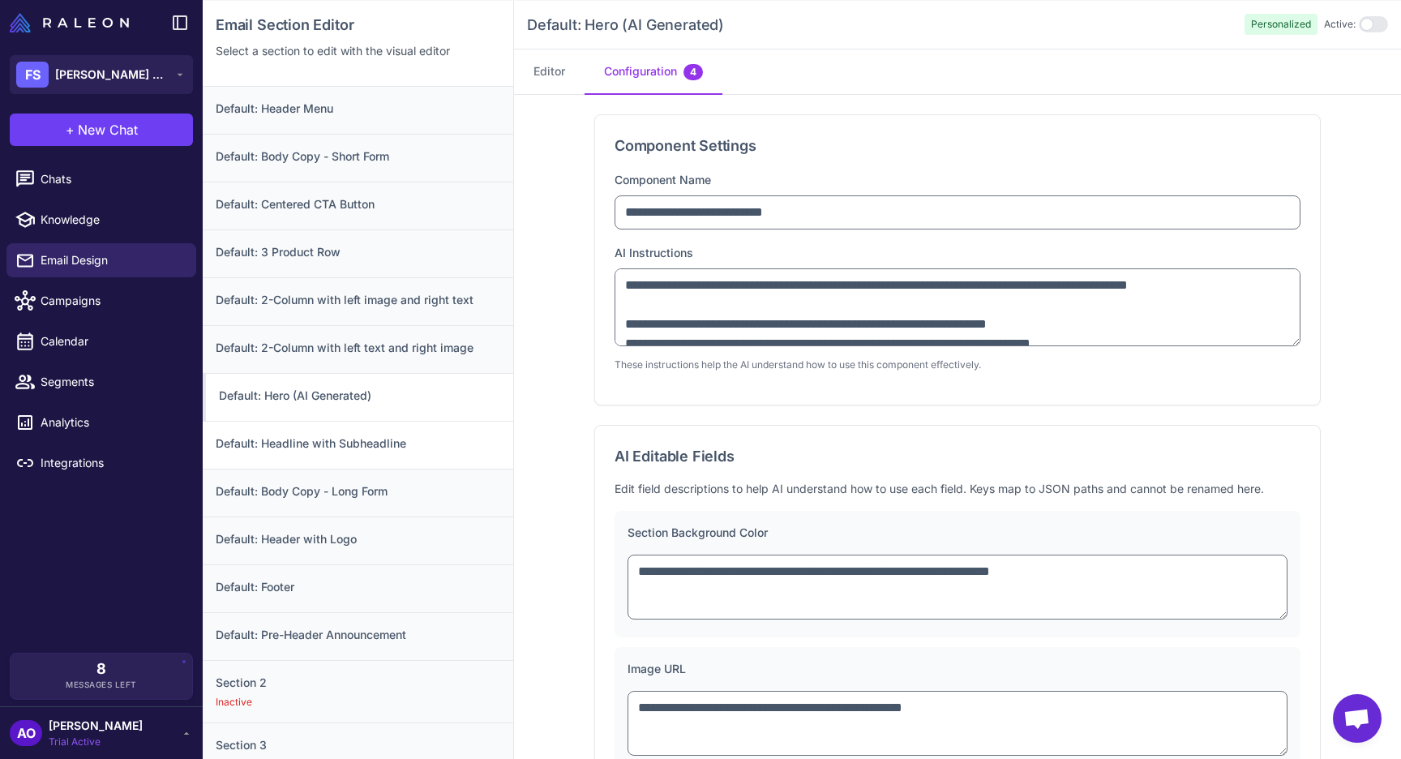
click at [320, 434] on h3 "Default: Headline with Subheadline" at bounding box center [358, 443] width 285 height 18
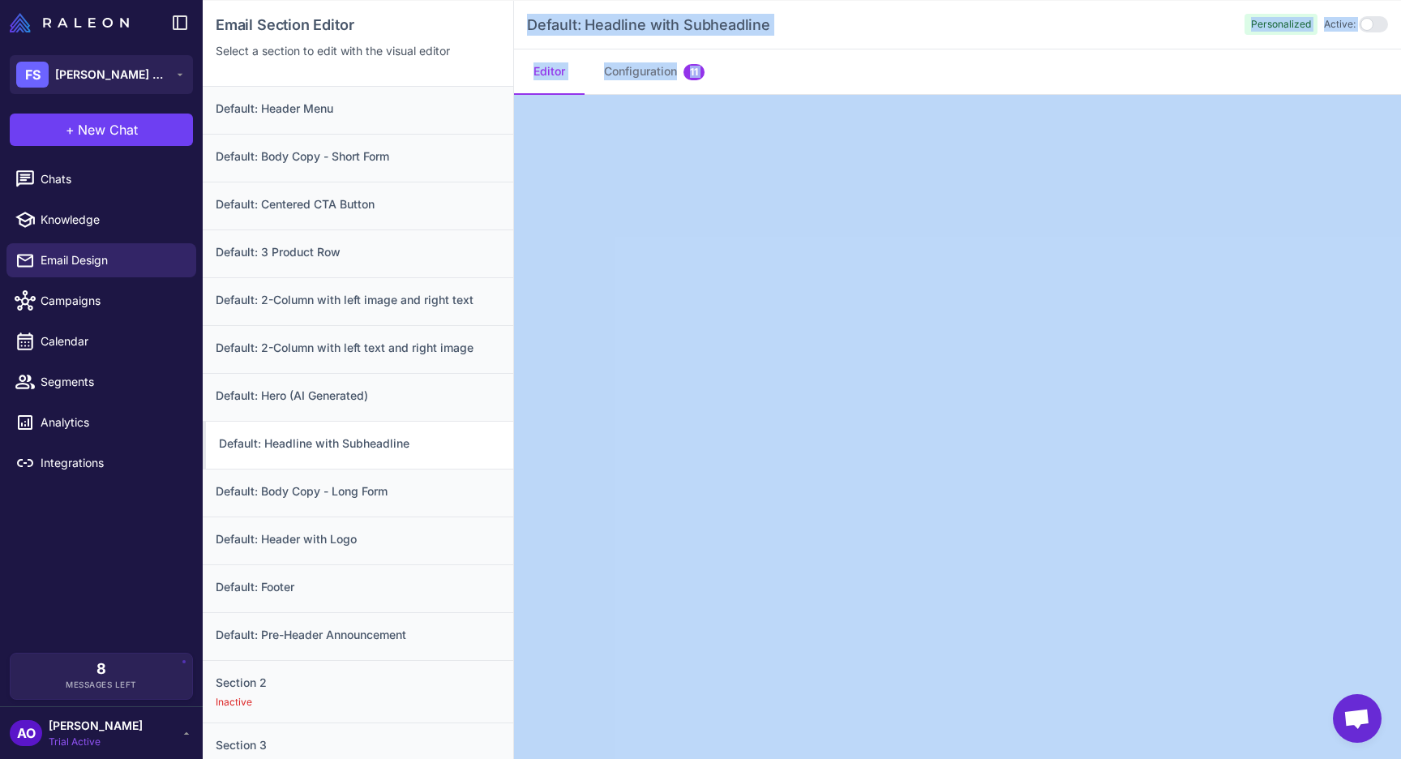
drag, startPoint x: 518, startPoint y: 20, endPoint x: 654, endPoint y: 105, distance: 160.2
click at [362, 188] on div "Email Section Editor Select a section to edit with the visual editor Default: H…" at bounding box center [802, 380] width 1198 height 759
click at [660, 80] on button "Configuration 11" at bounding box center [653, 71] width 139 height 45
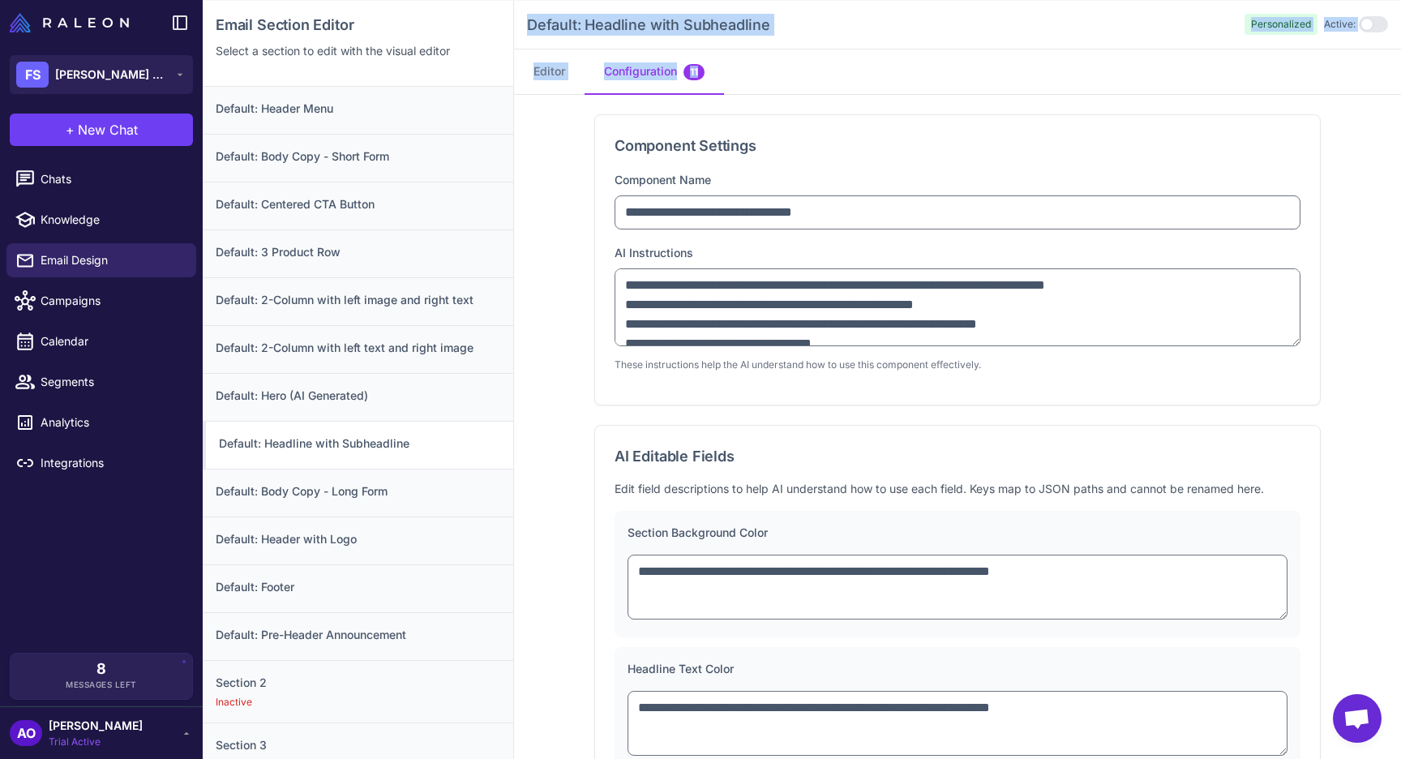
click at [526, 17] on div "Default: Headline with Subheadline Personalized Active:" at bounding box center [957, 25] width 887 height 49
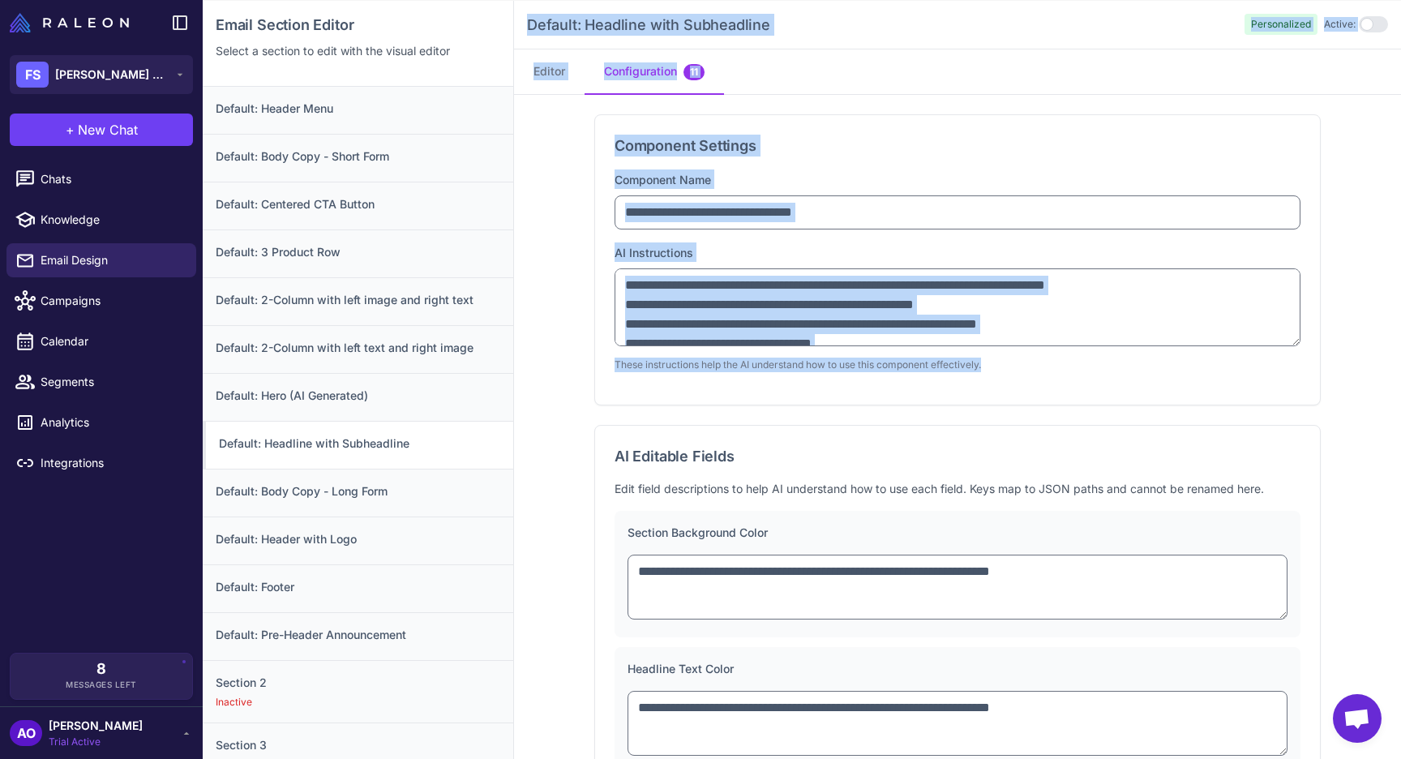
drag, startPoint x: 526, startPoint y: 17, endPoint x: 991, endPoint y: 365, distance: 580.9
click at [991, 365] on div "**********" at bounding box center [957, 380] width 887 height 759
copy div "Default: Headline with Subheadline Personalized Active: Editor Configuration 11…"
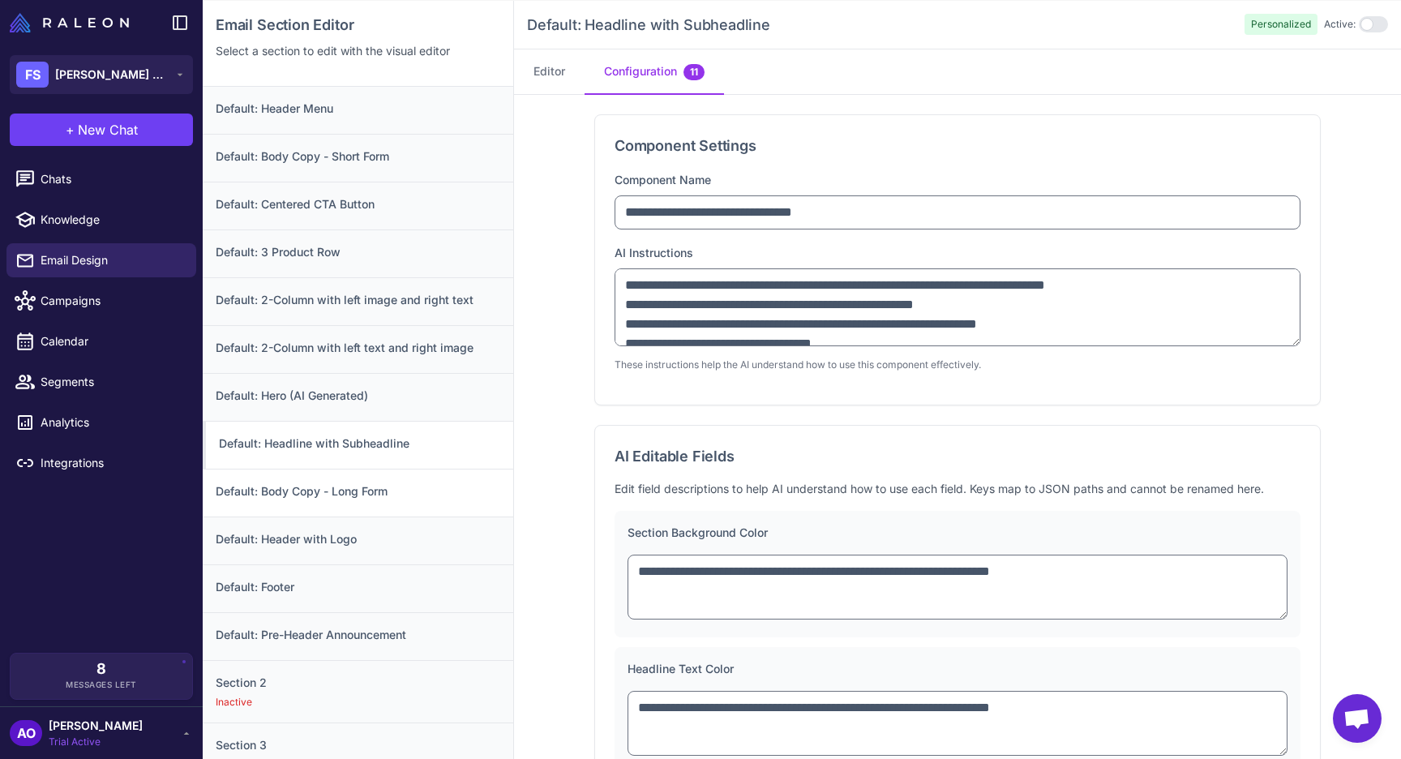
click at [314, 506] on div "Default: Body Copy - Long Form" at bounding box center [358, 493] width 310 height 48
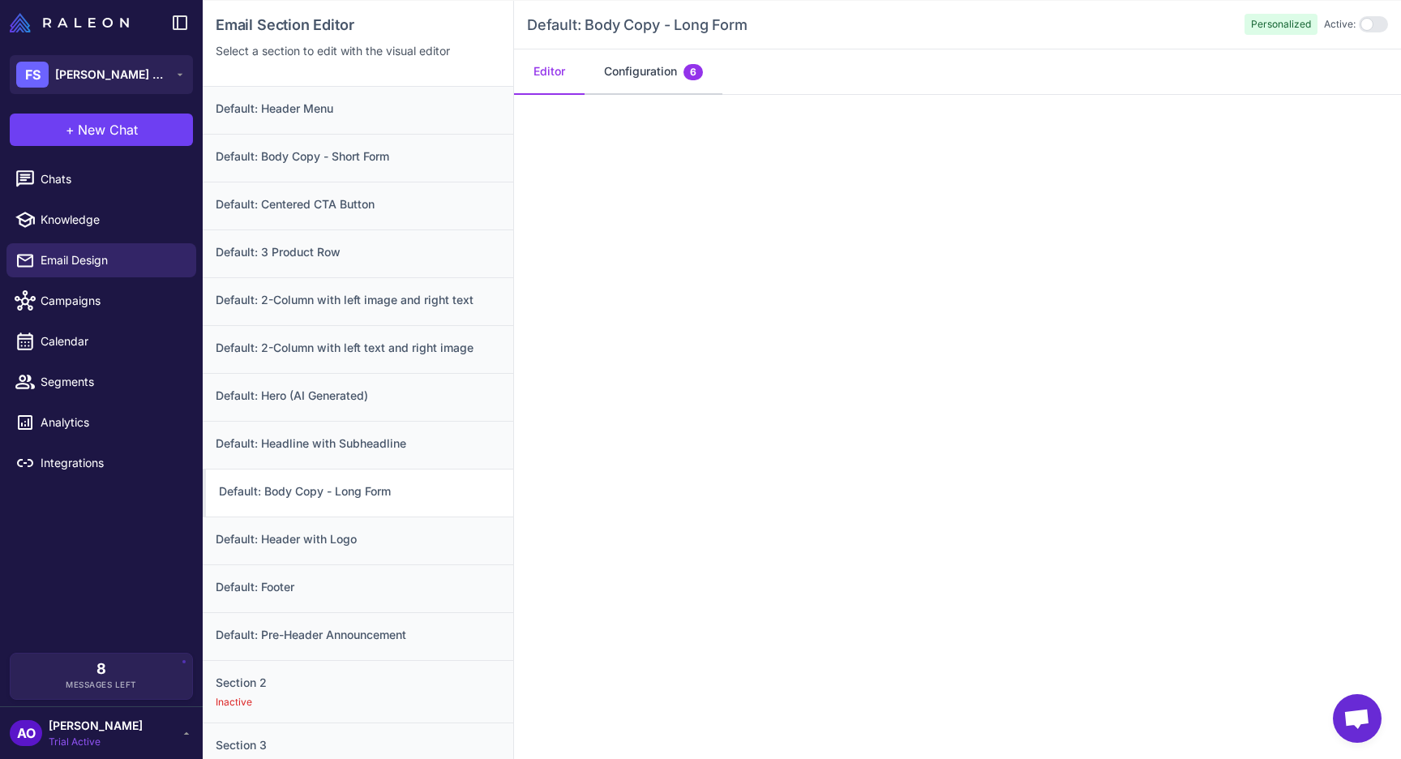
click at [665, 87] on button "Configuration 6" at bounding box center [653, 71] width 138 height 45
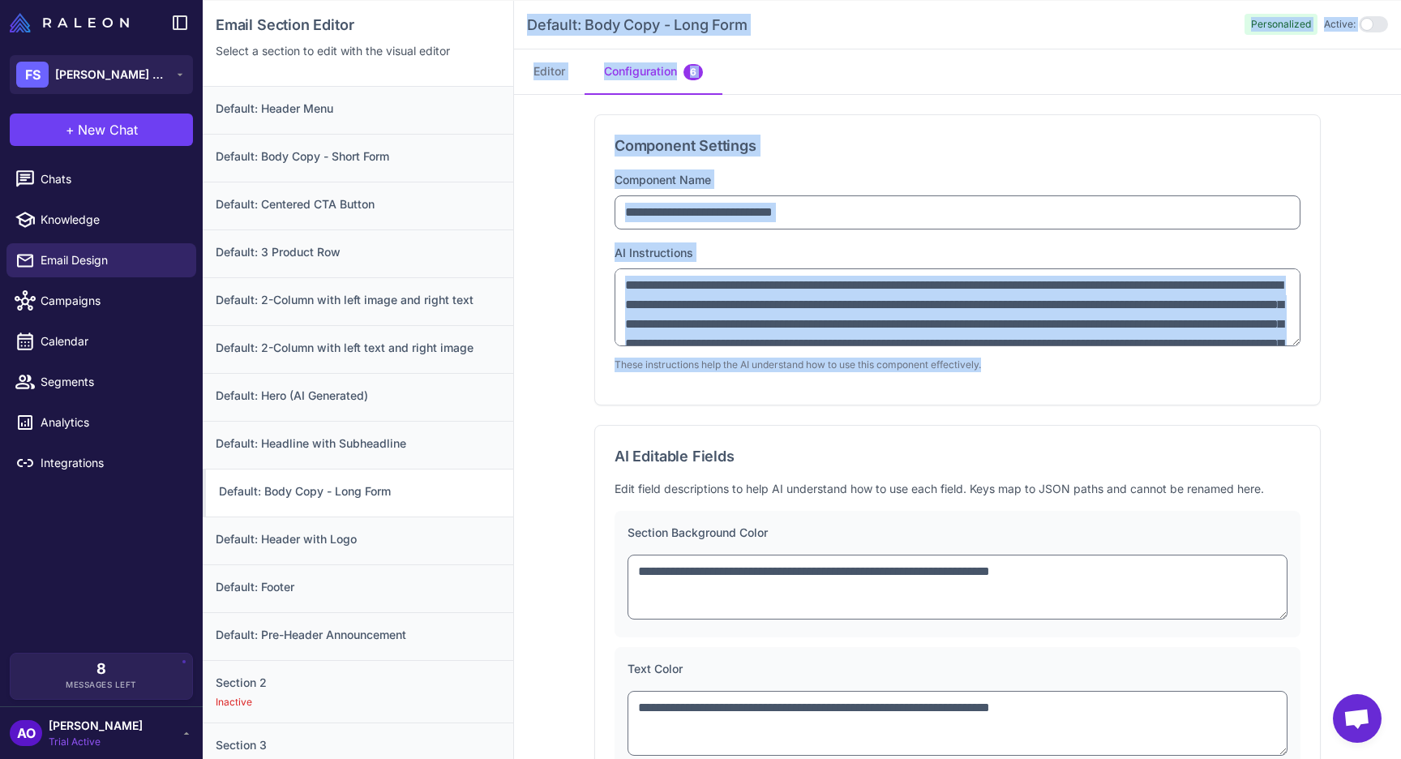
drag, startPoint x: 523, startPoint y: 21, endPoint x: 1067, endPoint y: 379, distance: 650.8
click at [1067, 379] on div "**********" at bounding box center [957, 380] width 887 height 759
copy div "Default: Body Copy - Long Form Personalized Active: Editor Configuration 6 Comp…"
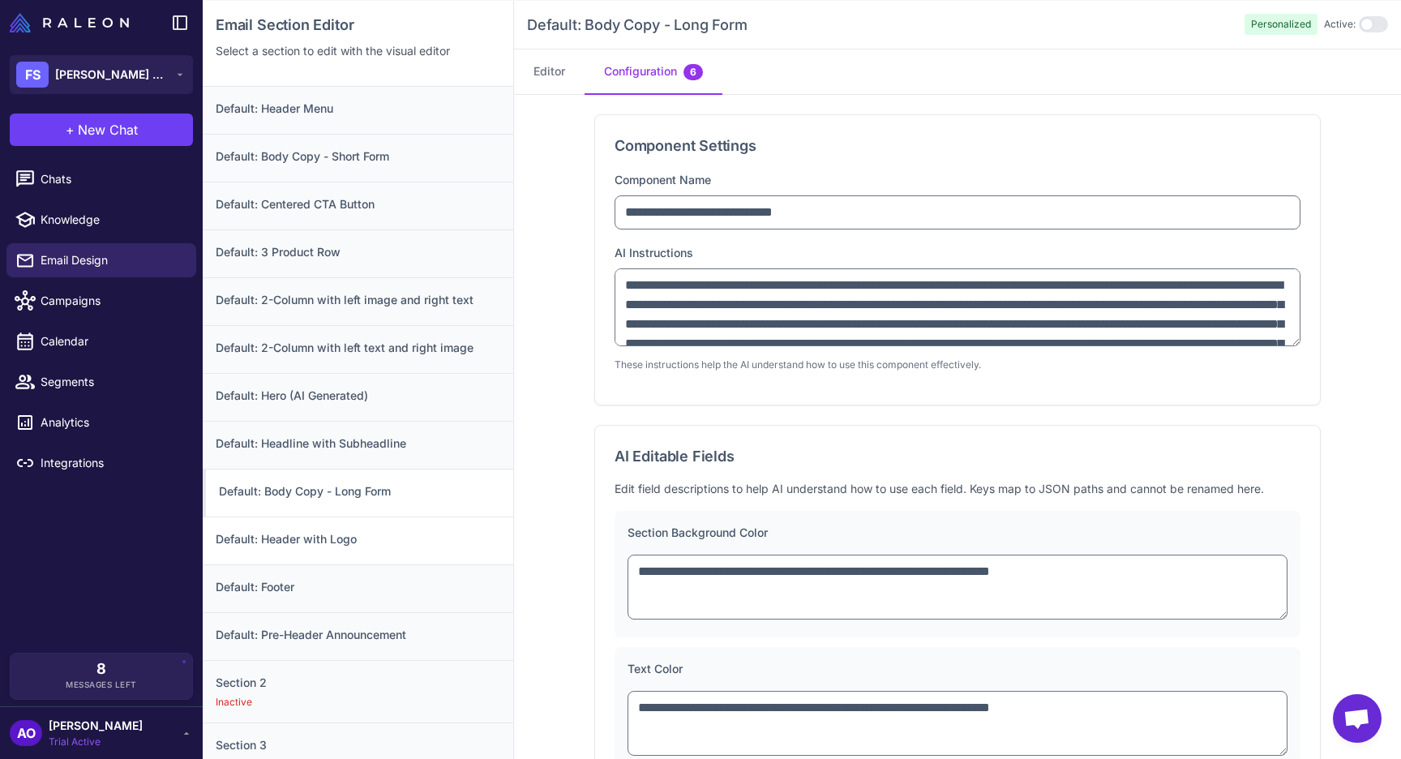
click at [370, 544] on h3 "Default: Header with Logo" at bounding box center [358, 539] width 285 height 18
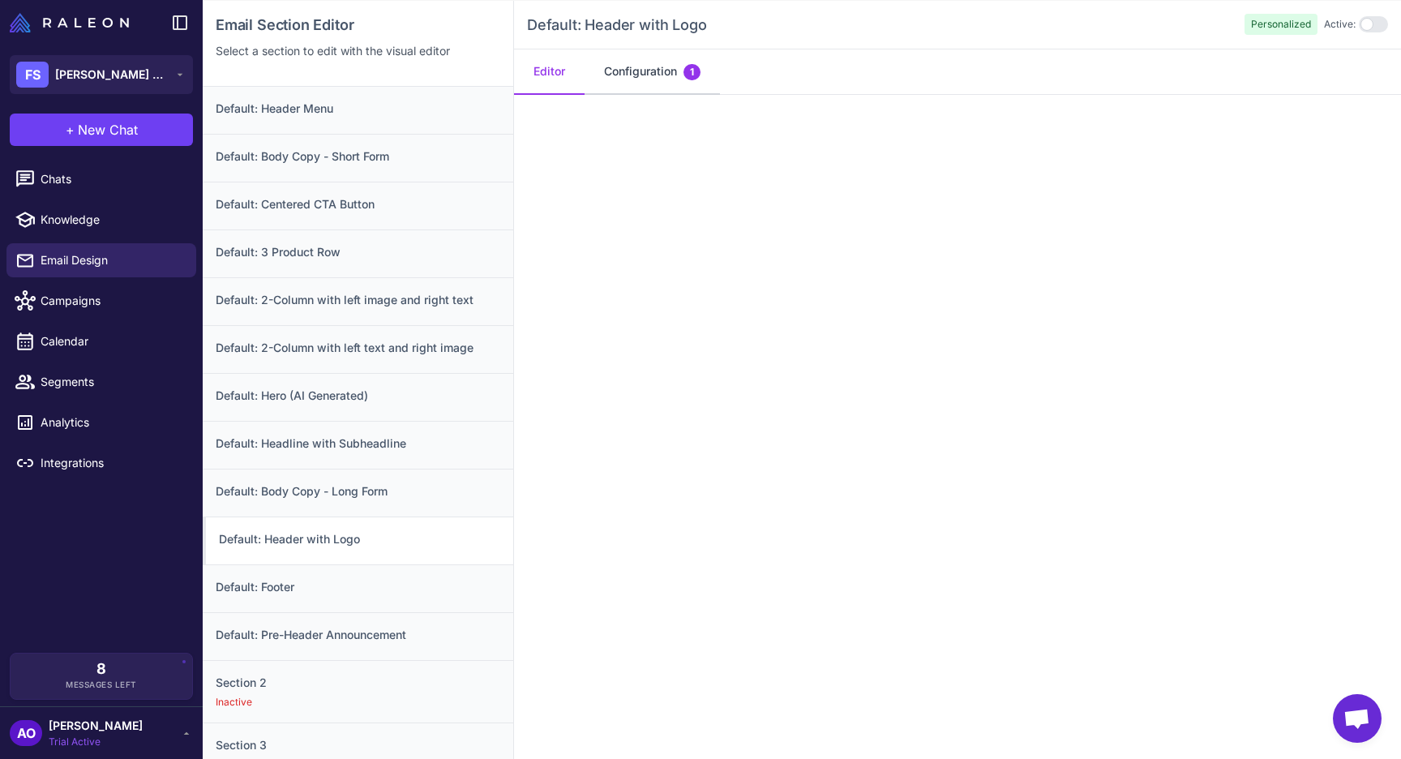
click at [624, 79] on button "Configuration 1" at bounding box center [651, 71] width 135 height 45
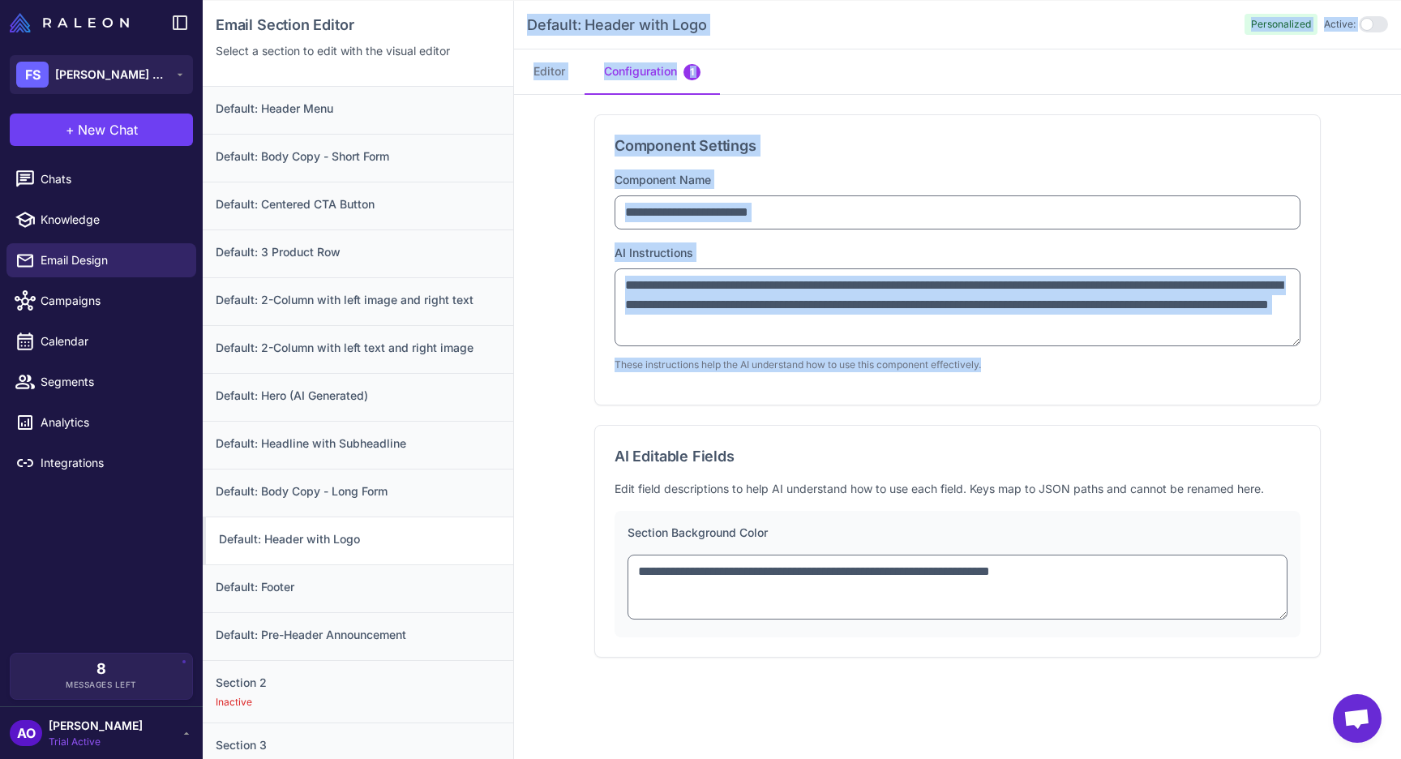
drag, startPoint x: 523, startPoint y: 22, endPoint x: 998, endPoint y: 367, distance: 587.2
click at [998, 367] on div "**********" at bounding box center [957, 380] width 887 height 759
copy div "Default: Header with Logo Personalized Active: Editor Configuration 1 Component…"
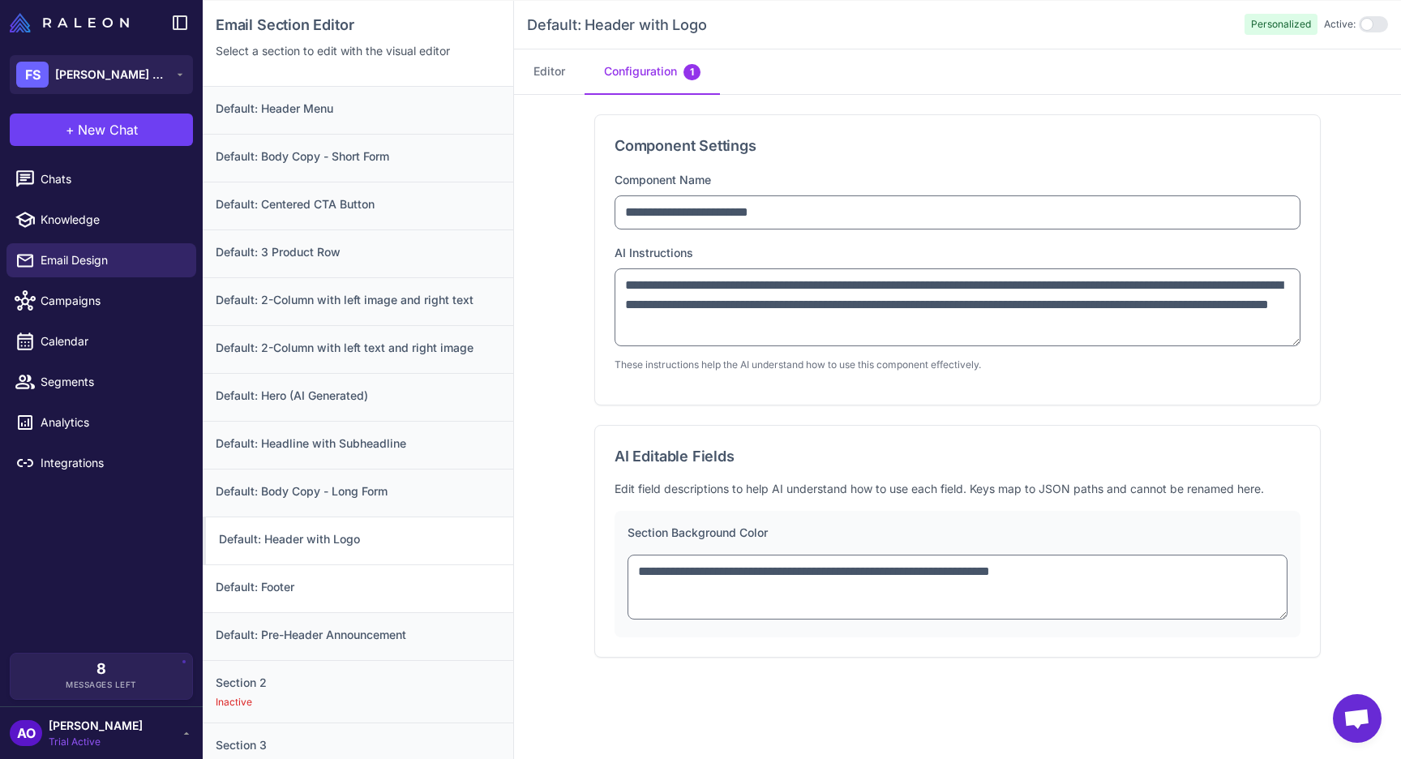
click at [255, 594] on h3 "Default: Footer" at bounding box center [358, 587] width 285 height 18
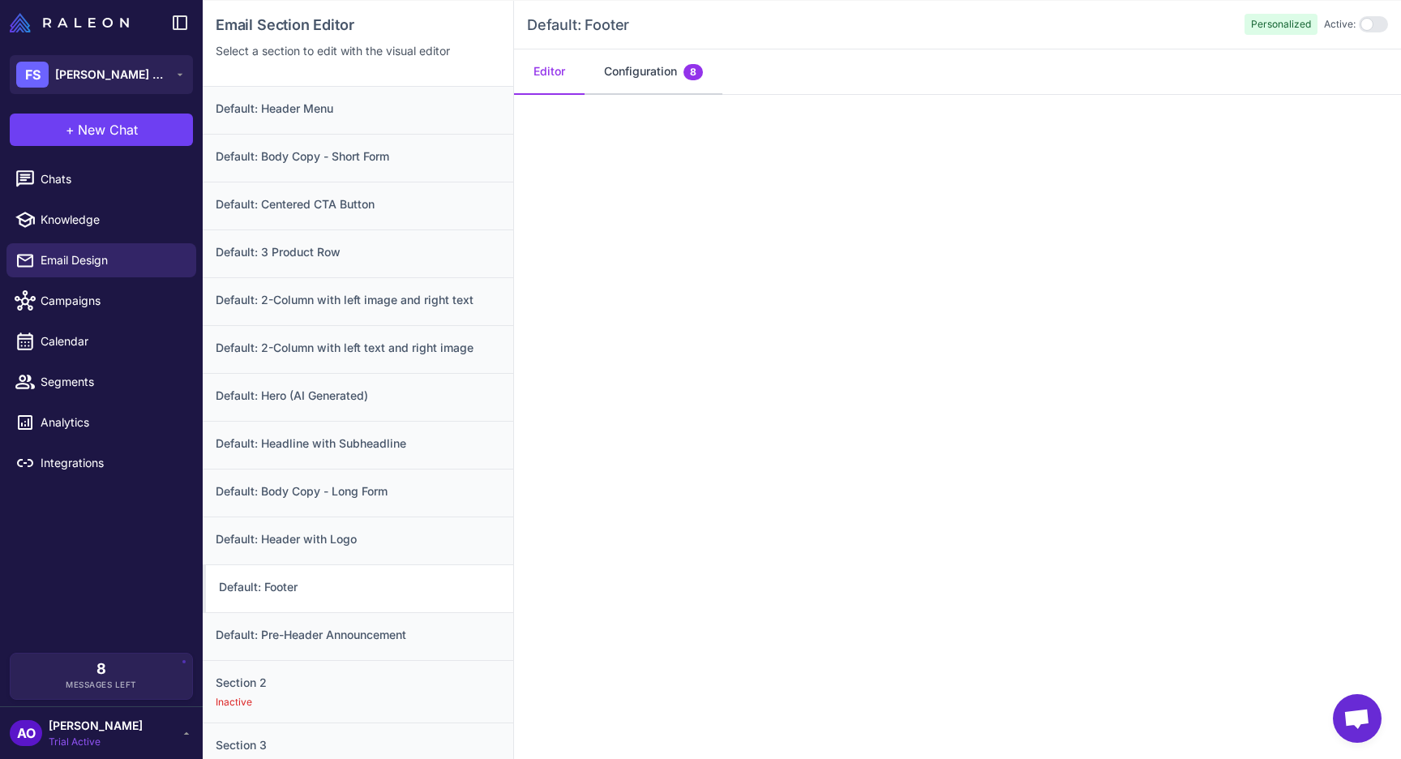
click at [614, 62] on button "Configuration 8" at bounding box center [653, 71] width 138 height 45
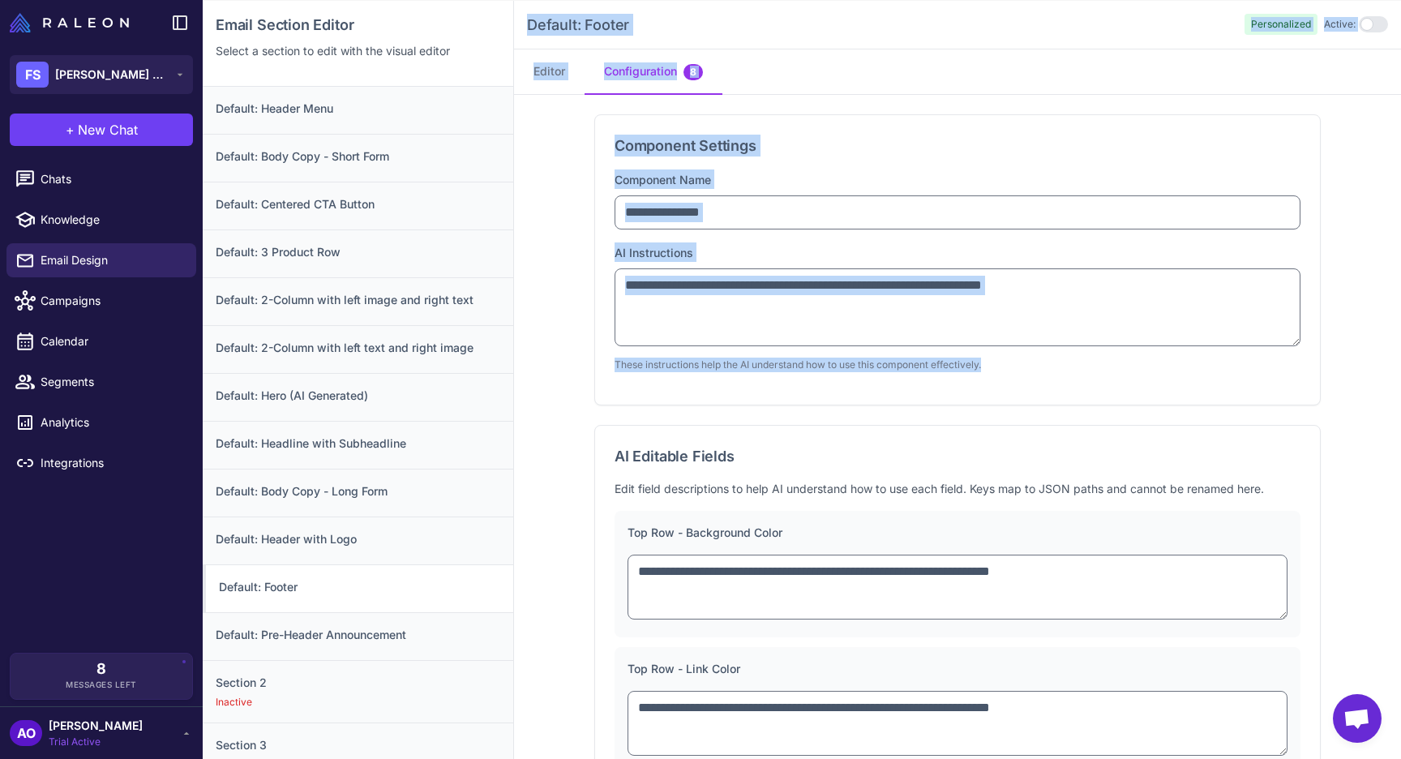
drag, startPoint x: 521, startPoint y: 18, endPoint x: 1045, endPoint y: 365, distance: 628.1
click at [1045, 365] on div "**********" at bounding box center [957, 380] width 887 height 759
copy div "Default: Footer Personalized Active: Editor Configuration 8 Component Settings …"
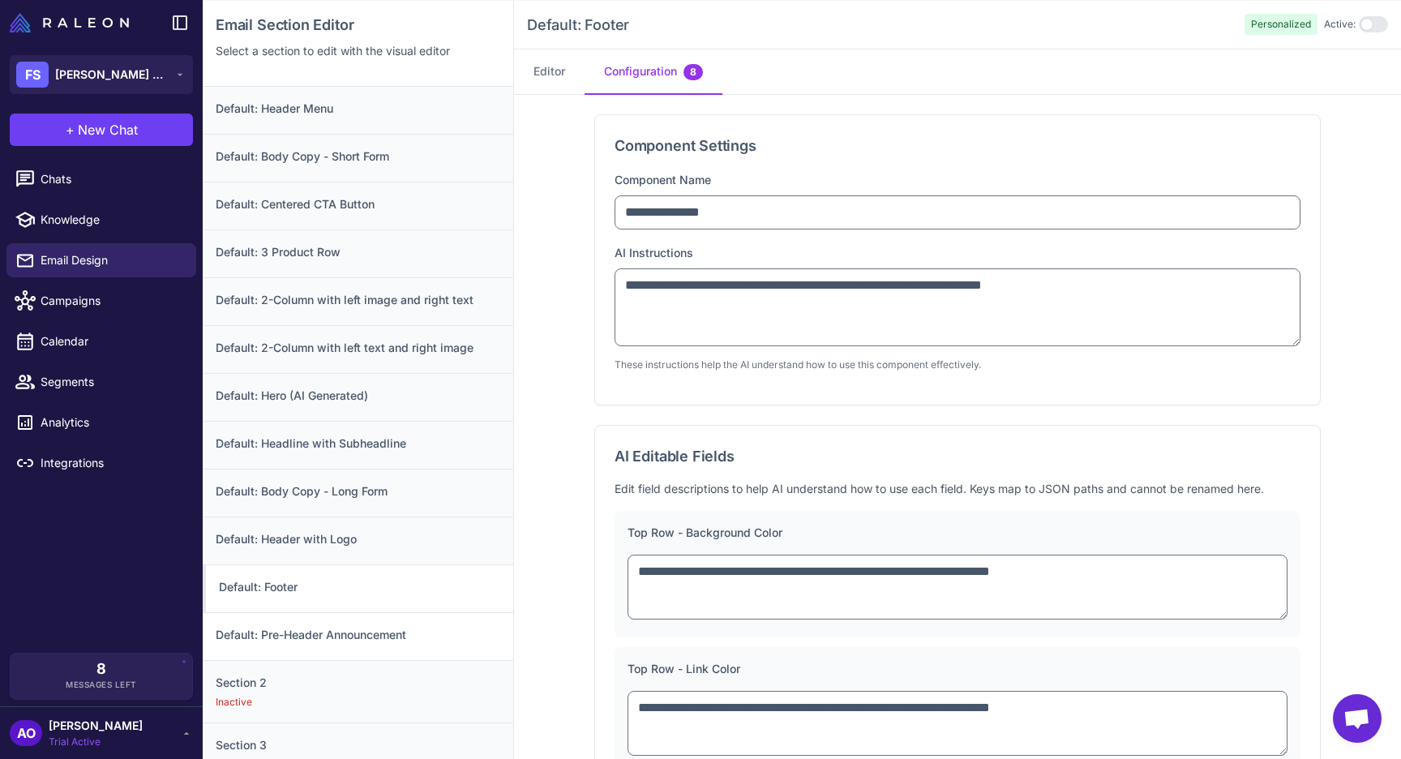
click at [327, 617] on div "Default: Pre-Header Announcement" at bounding box center [358, 636] width 310 height 48
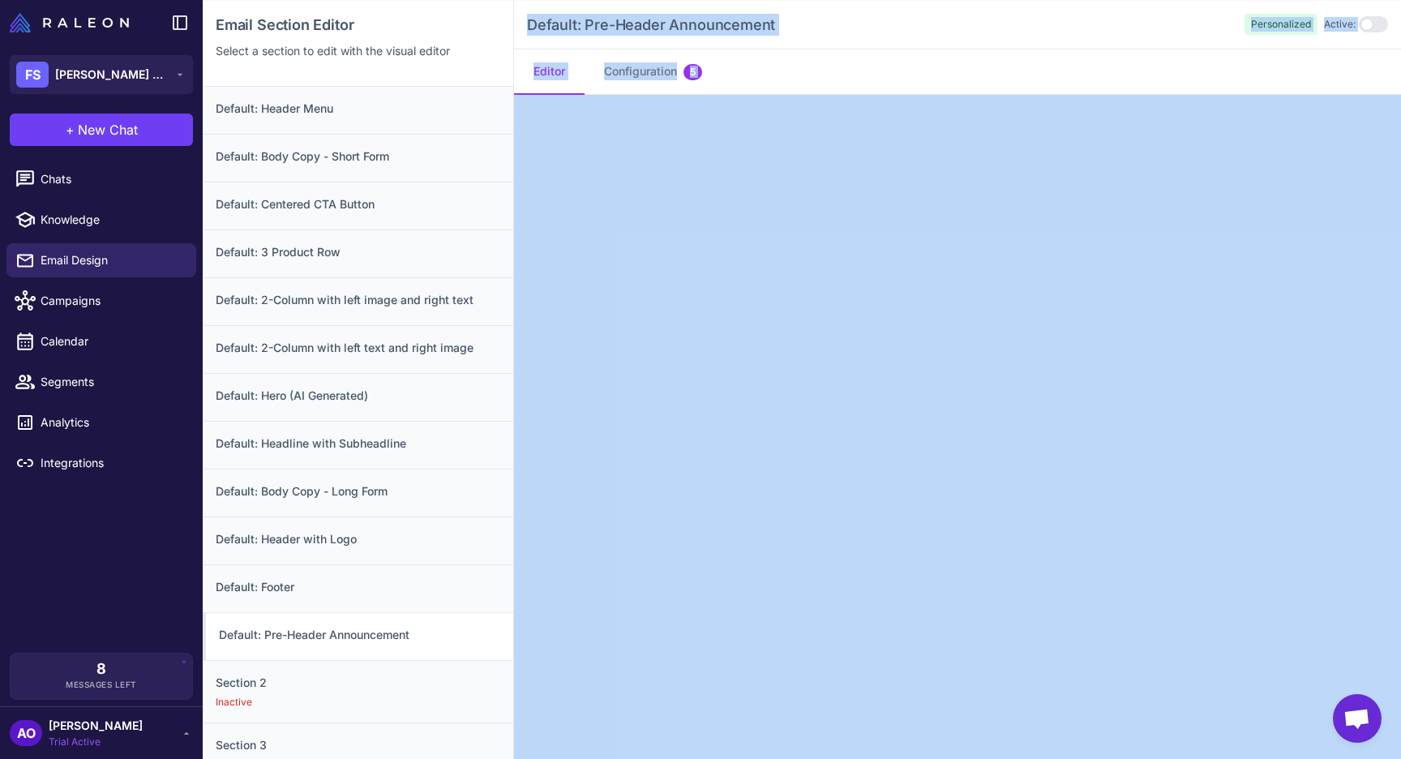
drag, startPoint x: 523, startPoint y: 21, endPoint x: 675, endPoint y: 97, distance: 170.4
click at [313, 82] on div "Email Section Editor Select a section to edit with the visual editor Default: H…" at bounding box center [802, 380] width 1198 height 759
click at [658, 82] on button "Configuration 5" at bounding box center [652, 71] width 137 height 45
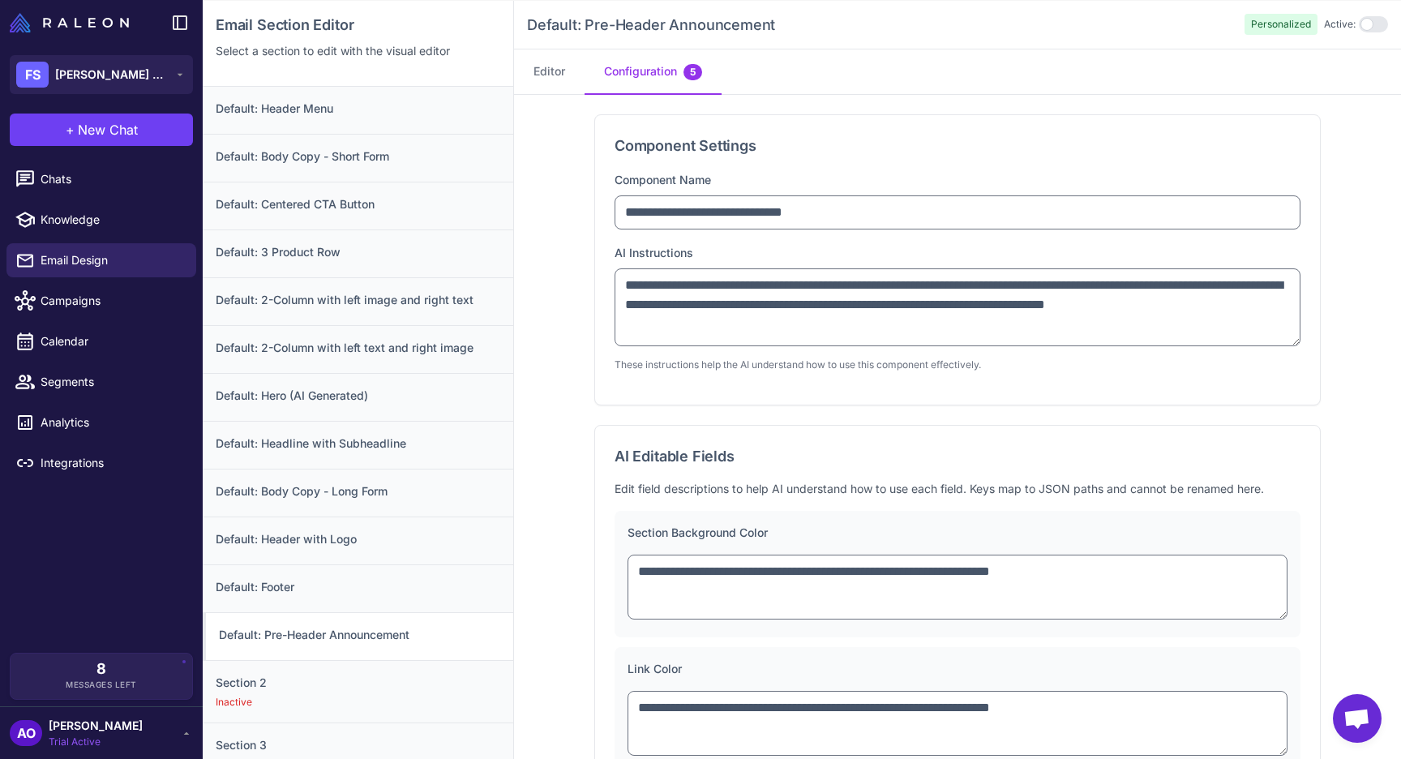
click at [517, 12] on div "Default: Pre-Header Announcement Personalized Active:" at bounding box center [957, 25] width 887 height 49
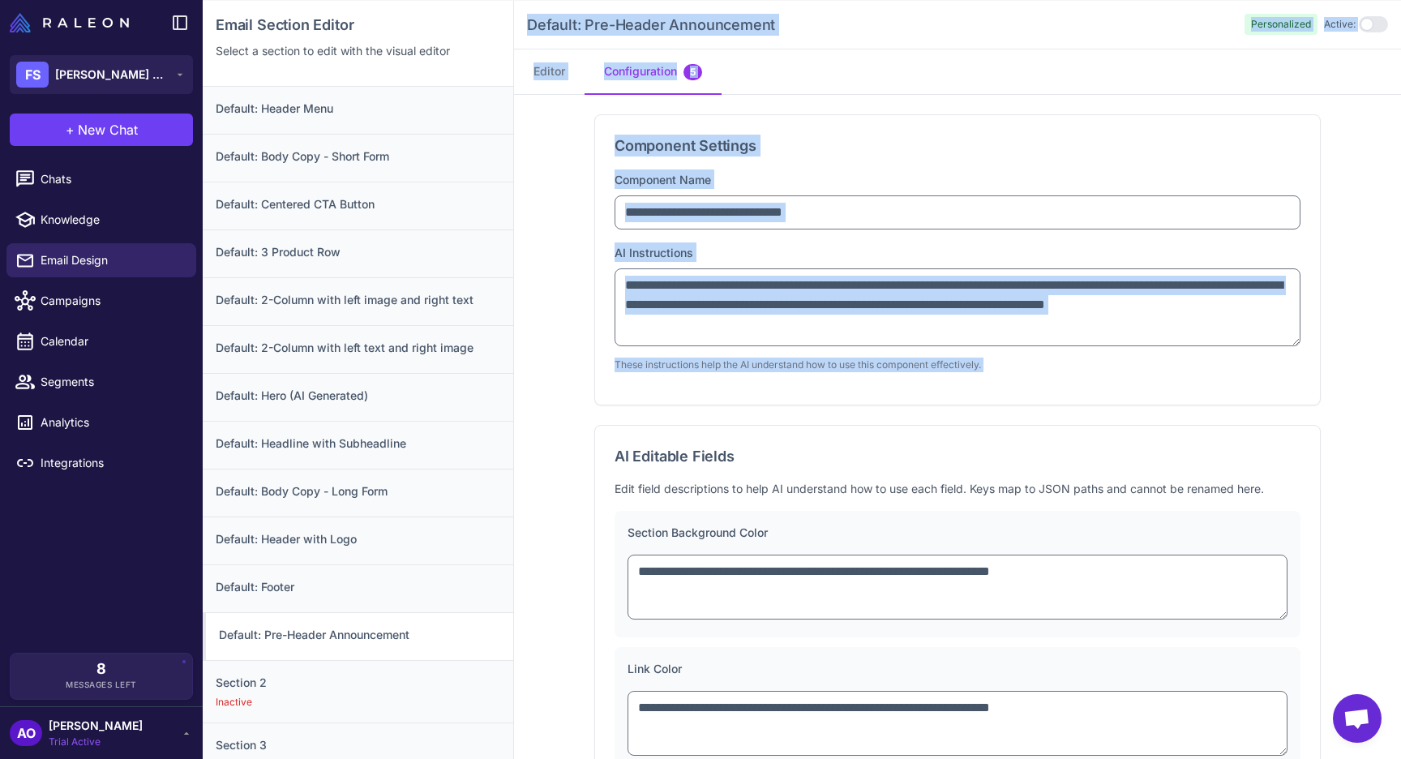
drag, startPoint x: 517, startPoint y: 14, endPoint x: 1012, endPoint y: 368, distance: 608.9
click at [1012, 368] on div "**********" at bounding box center [957, 380] width 887 height 759
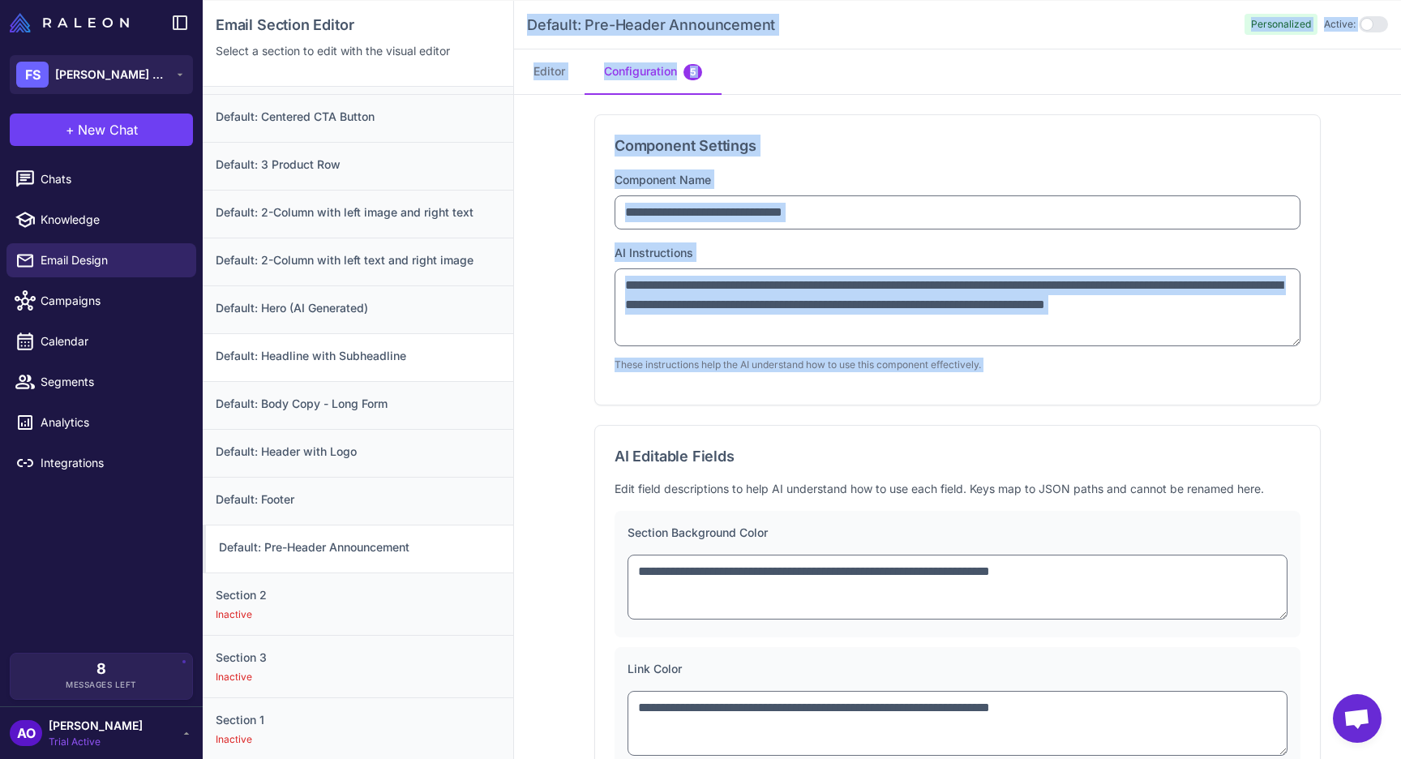
scroll to position [0, 0]
